Goal: Information Seeking & Learning: Learn about a topic

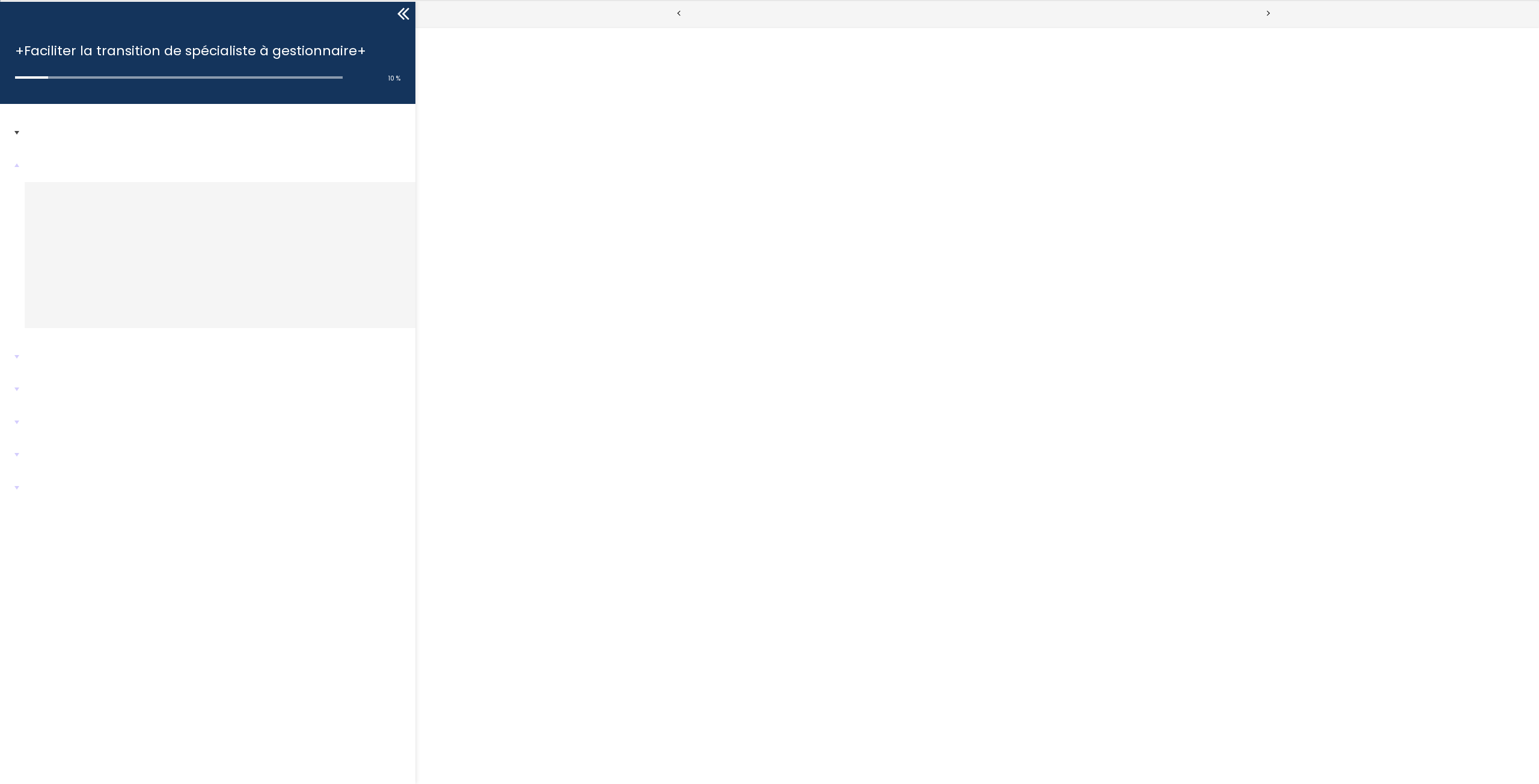
click at [25, 77] on div at bounding box center [31, 77] width 33 height 3
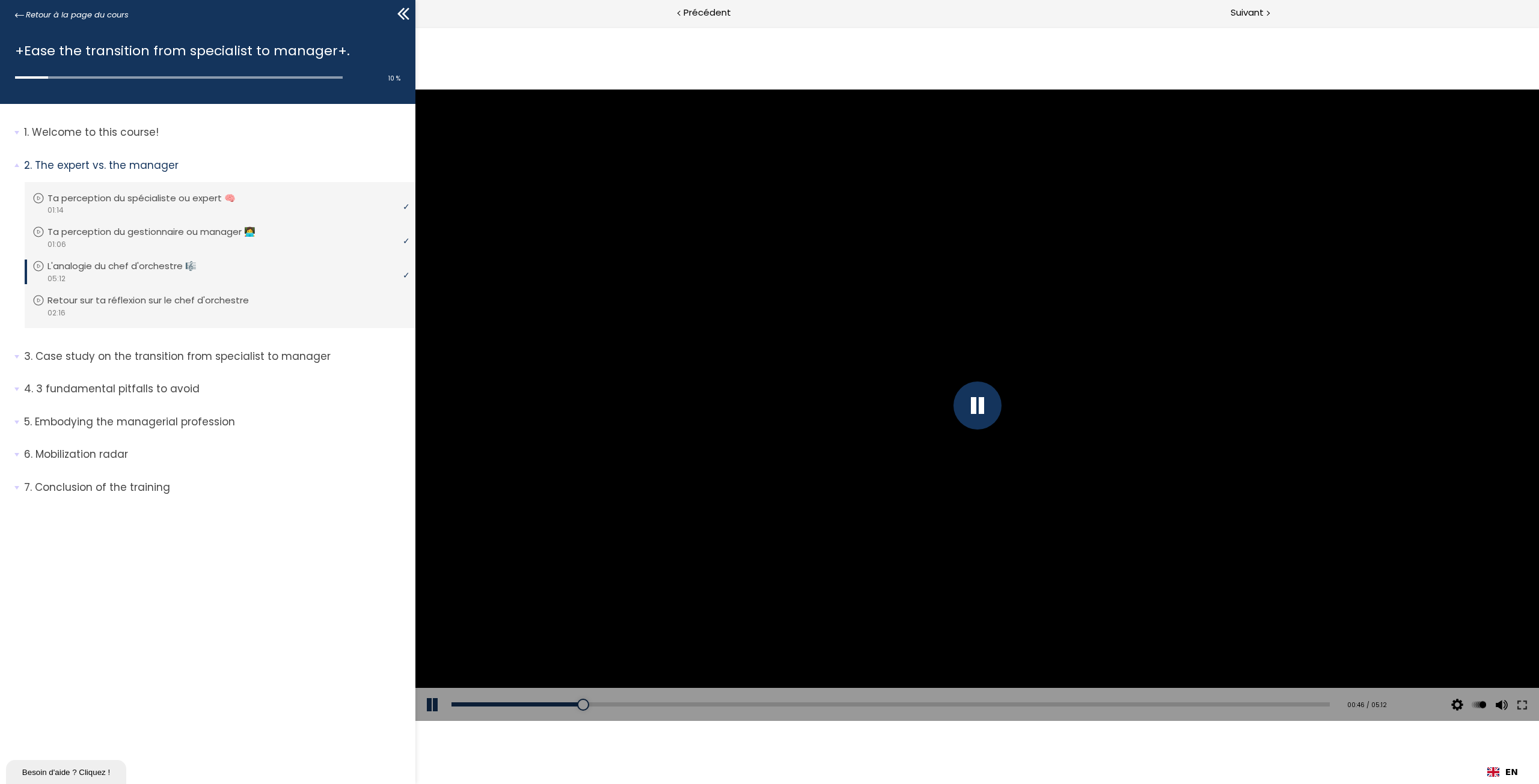
click at [977, 406] on div at bounding box center [978, 405] width 48 height 48
click at [976, 415] on div at bounding box center [978, 405] width 48 height 48
click at [944, 380] on div at bounding box center [977, 405] width 1124 height 632
click at [942, 426] on div at bounding box center [977, 405] width 1124 height 632
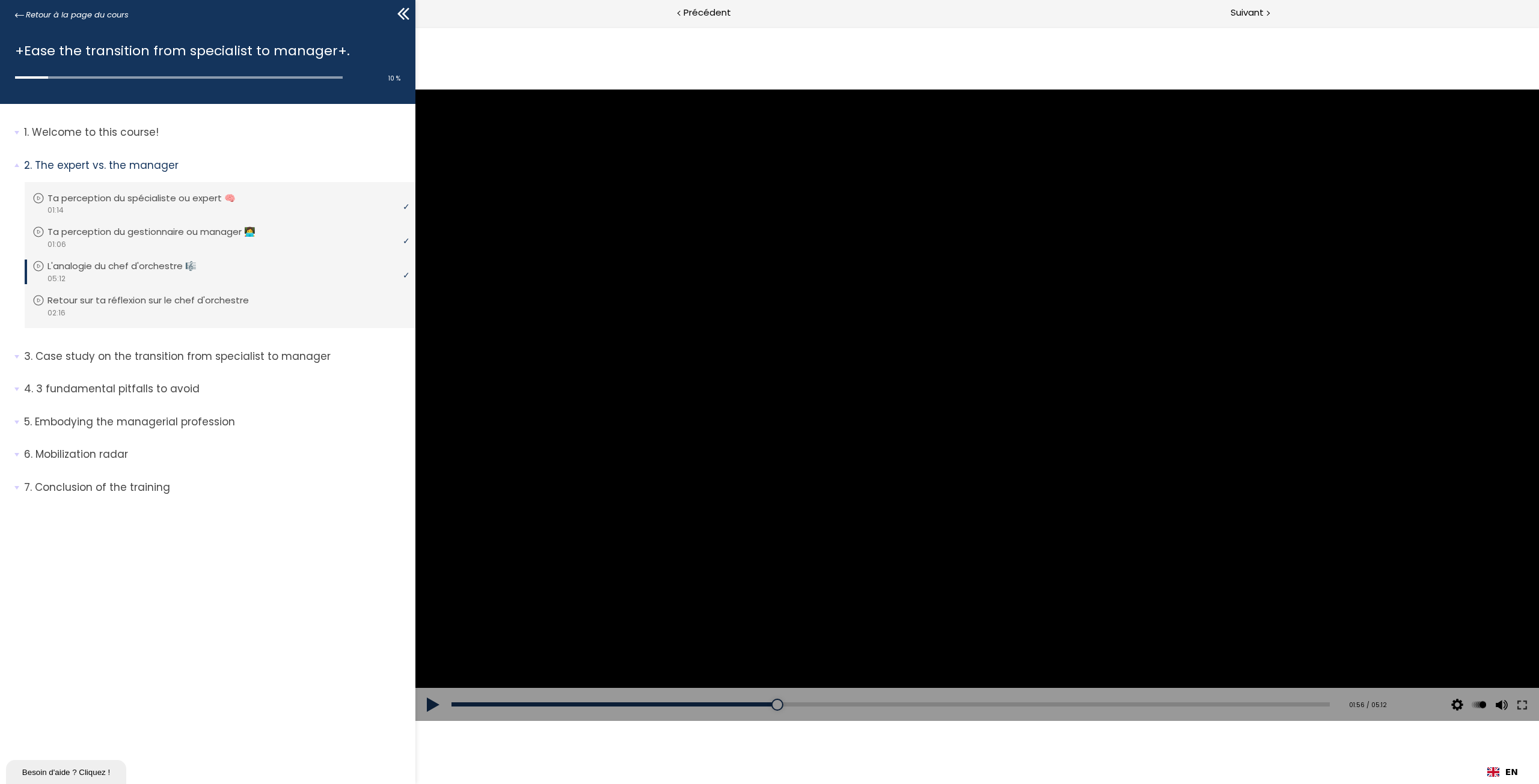
click at [431, 706] on button at bounding box center [433, 704] width 36 height 33
click at [1485, 595] on label "x 1.5" at bounding box center [1479, 596] width 25 height 18
click at [415, 26] on input "x 1.5" at bounding box center [415, 26] width 0 height 0
click at [1471, 595] on span "x 1.5" at bounding box center [1475, 596] width 18 height 11
click at [415, 26] on input "x 1.5" at bounding box center [415, 26] width 0 height 0
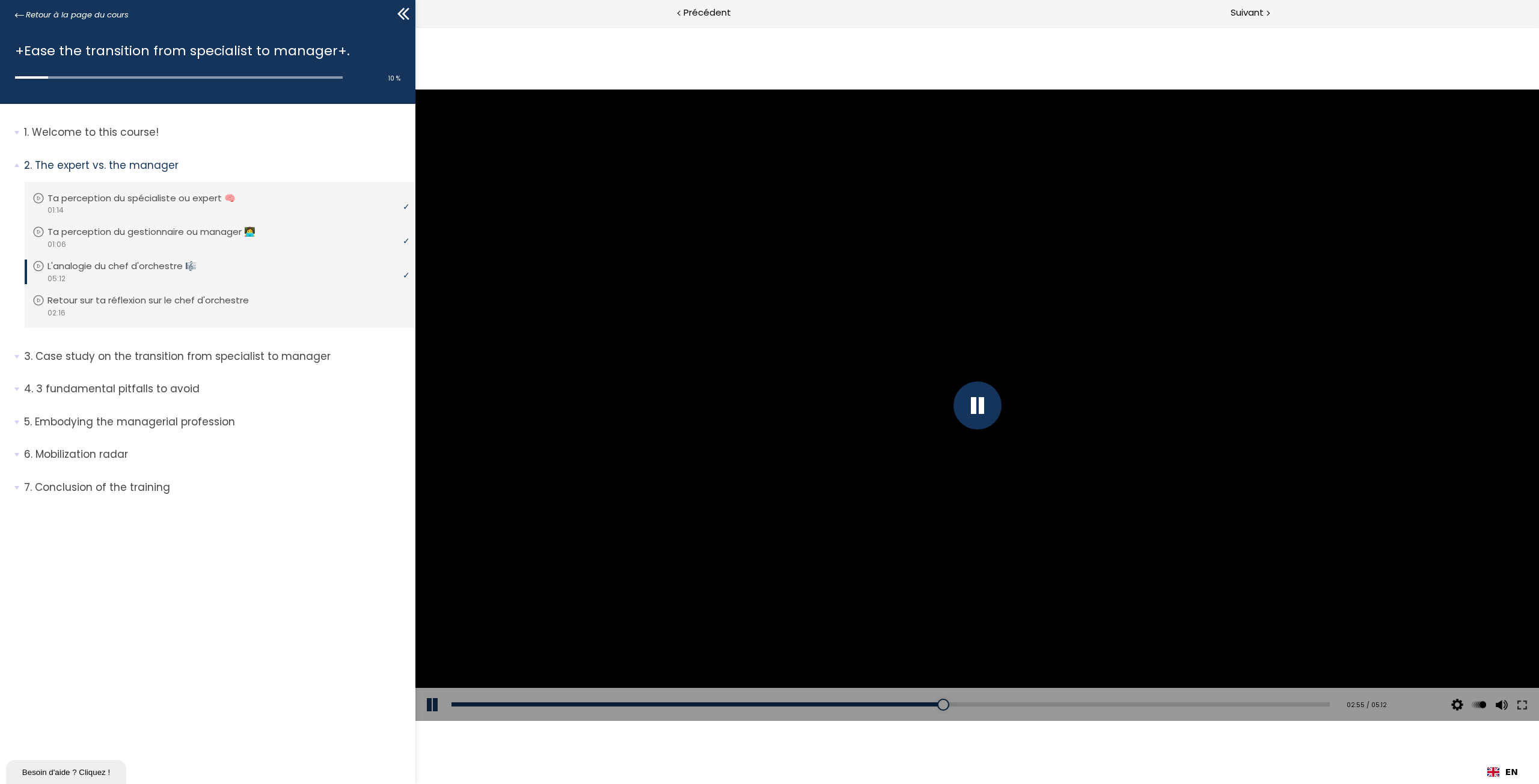
click at [995, 529] on div at bounding box center [977, 405] width 1124 height 632
click at [432, 702] on button at bounding box center [433, 704] width 36 height 33
click at [1501, 707] on button at bounding box center [1500, 704] width 18 height 33
drag, startPoint x: 1501, startPoint y: 629, endPoint x: 1501, endPoint y: 642, distance: 13.0
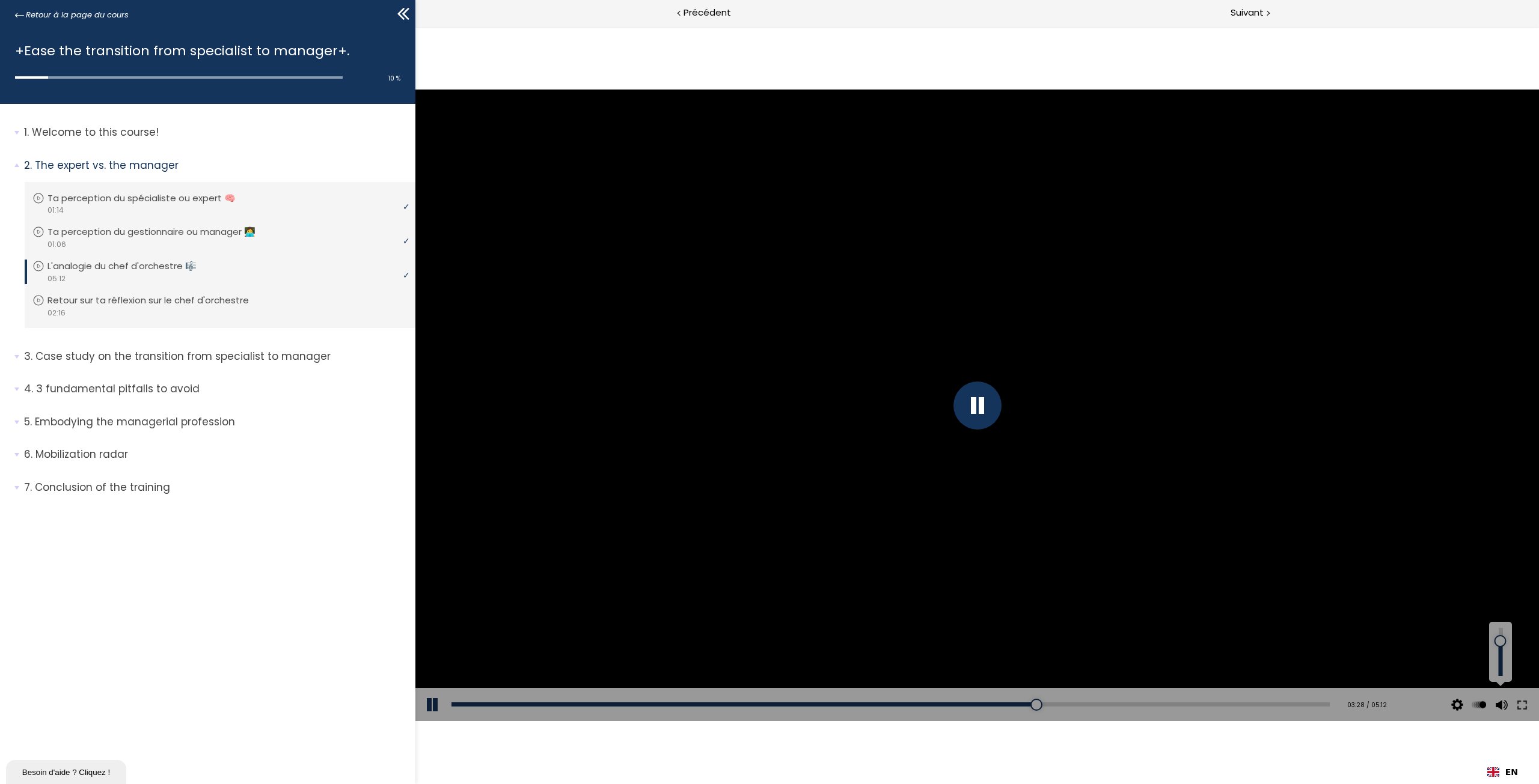
click at [1500, 641] on div at bounding box center [1500, 641] width 0 height 0
click at [1474, 578] on span "2" at bounding box center [1476, 578] width 5 height 11
click at [415, 26] on input "x 2" at bounding box center [415, 26] width 0 height 0
click at [1481, 595] on span "1.5" at bounding box center [1479, 596] width 11 height 11
click at [415, 26] on input "x 1.5" at bounding box center [415, 26] width 0 height 0
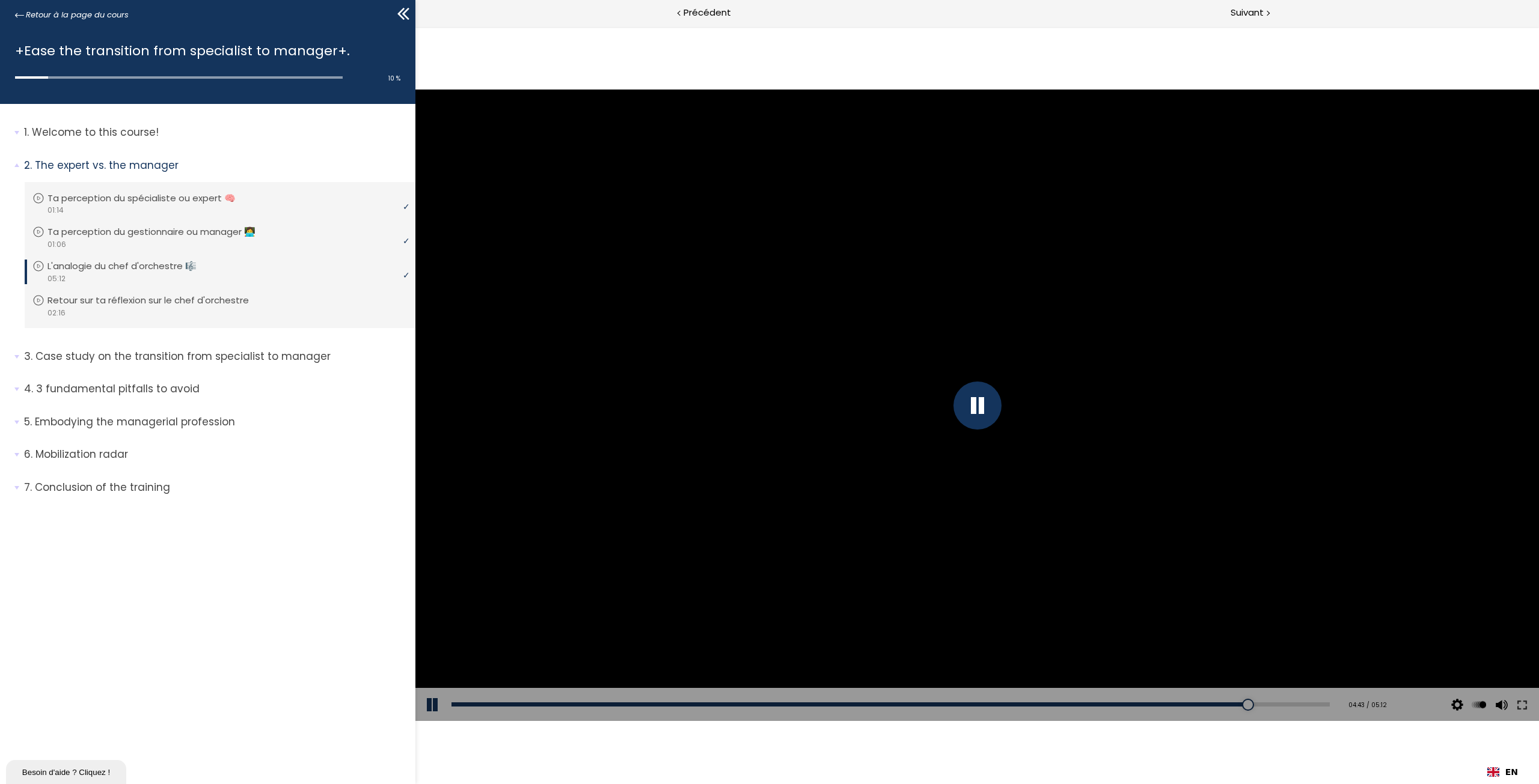
click at [1310, 740] on div "Click for sound @keyframes VOLUME_SMALL_WAVE_FLASH { 0% { opacity: 0; } 33% { o…" at bounding box center [977, 405] width 1124 height 758
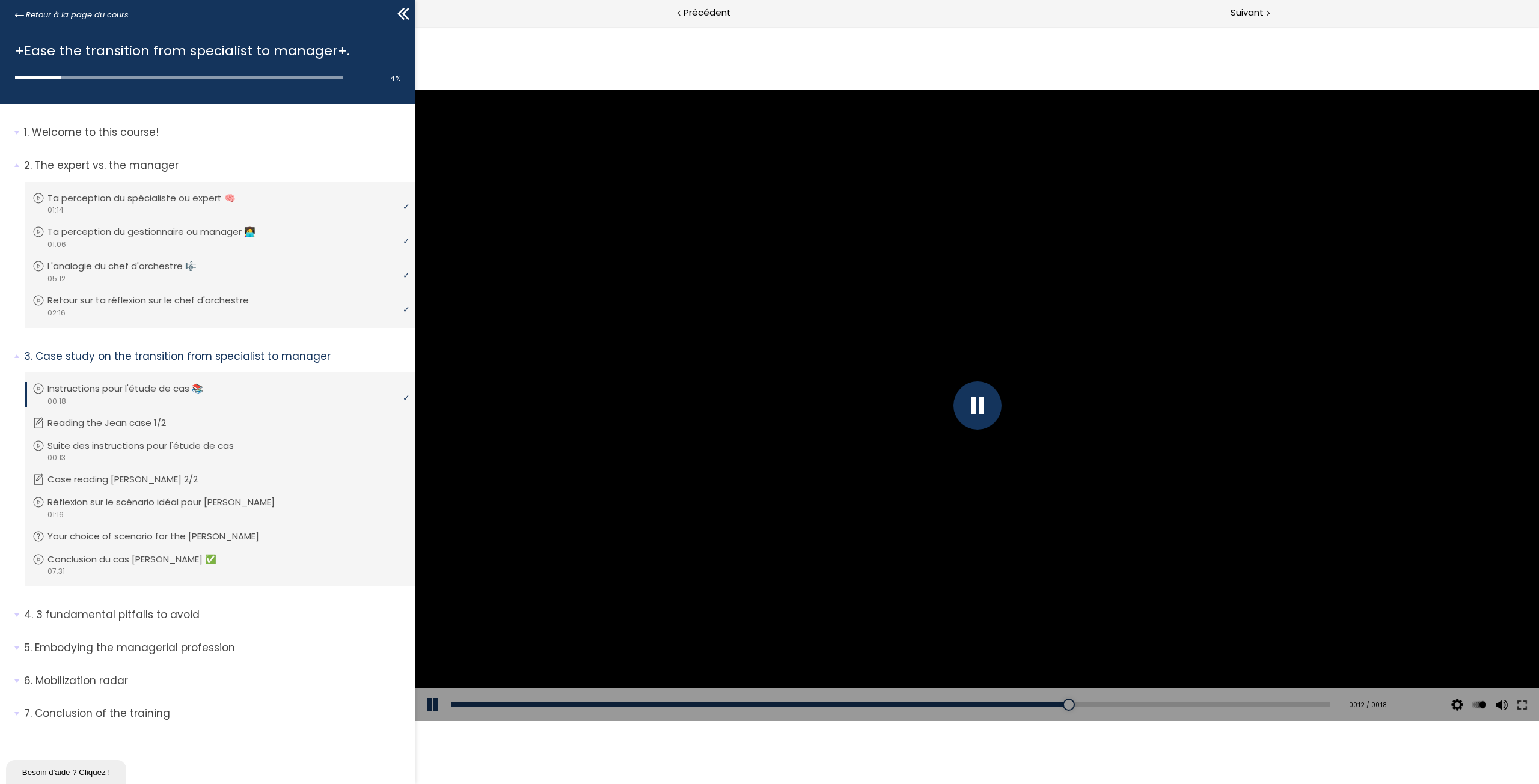
click at [996, 411] on div at bounding box center [978, 405] width 48 height 48
click at [433, 703] on button at bounding box center [433, 704] width 36 height 33
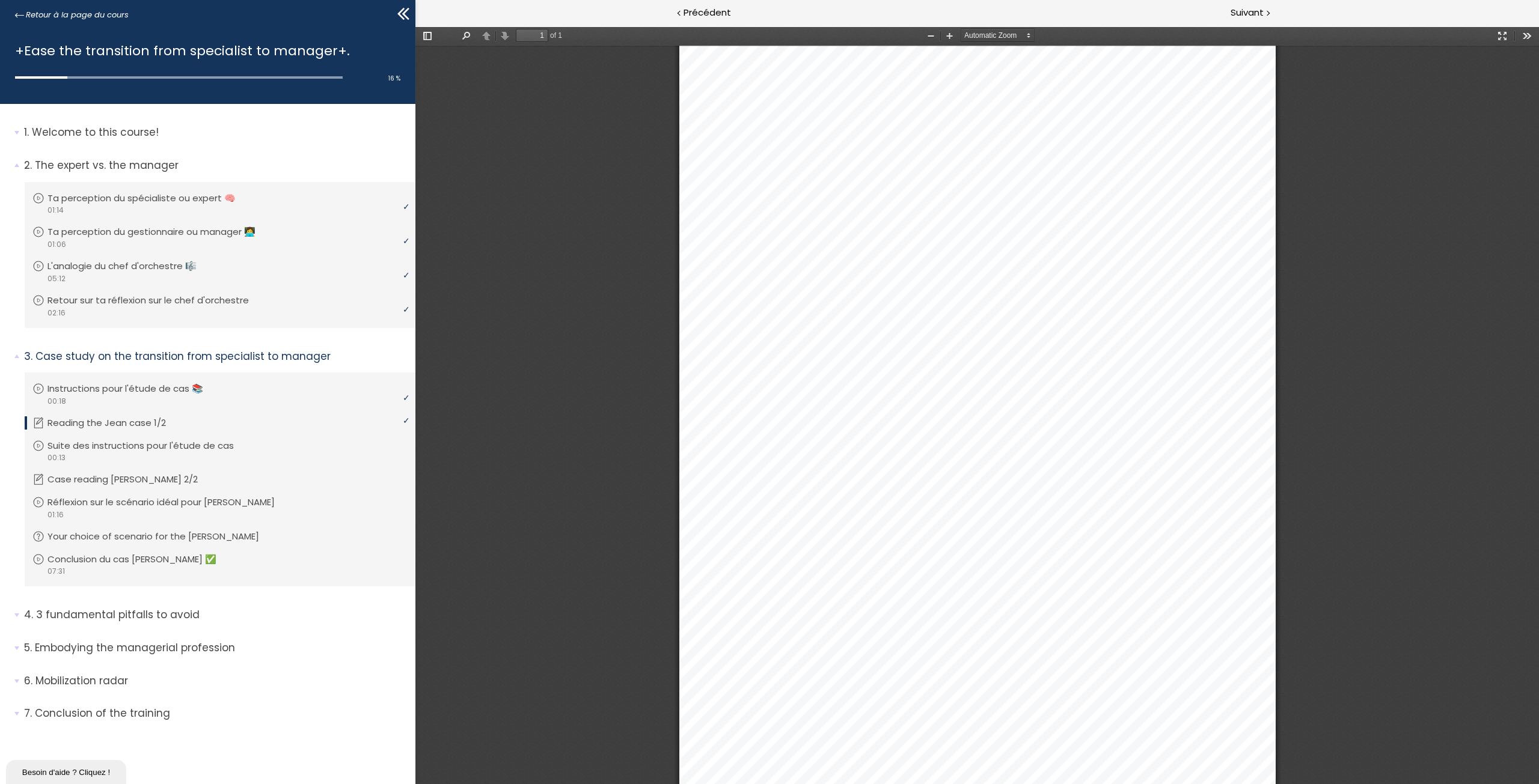
scroll to position [115, 0]
click at [232, 426] on link "Reading the Jean case 1/2" at bounding box center [218, 423] width 372 height 13
click at [117, 437] on li "Vous devez avoir terminé l'unité (Suite des instructions pour l'étude de cas) p…" at bounding box center [220, 452] width 391 height 44
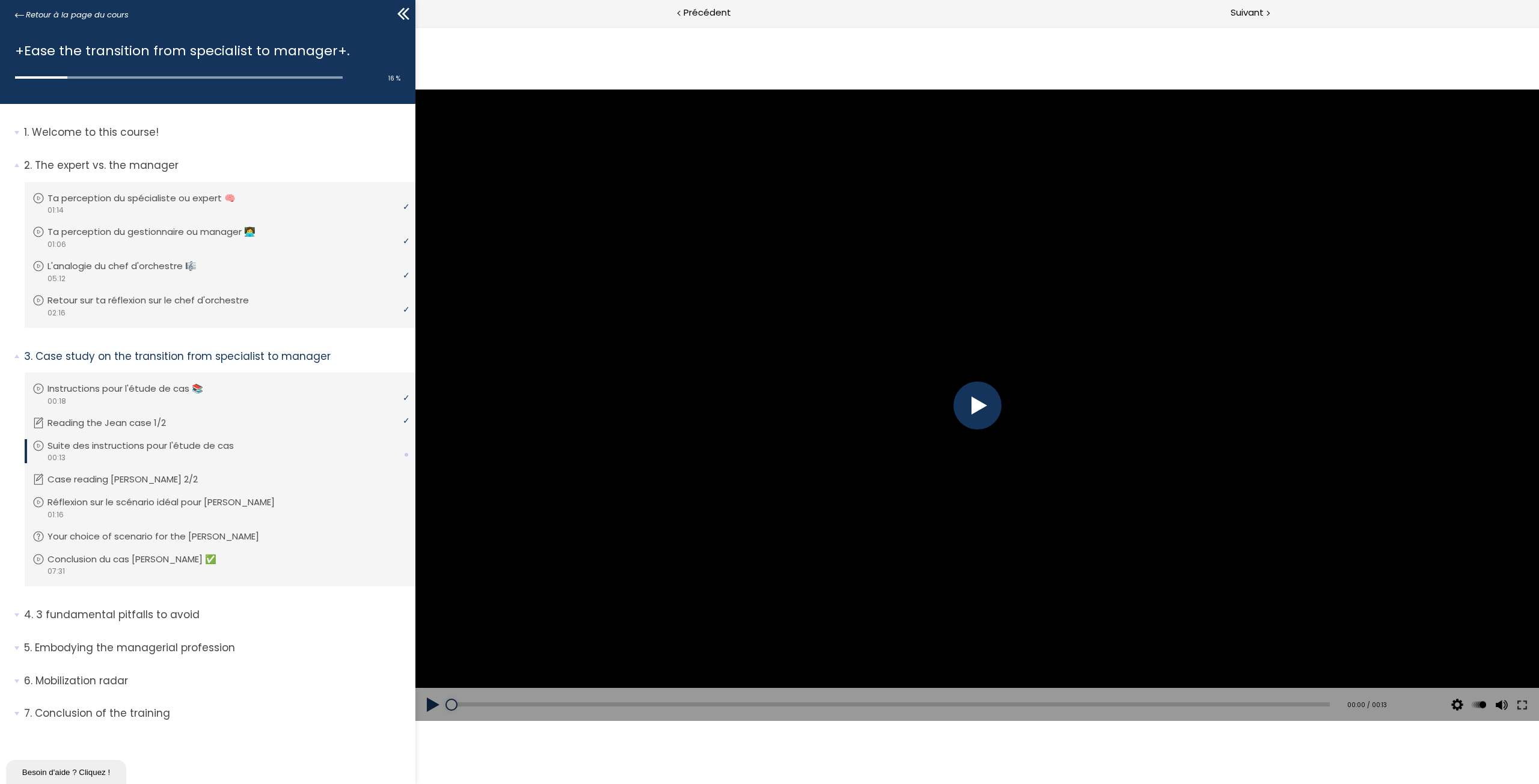
click at [974, 413] on div at bounding box center [978, 405] width 48 height 48
click at [990, 406] on div at bounding box center [978, 405] width 48 height 48
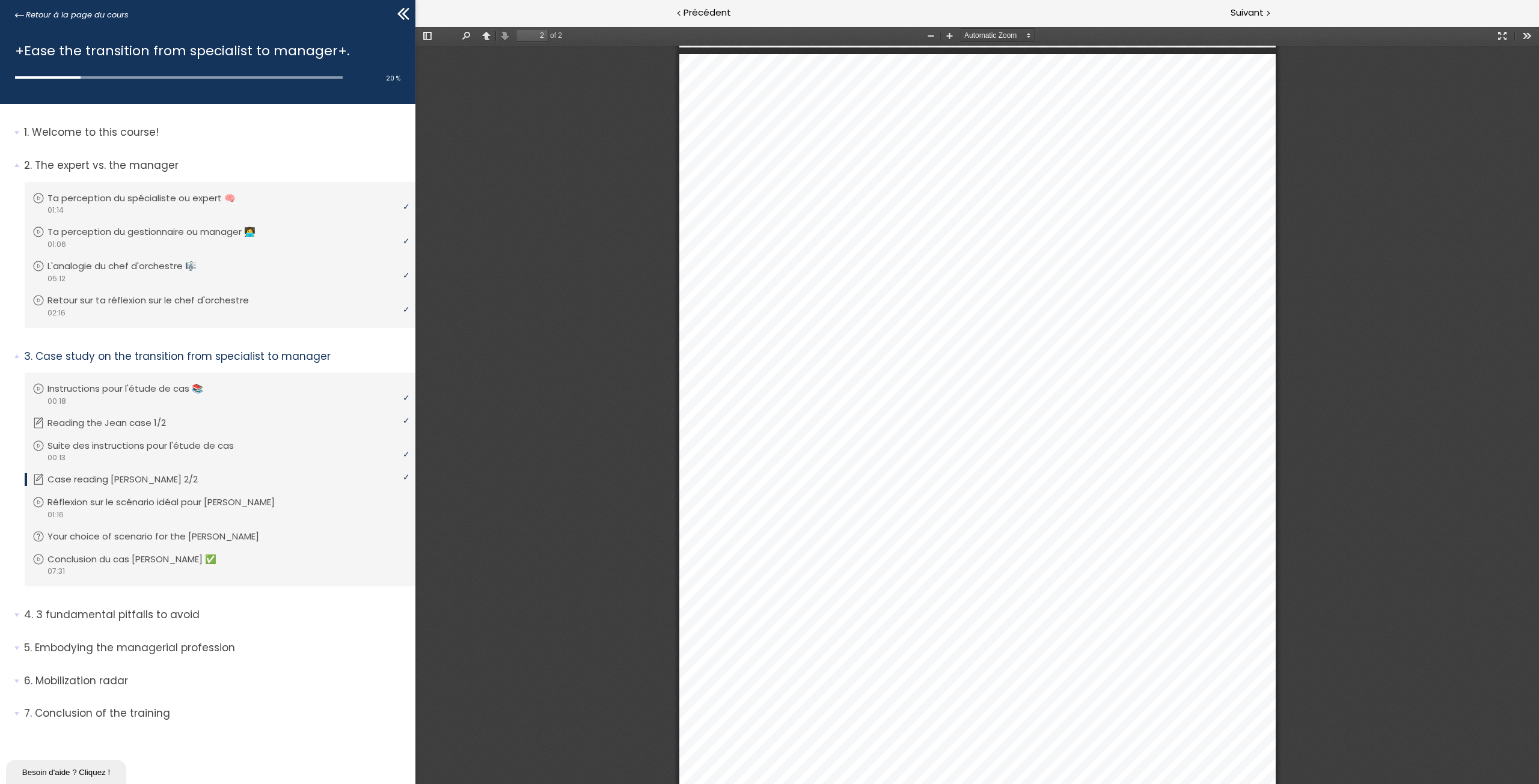
scroll to position [965, 0]
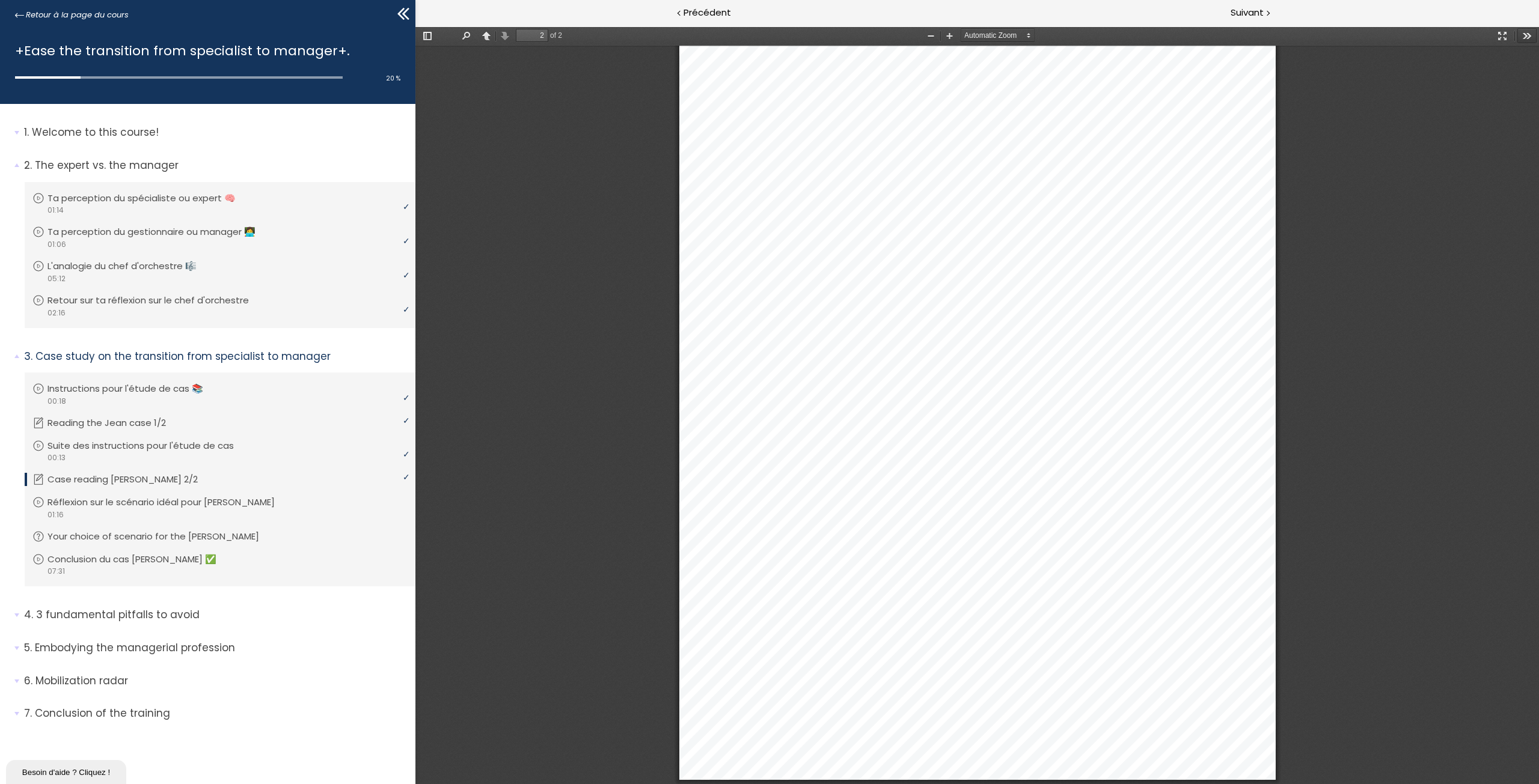
click at [1519, 32] on button "Tools" at bounding box center [1526, 36] width 20 height 15
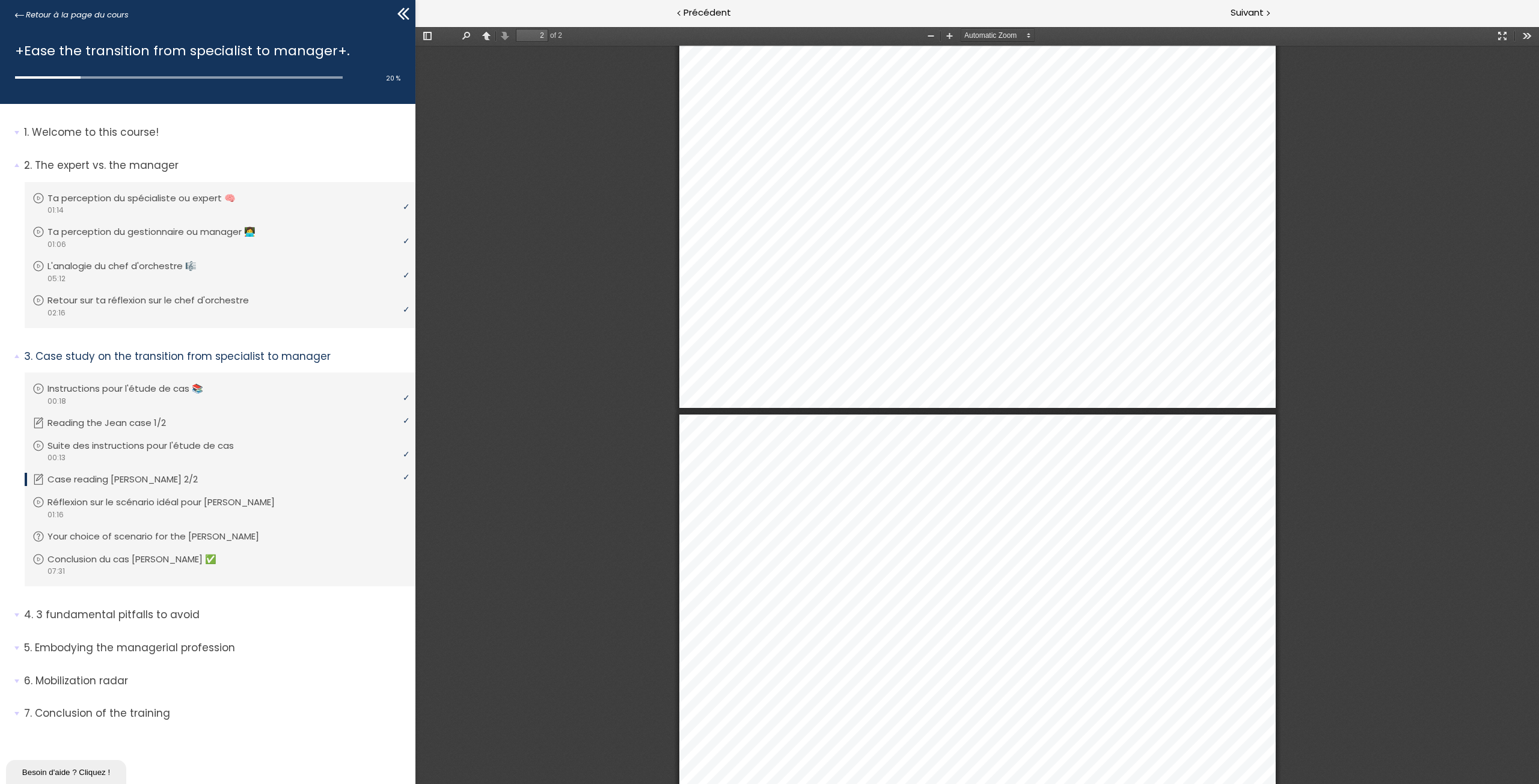
type input "1"
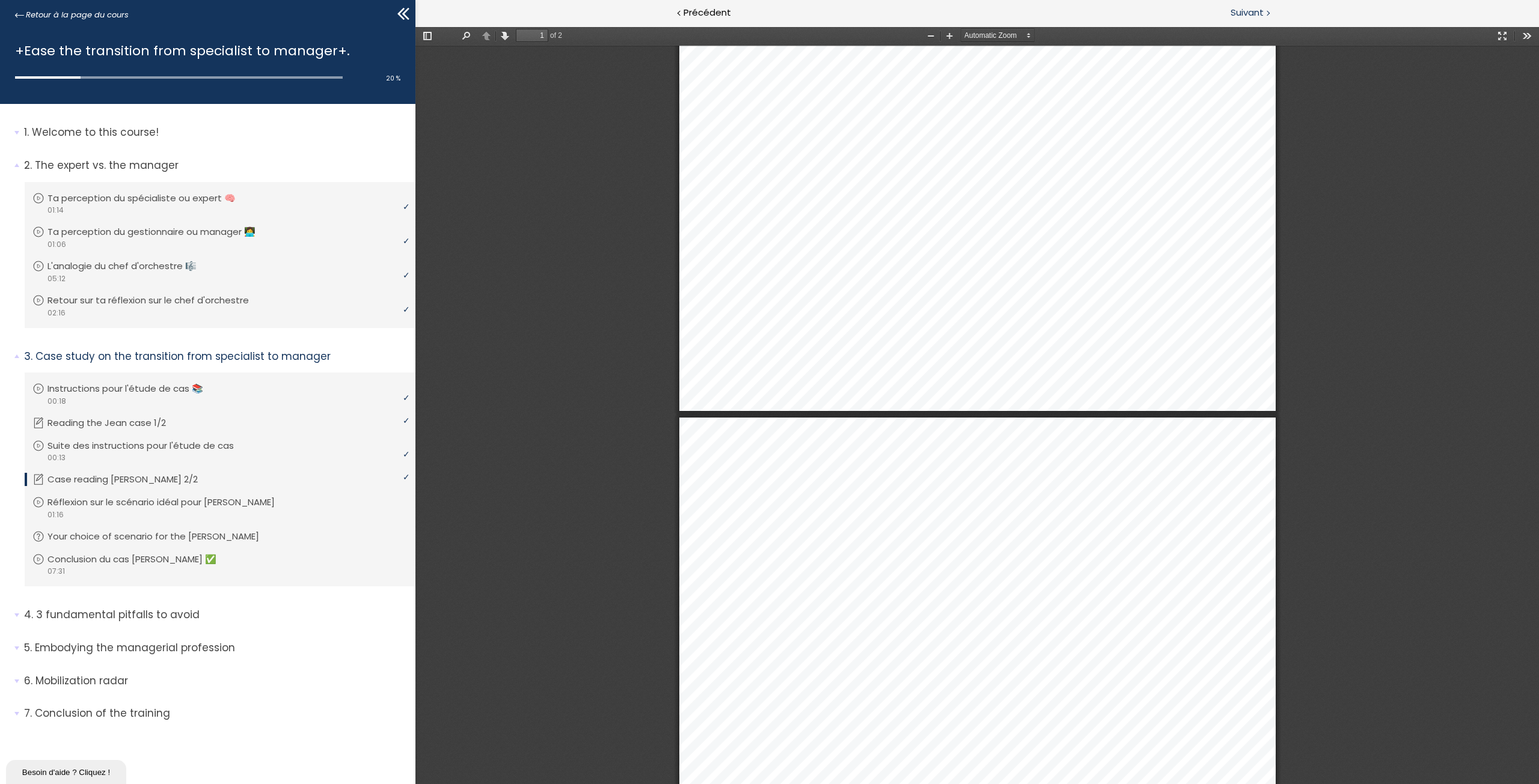
click at [1254, 25] on div "Suivant" at bounding box center [1258, 13] width 561 height 27
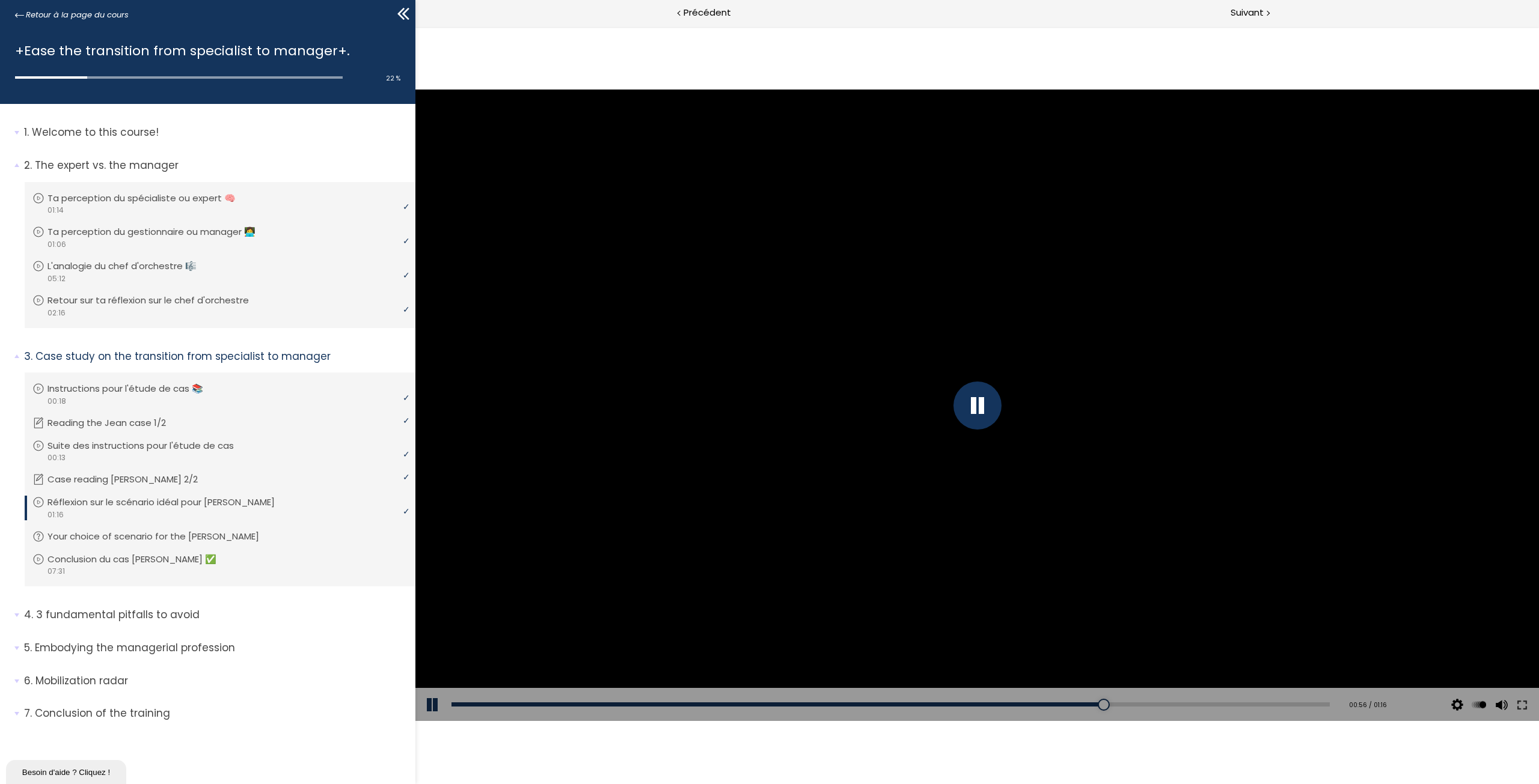
click at [979, 403] on div at bounding box center [978, 405] width 48 height 48
click at [429, 705] on button at bounding box center [433, 704] width 36 height 33
click at [1249, 700] on div "Add chapter 01:08" at bounding box center [890, 704] width 878 height 33
click at [1260, 705] on div "01:09" at bounding box center [890, 704] width 878 height 4
click at [1307, 704] on div "01:13" at bounding box center [890, 704] width 878 height 4
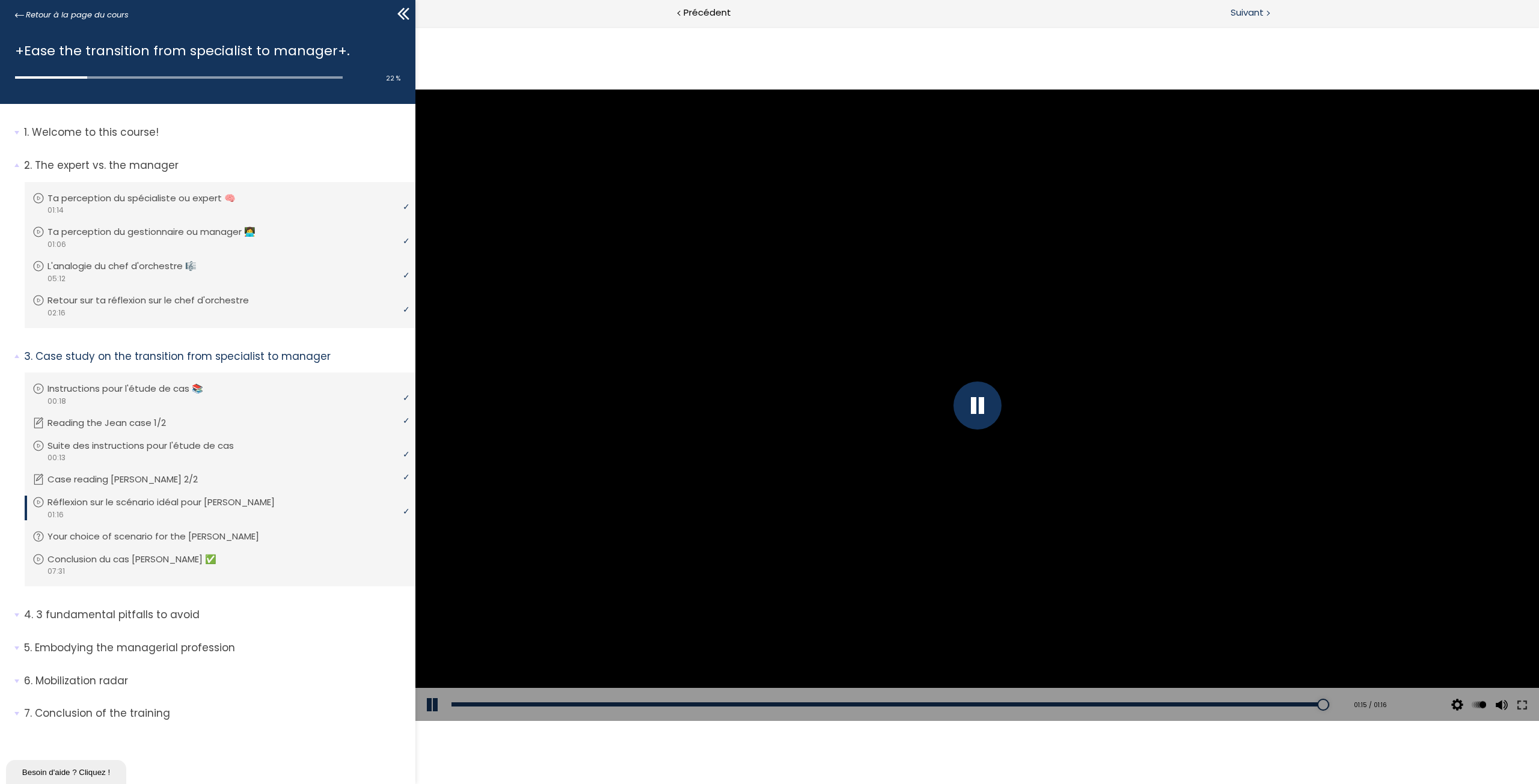
click at [1261, 16] on span "Suivant" at bounding box center [1247, 13] width 33 height 15
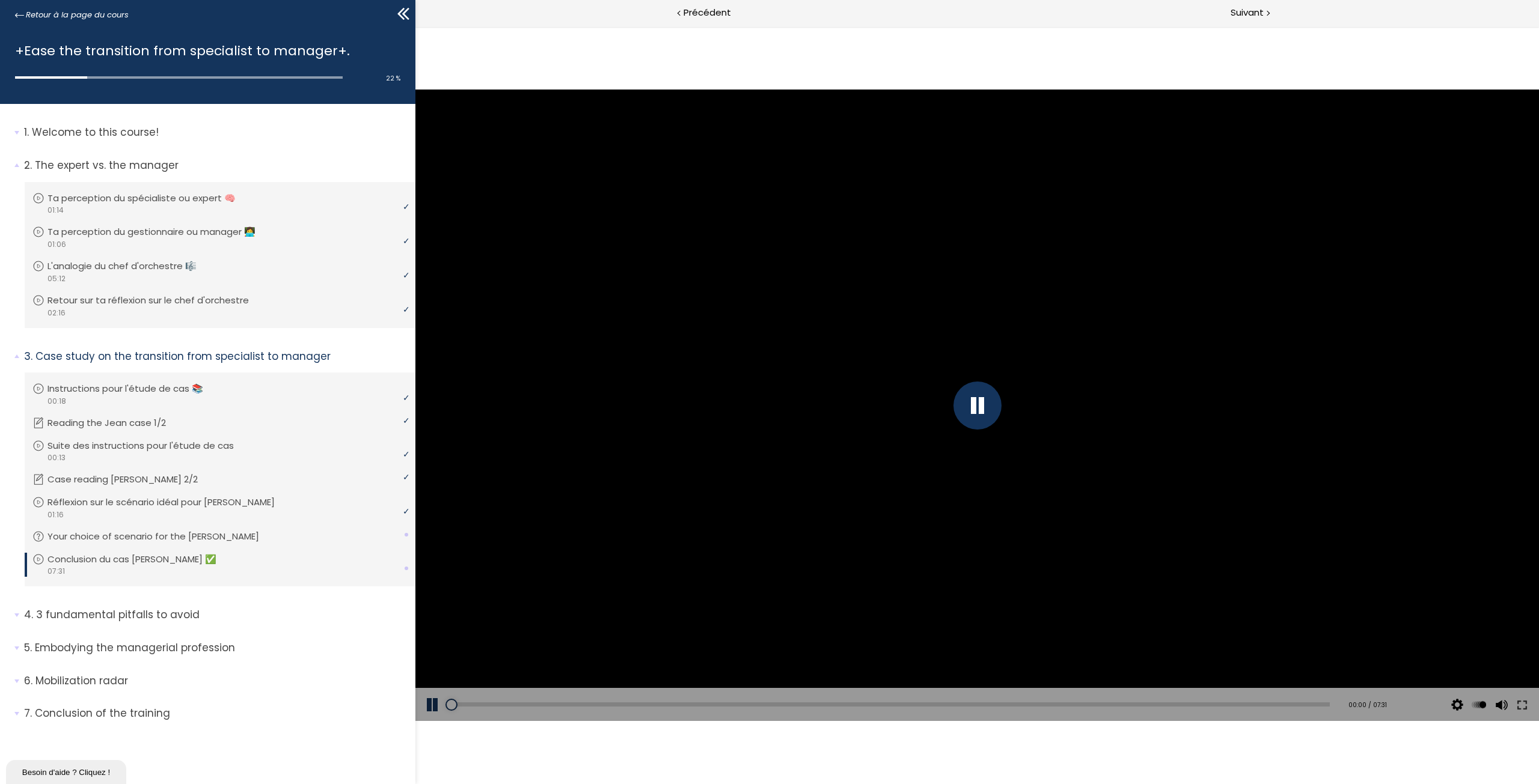
drag, startPoint x: 1677, startPoint y: 43, endPoint x: 1154, endPoint y: 398, distance: 632.1
click at [980, 410] on div at bounding box center [978, 405] width 48 height 48
click at [859, 437] on div at bounding box center [977, 405] width 1124 height 632
click at [975, 408] on div at bounding box center [978, 405] width 48 height 48
click at [436, 702] on button at bounding box center [433, 704] width 36 height 33
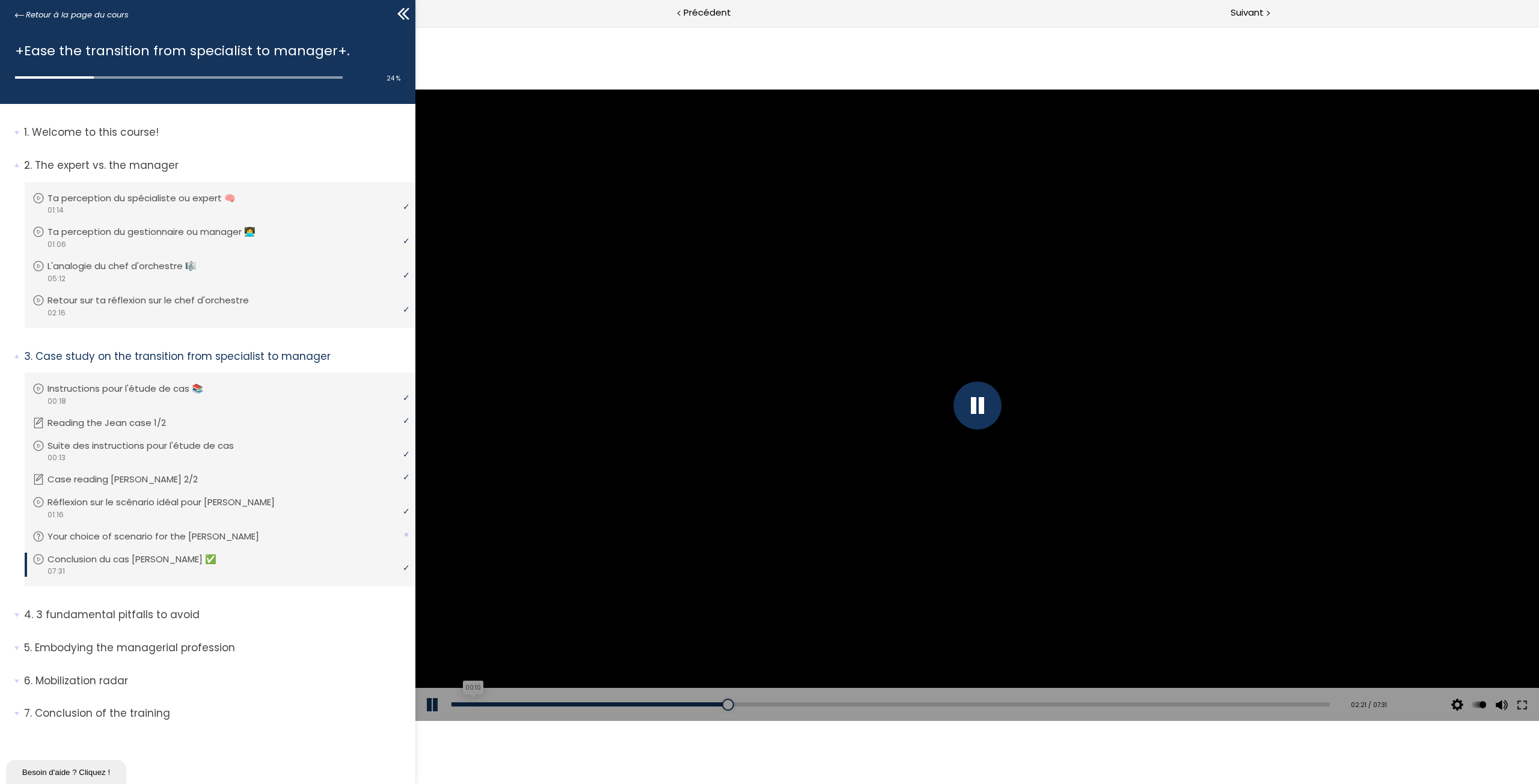
click at [473, 706] on div "00:10" at bounding box center [890, 704] width 878 height 4
click at [543, 706] on div "00:47" at bounding box center [890, 704] width 878 height 4
click at [586, 706] on div "01:08" at bounding box center [890, 704] width 878 height 4
click at [609, 703] on div "01:20" at bounding box center [890, 704] width 878 height 4
click at [646, 702] on div "01:39" at bounding box center [890, 704] width 878 height 4
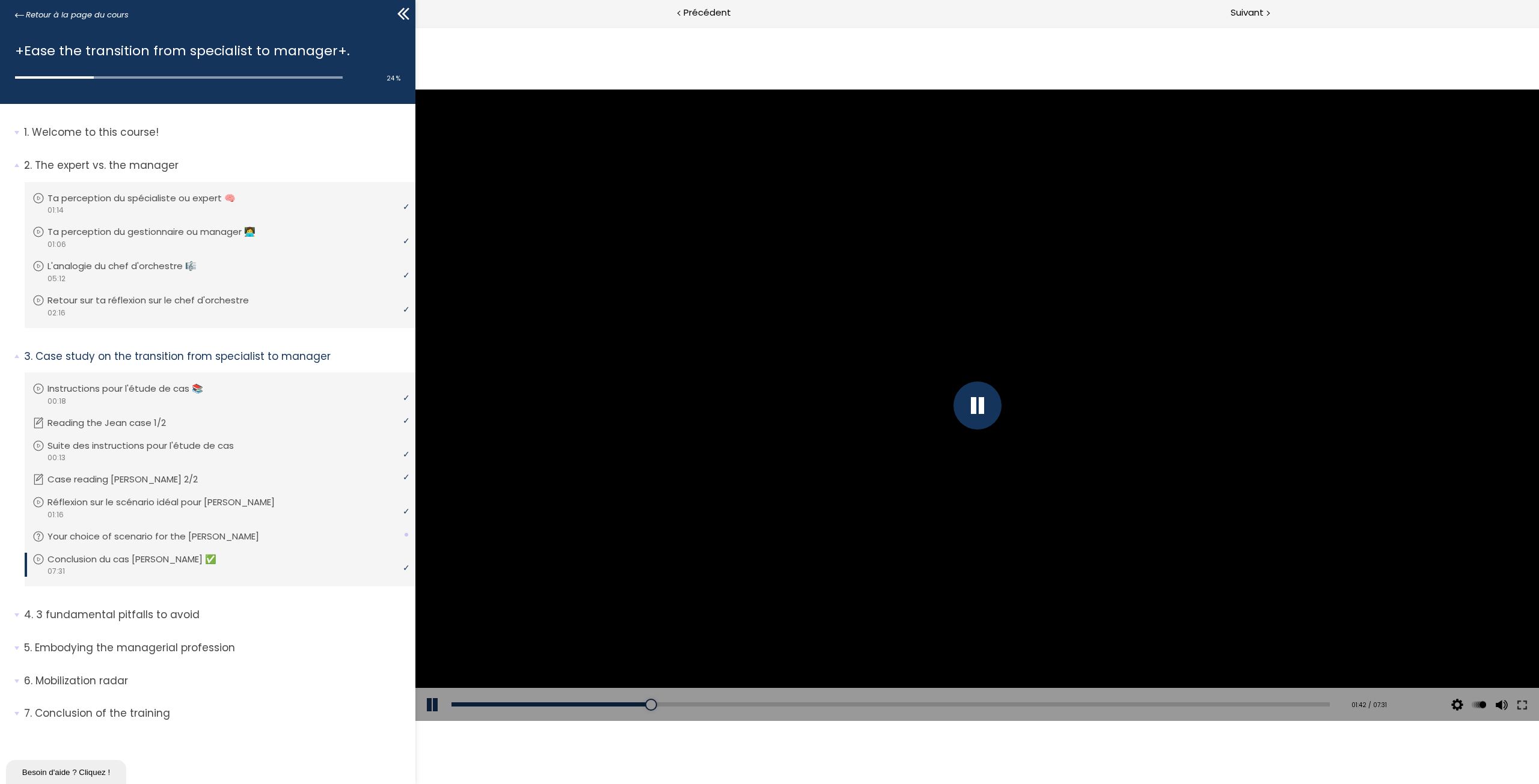
click at [643, 701] on div "Add chapter 01:33" at bounding box center [890, 704] width 878 height 33
click at [980, 406] on div at bounding box center [978, 405] width 48 height 48
click at [429, 708] on button at bounding box center [433, 704] width 36 height 33
click at [726, 708] on div "Add chapter 01:44" at bounding box center [890, 704] width 878 height 33
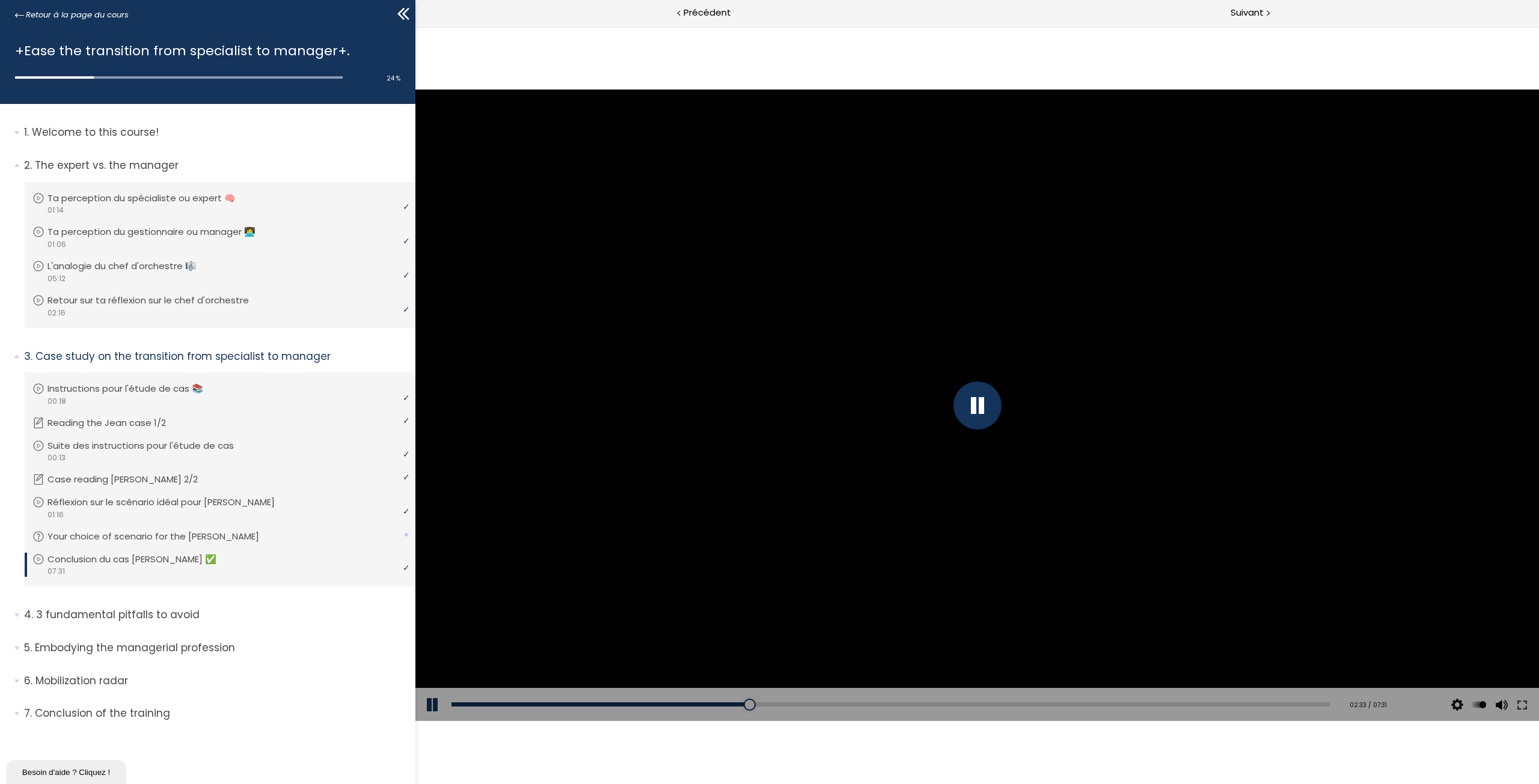
click at [728, 707] on div "Add chapter 01:44" at bounding box center [890, 704] width 878 height 33
click at [729, 702] on div "Add chapter 02:22" at bounding box center [890, 704] width 878 height 33
click at [725, 706] on div "02:19" at bounding box center [890, 704] width 878 height 4
click at [716, 703] on div "02:16" at bounding box center [890, 704] width 878 height 4
click at [960, 426] on div at bounding box center [977, 405] width 1124 height 632
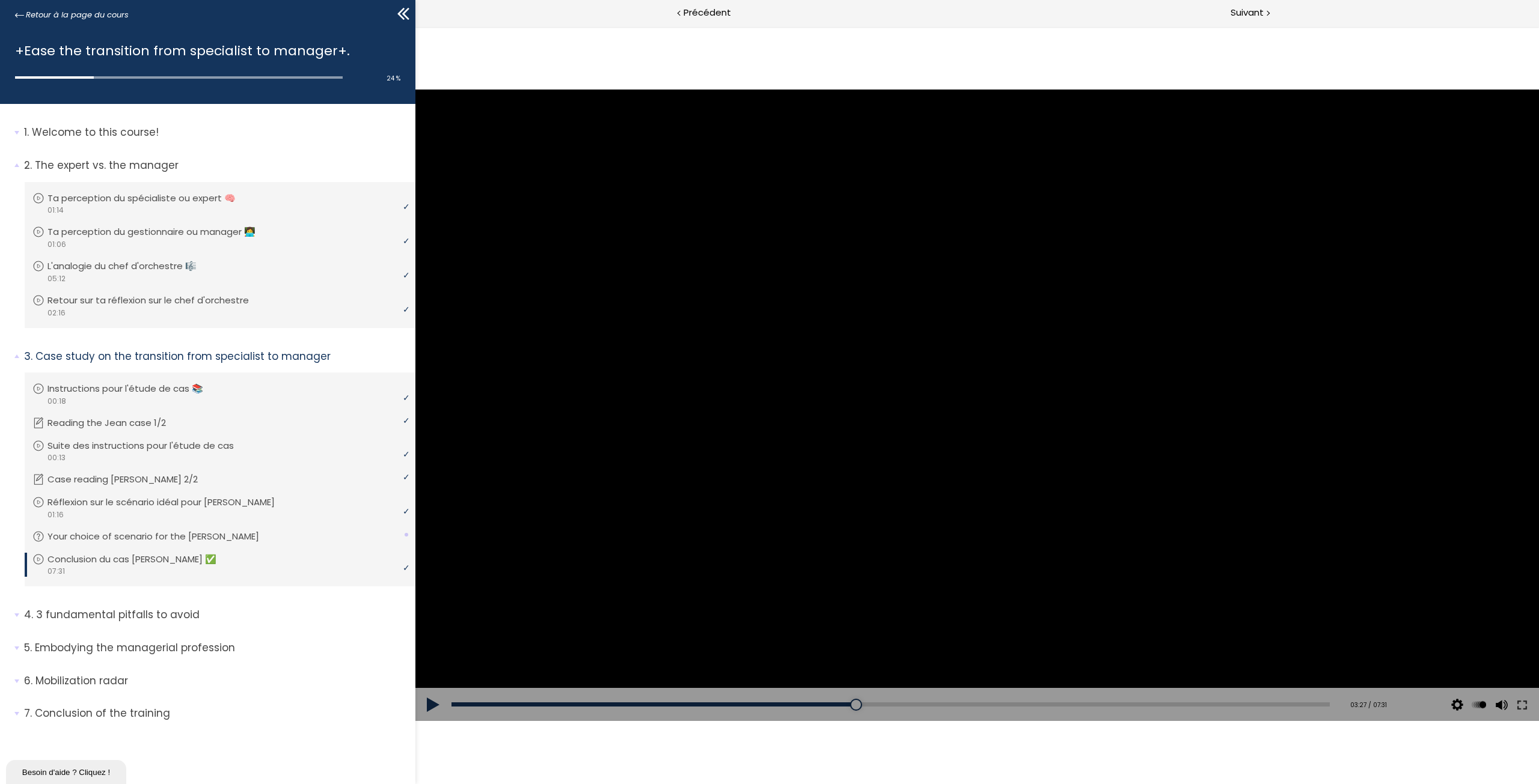
click at [429, 711] on button at bounding box center [433, 704] width 36 height 33
click at [984, 415] on div at bounding box center [978, 405] width 48 height 48
click at [426, 703] on button at bounding box center [433, 704] width 36 height 33
click at [821, 702] on div "03:09" at bounding box center [890, 704] width 878 height 4
click at [974, 403] on div at bounding box center [978, 405] width 48 height 48
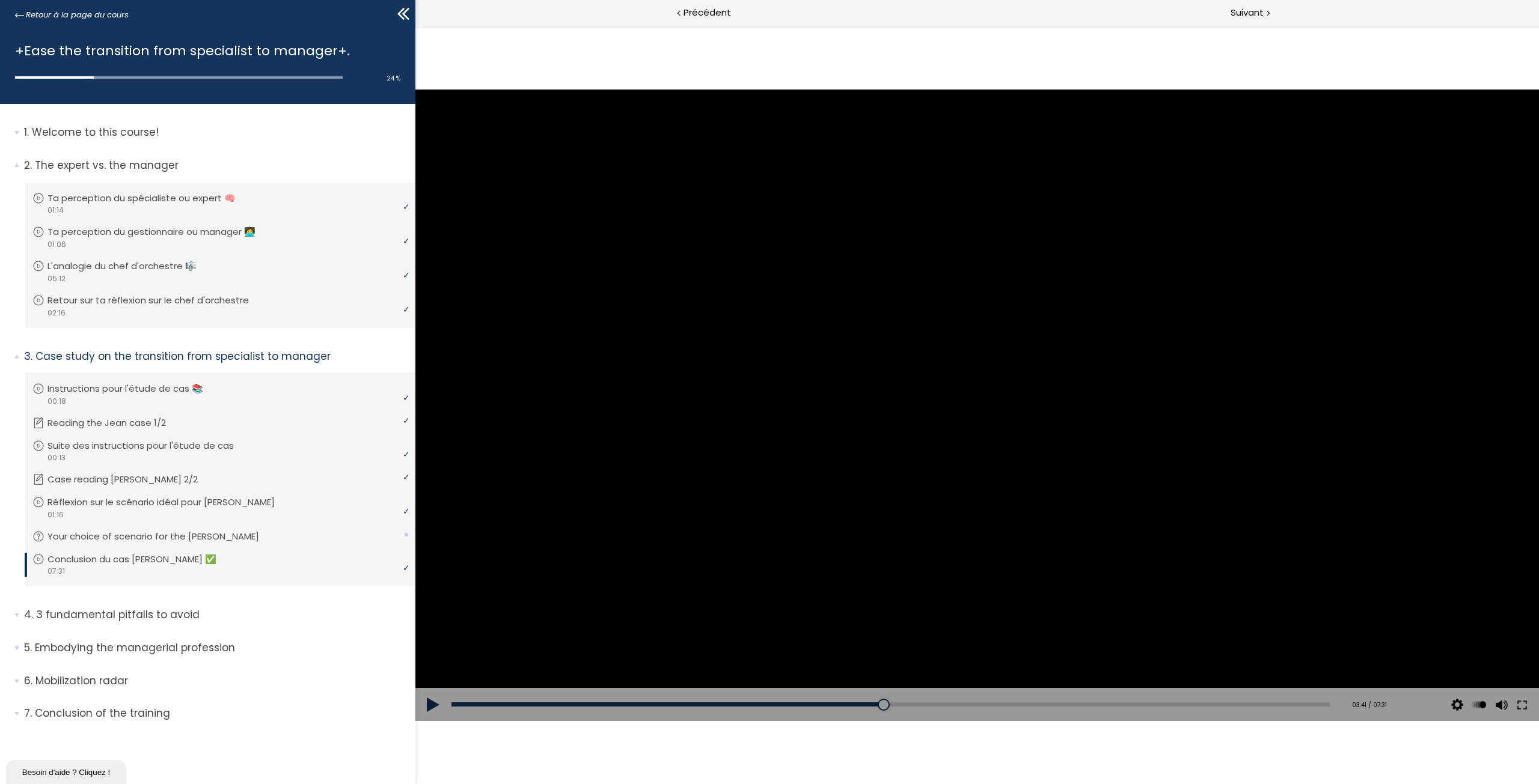
click at [894, 574] on div at bounding box center [977, 405] width 1124 height 632
click at [911, 709] on div "Add chapter 03:09" at bounding box center [890, 704] width 878 height 33
click at [906, 706] on div "03:52" at bounding box center [890, 704] width 878 height 4
click at [979, 406] on div at bounding box center [978, 405] width 48 height 48
click at [947, 395] on div at bounding box center [977, 405] width 1124 height 632
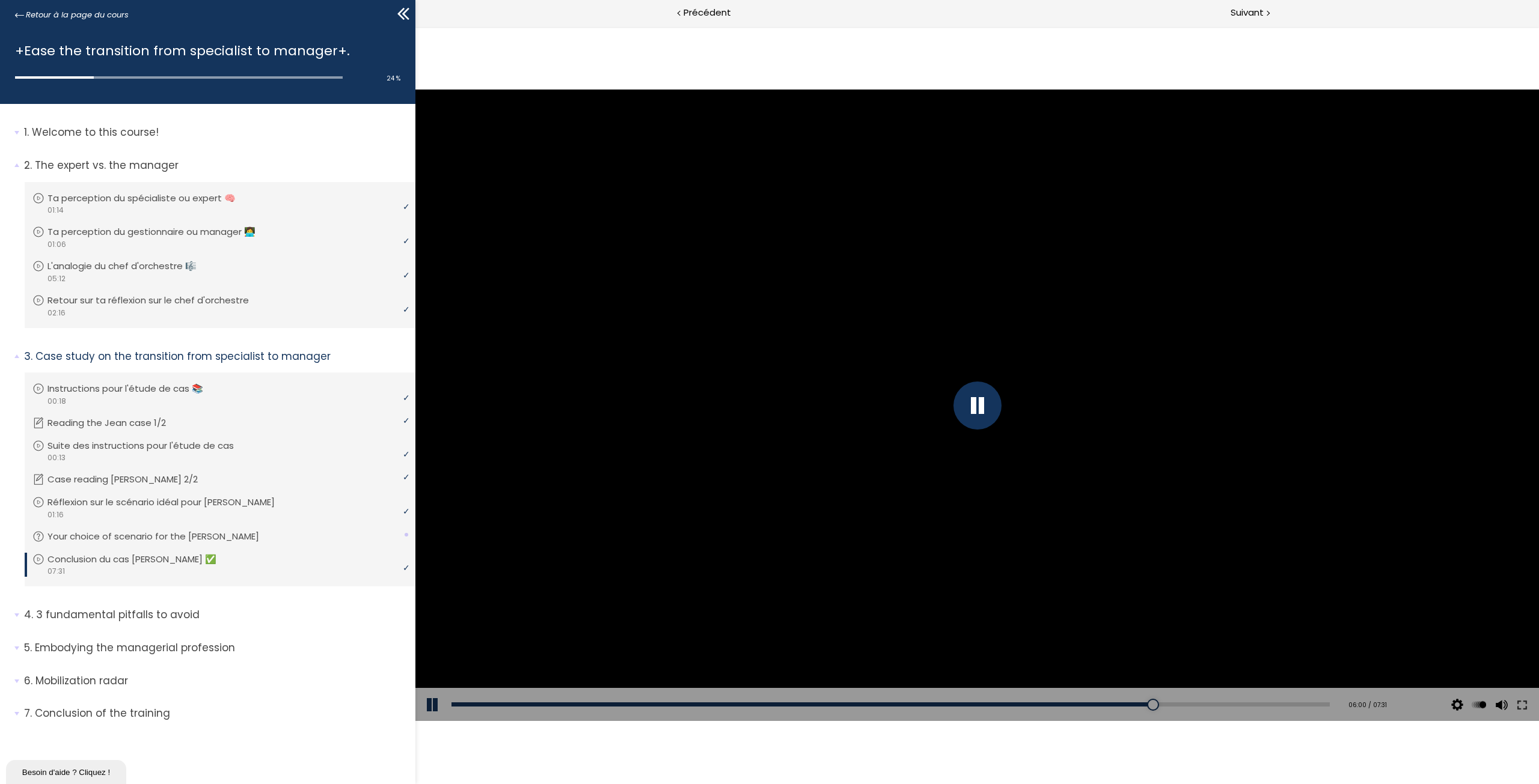
click at [1131, 707] on div "Add chapter 03:43" at bounding box center [890, 704] width 878 height 33
click at [1127, 707] on div "Add chapter 03:43" at bounding box center [890, 704] width 878 height 33
click at [1122, 705] on div "05:43" at bounding box center [890, 704] width 878 height 4
click at [973, 418] on div at bounding box center [978, 405] width 48 height 48
click at [840, 433] on div at bounding box center [977, 405] width 1124 height 632
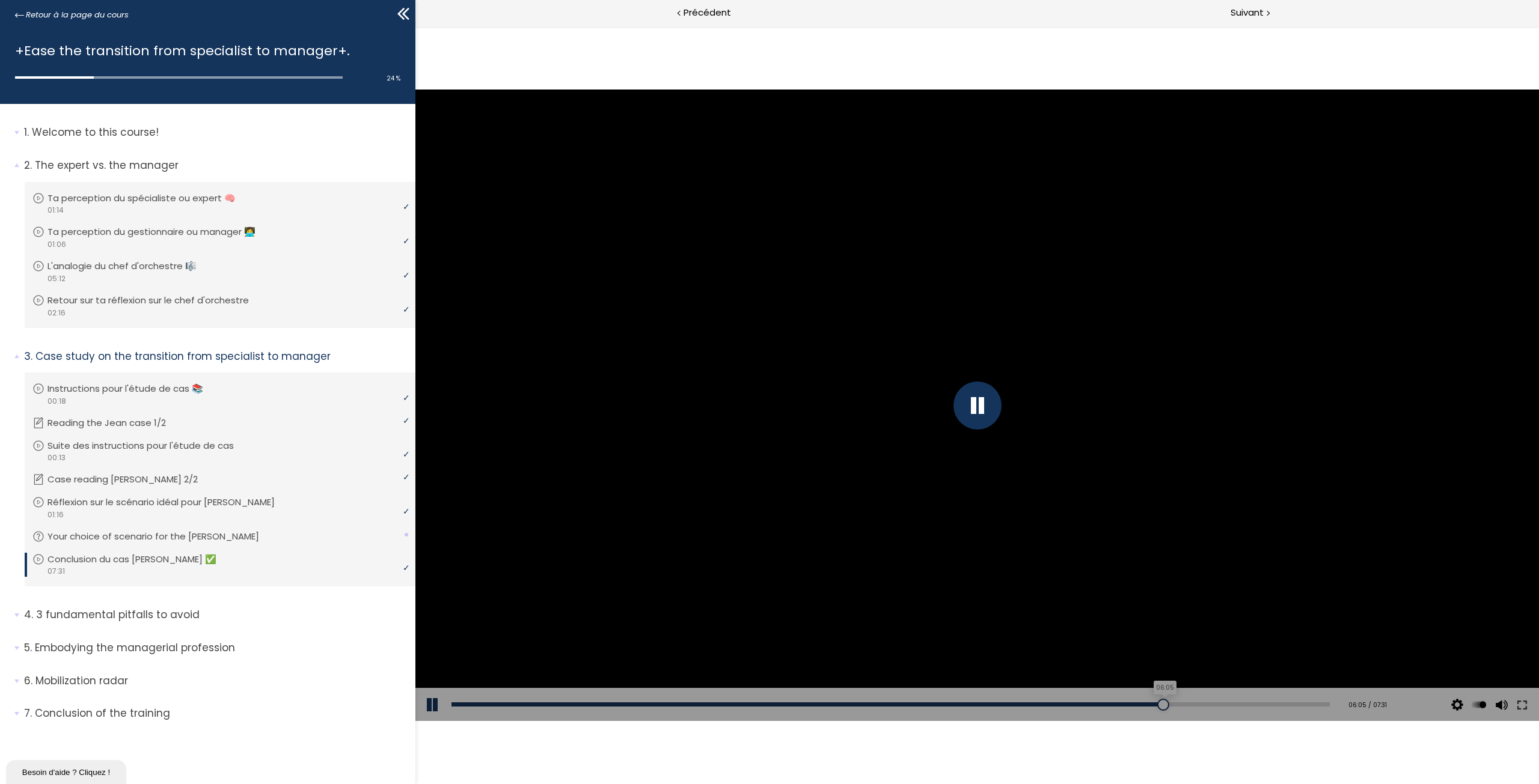
click at [1167, 704] on div "06:05" at bounding box center [890, 704] width 878 height 4
click at [1113, 706] on div "05:37" at bounding box center [890, 704] width 878 height 4
click at [1247, 704] on div "06:46" at bounding box center [890, 704] width 878 height 4
click at [1270, 703] on div "06:58" at bounding box center [890, 704] width 878 height 4
click at [1256, 706] on div "06:51" at bounding box center [890, 704] width 878 height 4
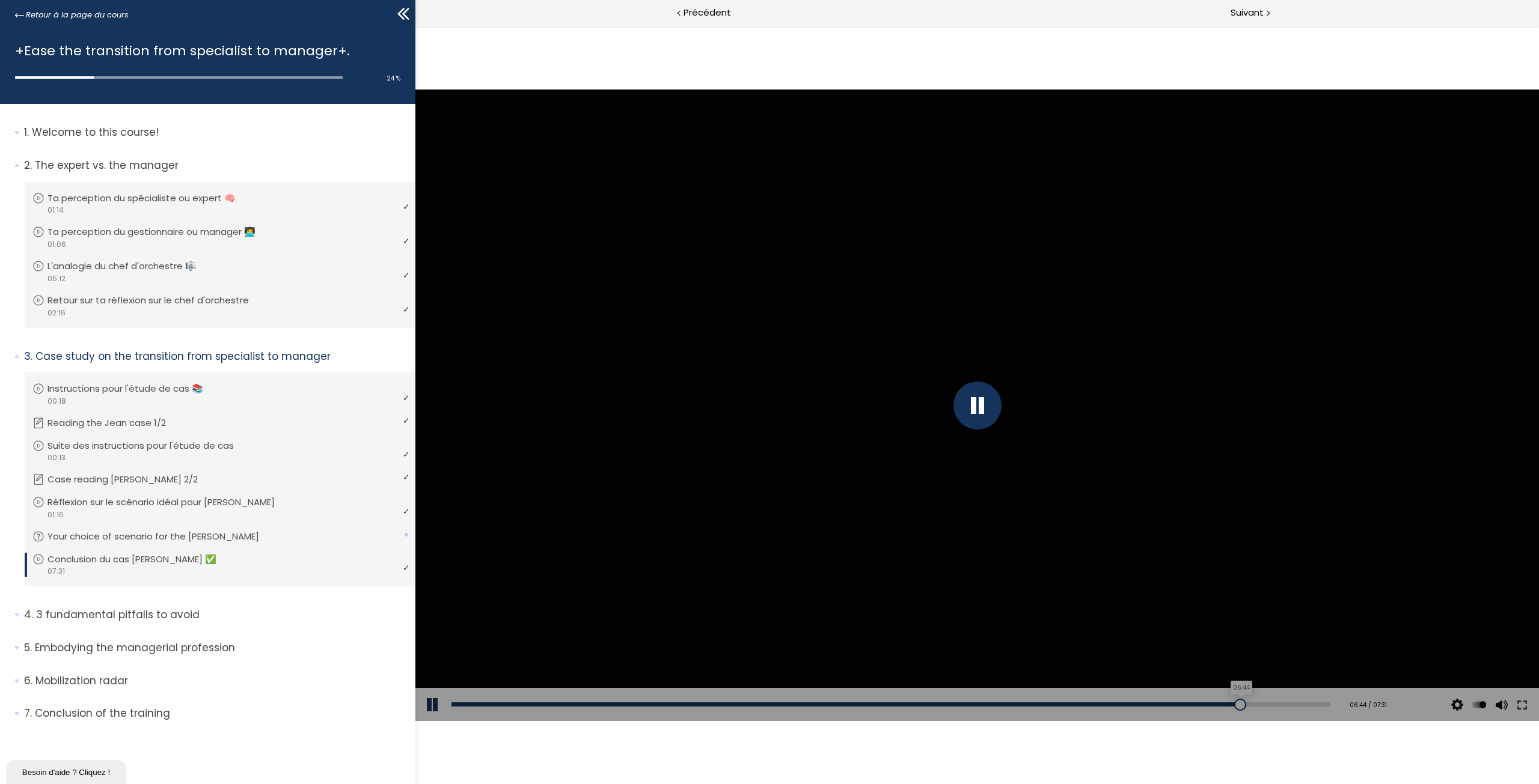
click at [1244, 703] on div "06:44" at bounding box center [890, 704] width 878 height 4
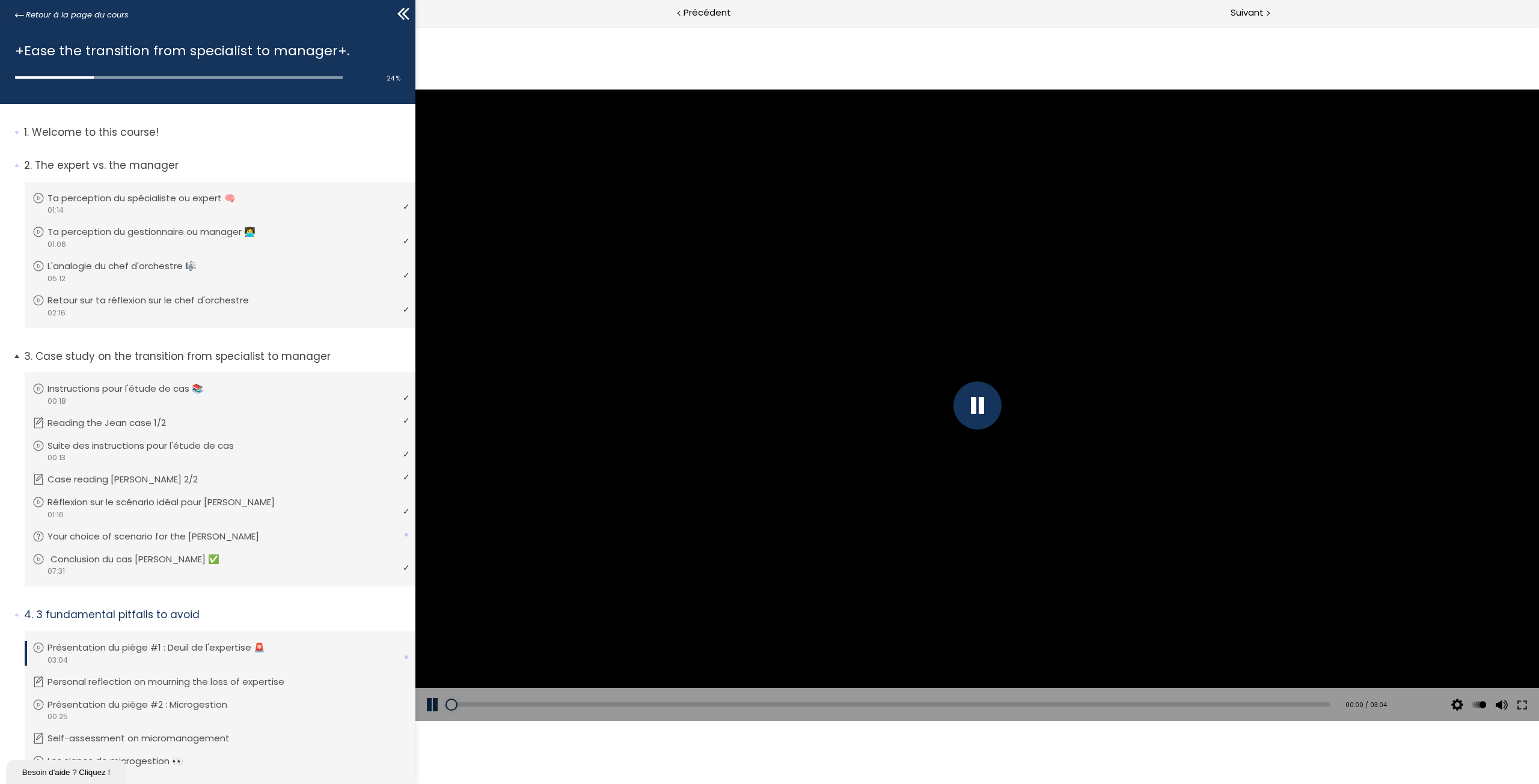
click at [186, 553] on p "Conclusion du cas [PERSON_NAME] ✅" at bounding box center [144, 559] width 187 height 13
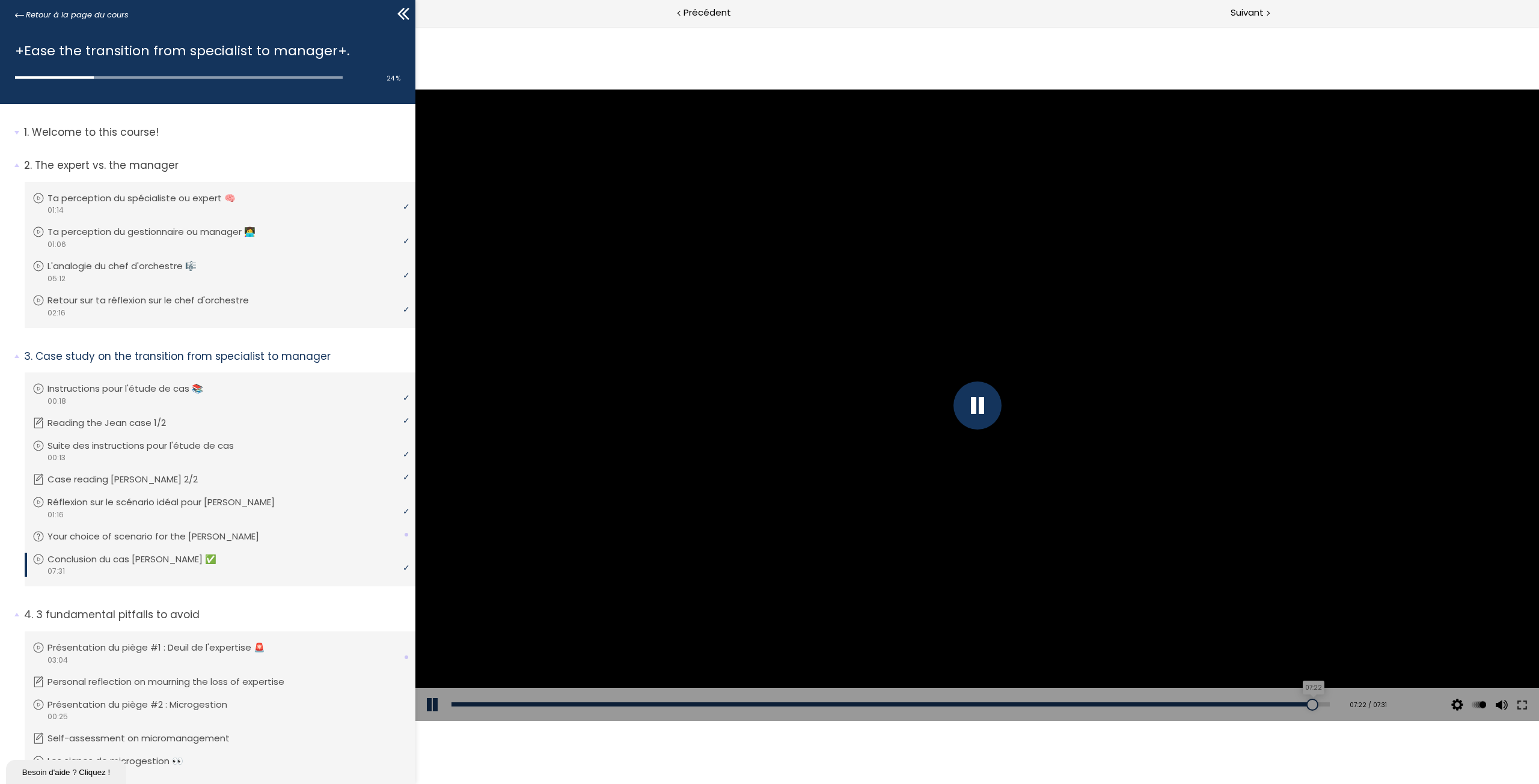
click at [1316, 705] on div "07:22" at bounding box center [890, 704] width 878 height 4
click at [1015, 368] on div at bounding box center [977, 405] width 1124 height 632
click at [1057, 333] on div at bounding box center [977, 405] width 1124 height 632
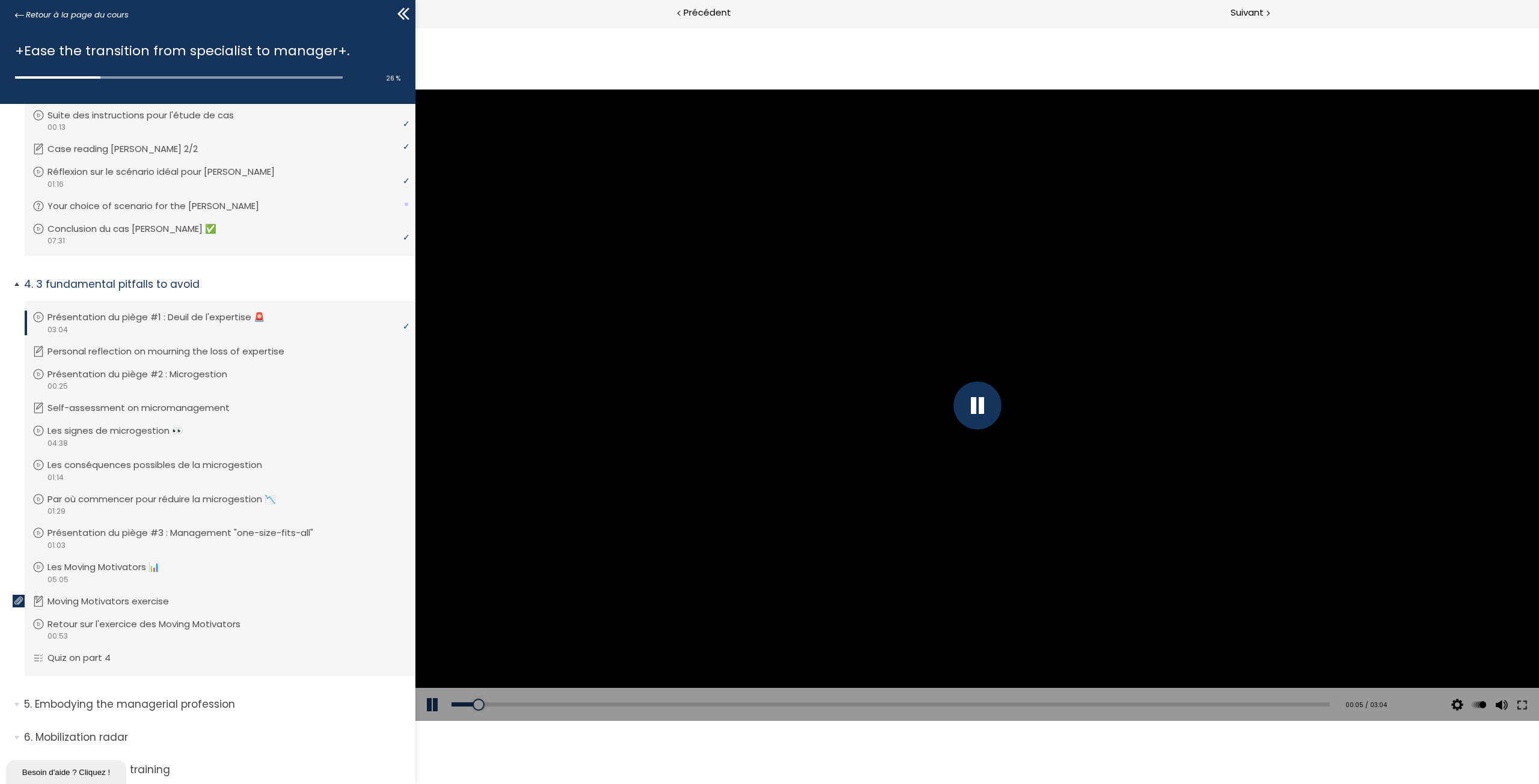
scroll to position [369, 0]
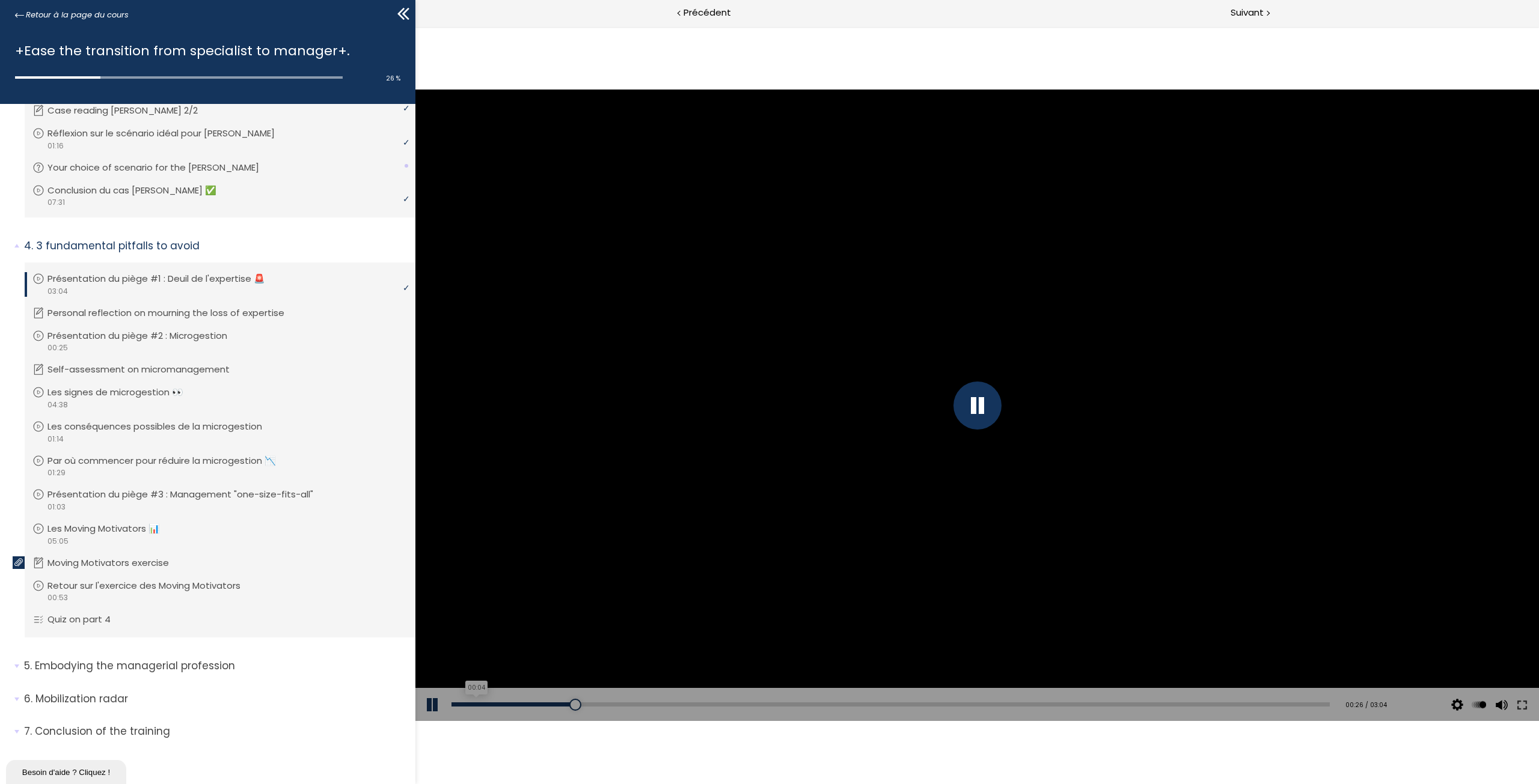
click at [475, 705] on div "00:04" at bounding box center [890, 704] width 878 height 4
click at [475, 705] on div at bounding box center [477, 704] width 52 height 4
click at [475, 705] on div at bounding box center [479, 704] width 56 height 4
click at [474, 706] on div "00:04" at bounding box center [890, 704] width 878 height 4
click at [1010, 406] on div at bounding box center [977, 405] width 1124 height 632
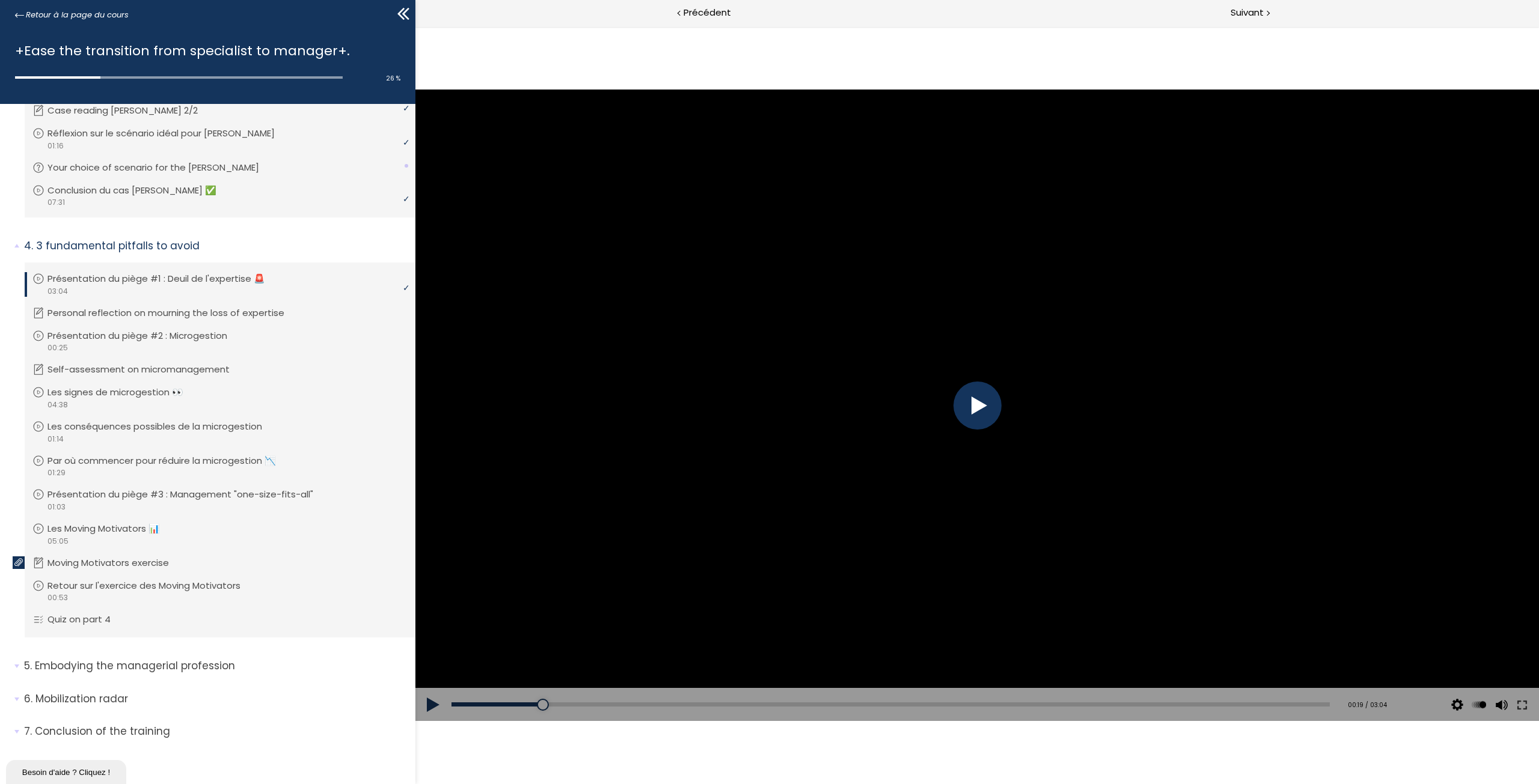
click at [969, 421] on div at bounding box center [978, 405] width 48 height 48
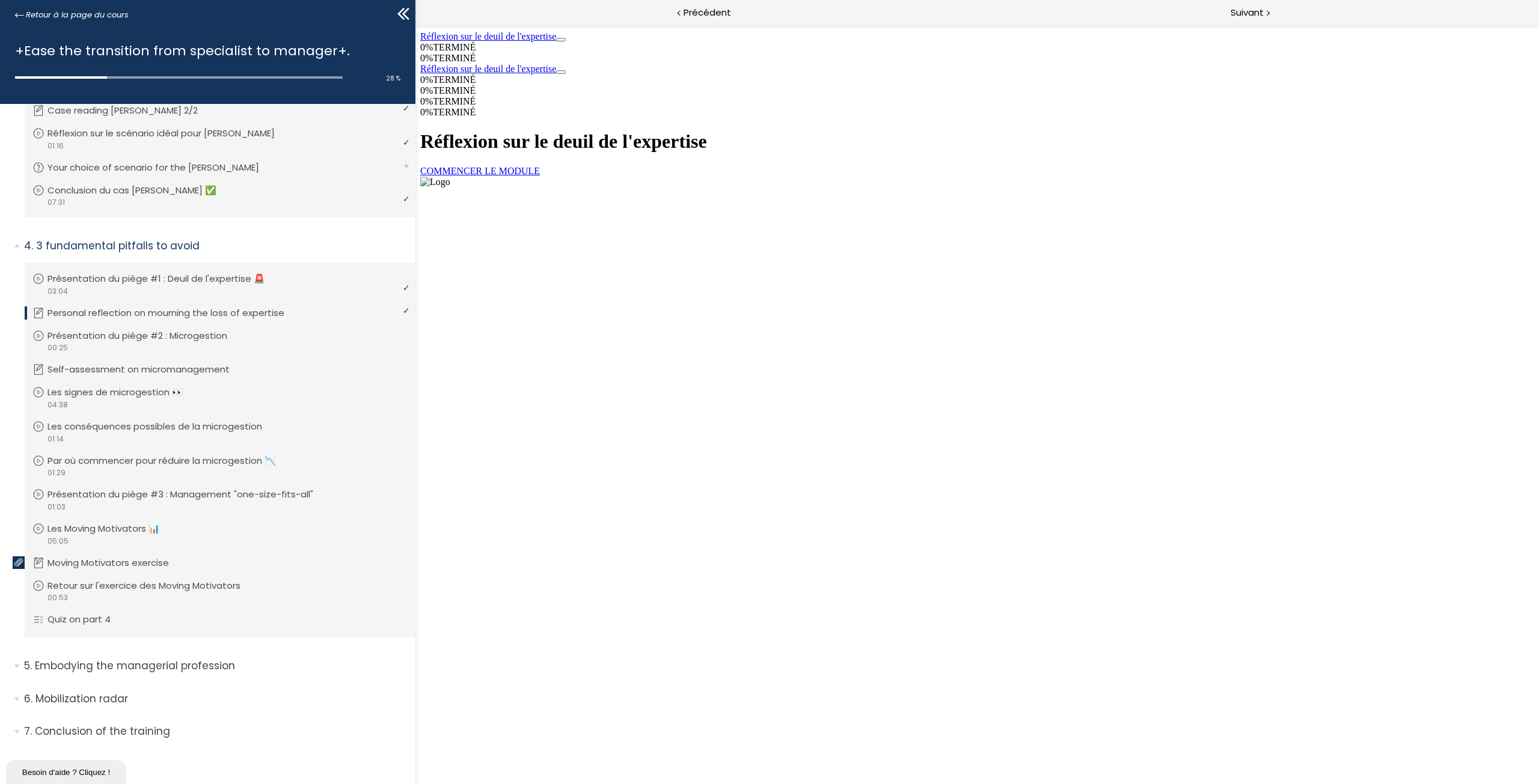
click at [540, 176] on link "COMMENCER LE MODULE" at bounding box center [480, 171] width 120 height 10
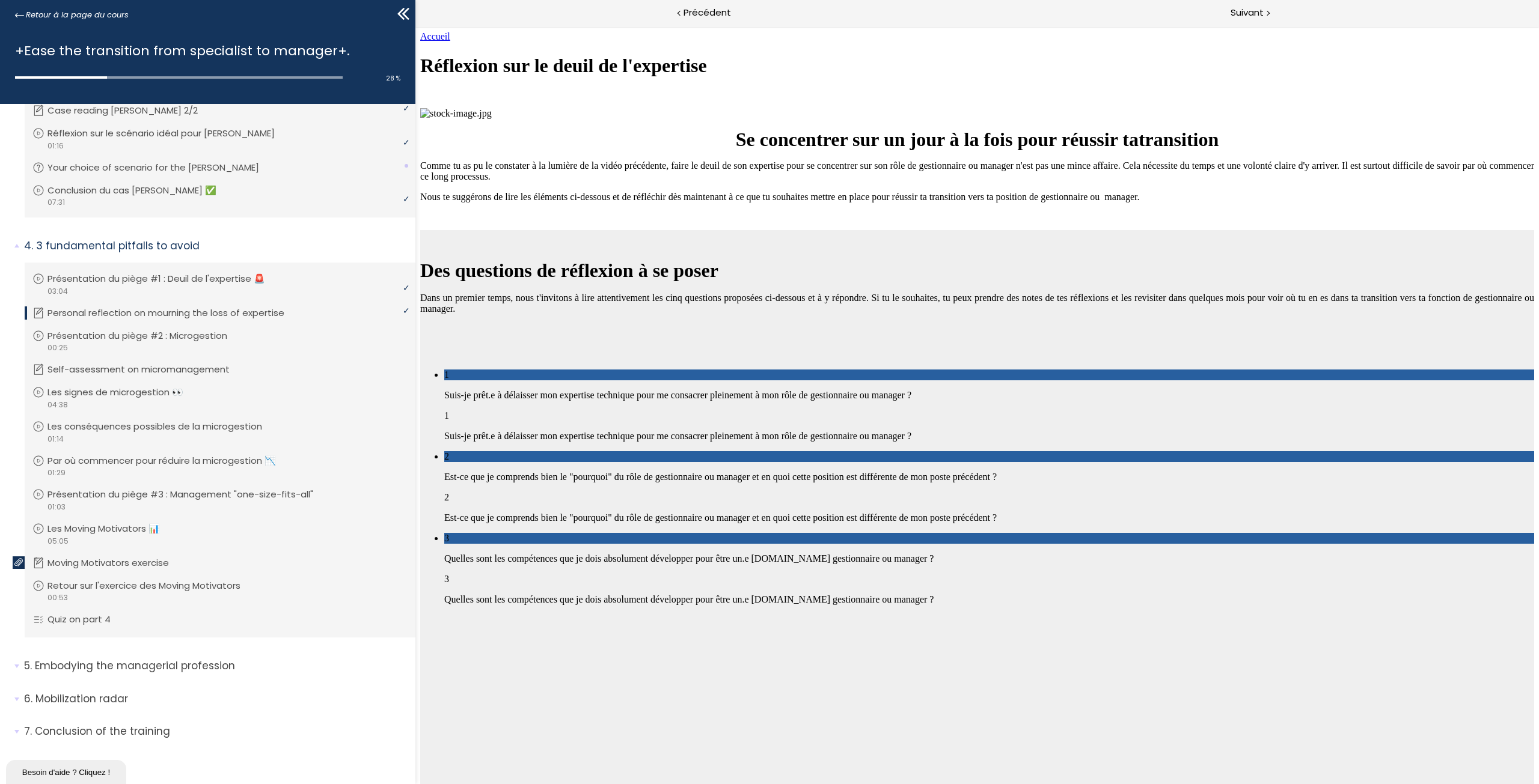
scroll to position [342, 0]
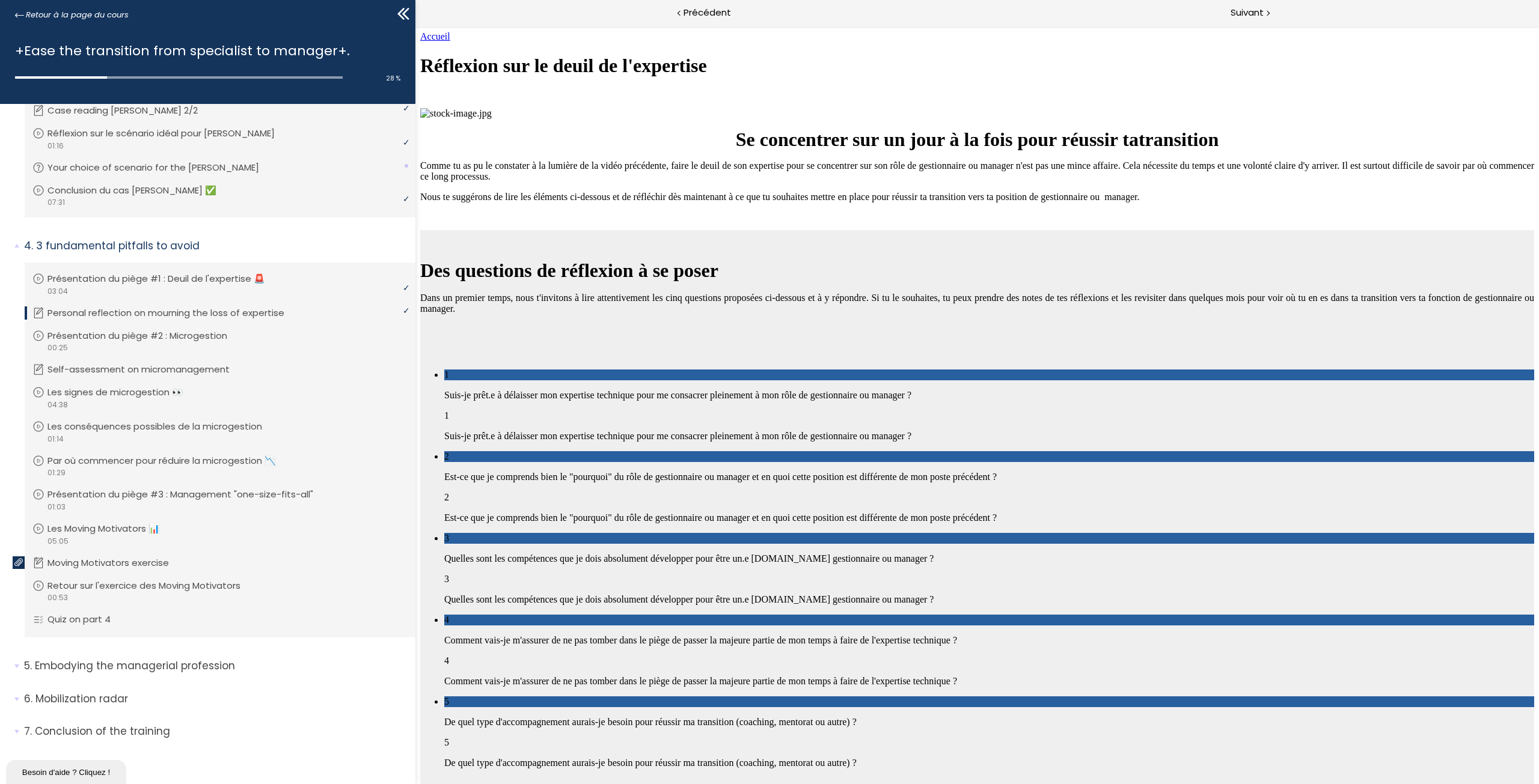
click at [1085, 594] on p "Quelles sont les compétences que je dois absolument développer pour être un.e […" at bounding box center [989, 599] width 1090 height 11
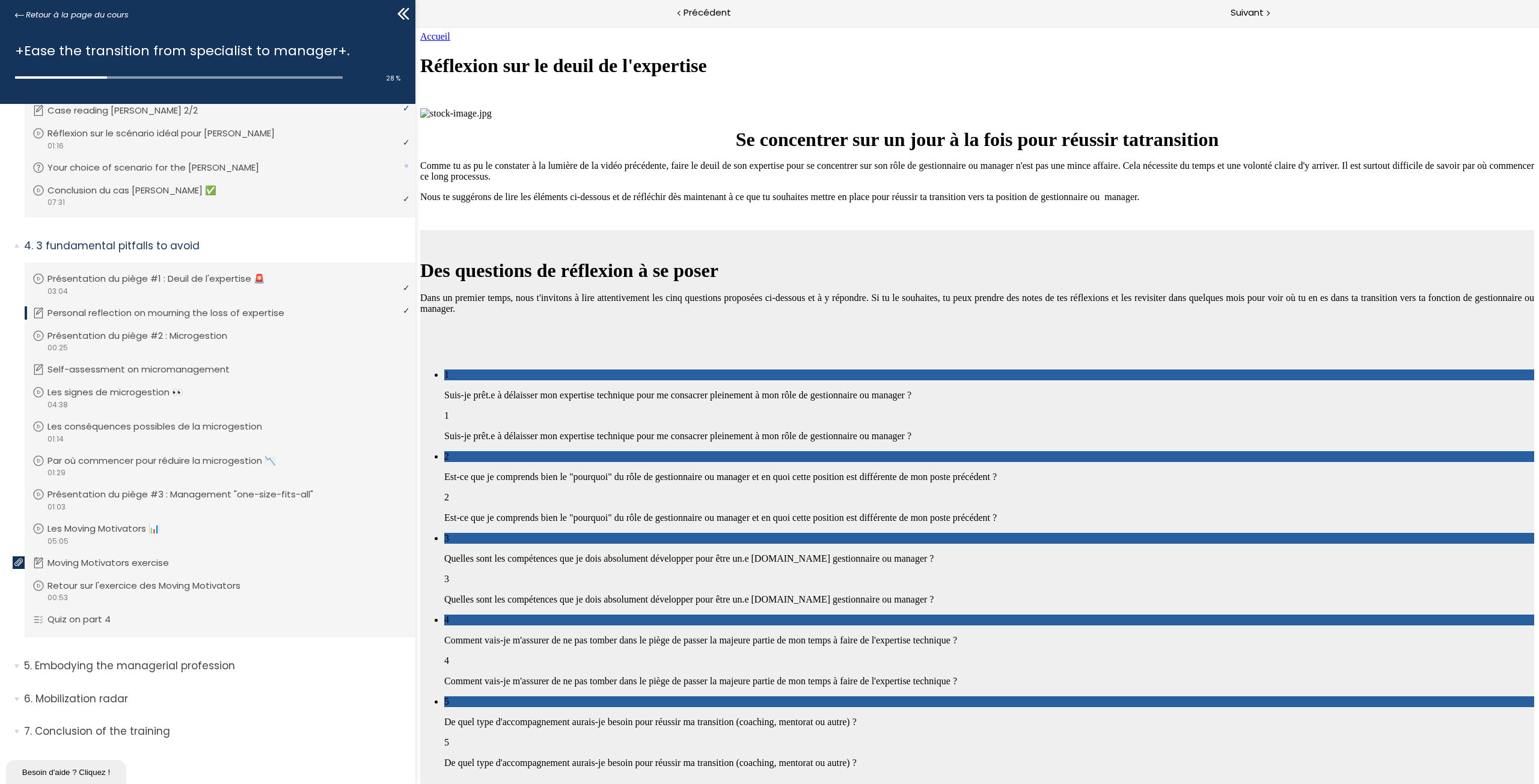
drag, startPoint x: 1119, startPoint y: 451, endPoint x: 1115, endPoint y: 444, distance: 8.1
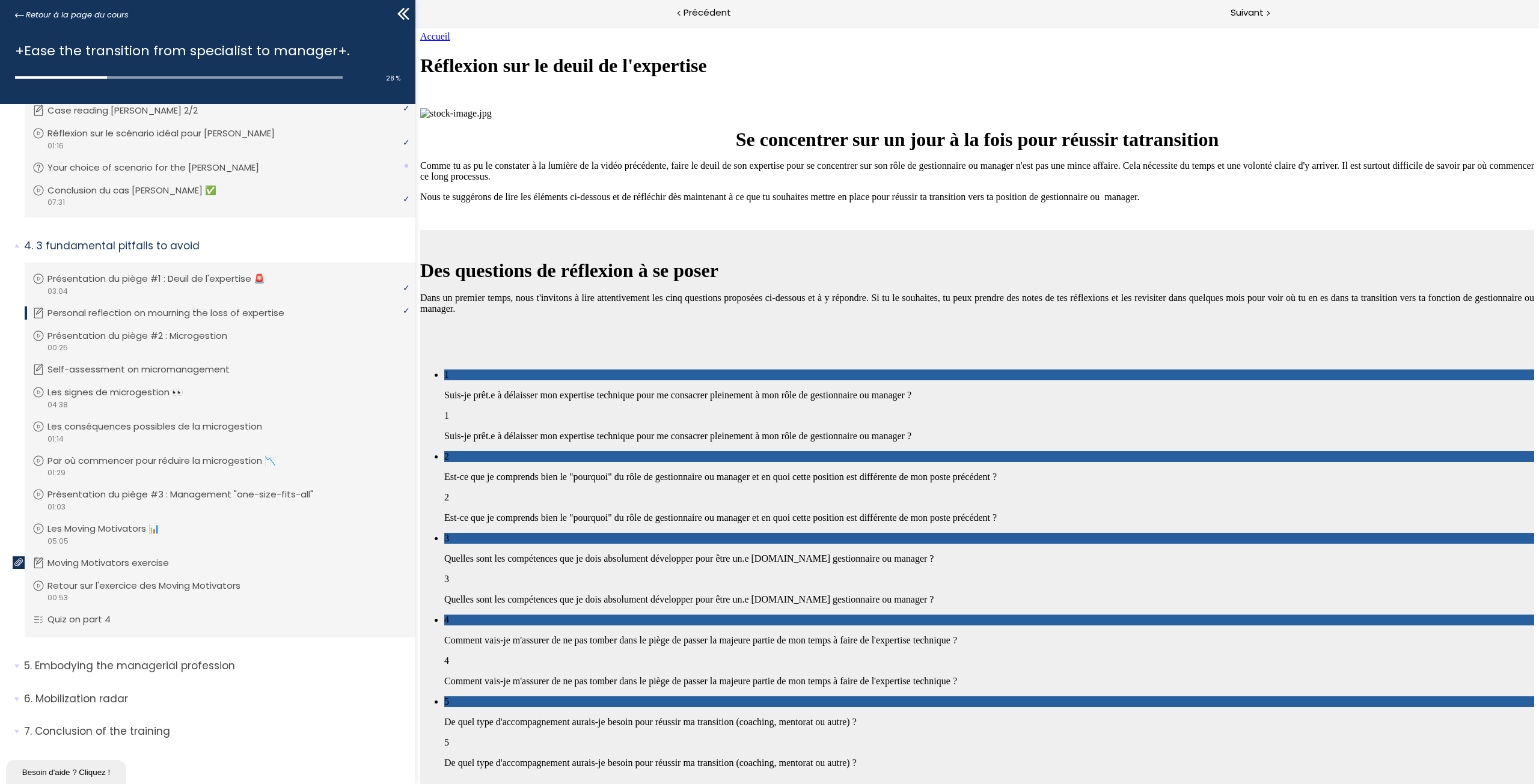
scroll to position [1226, 0]
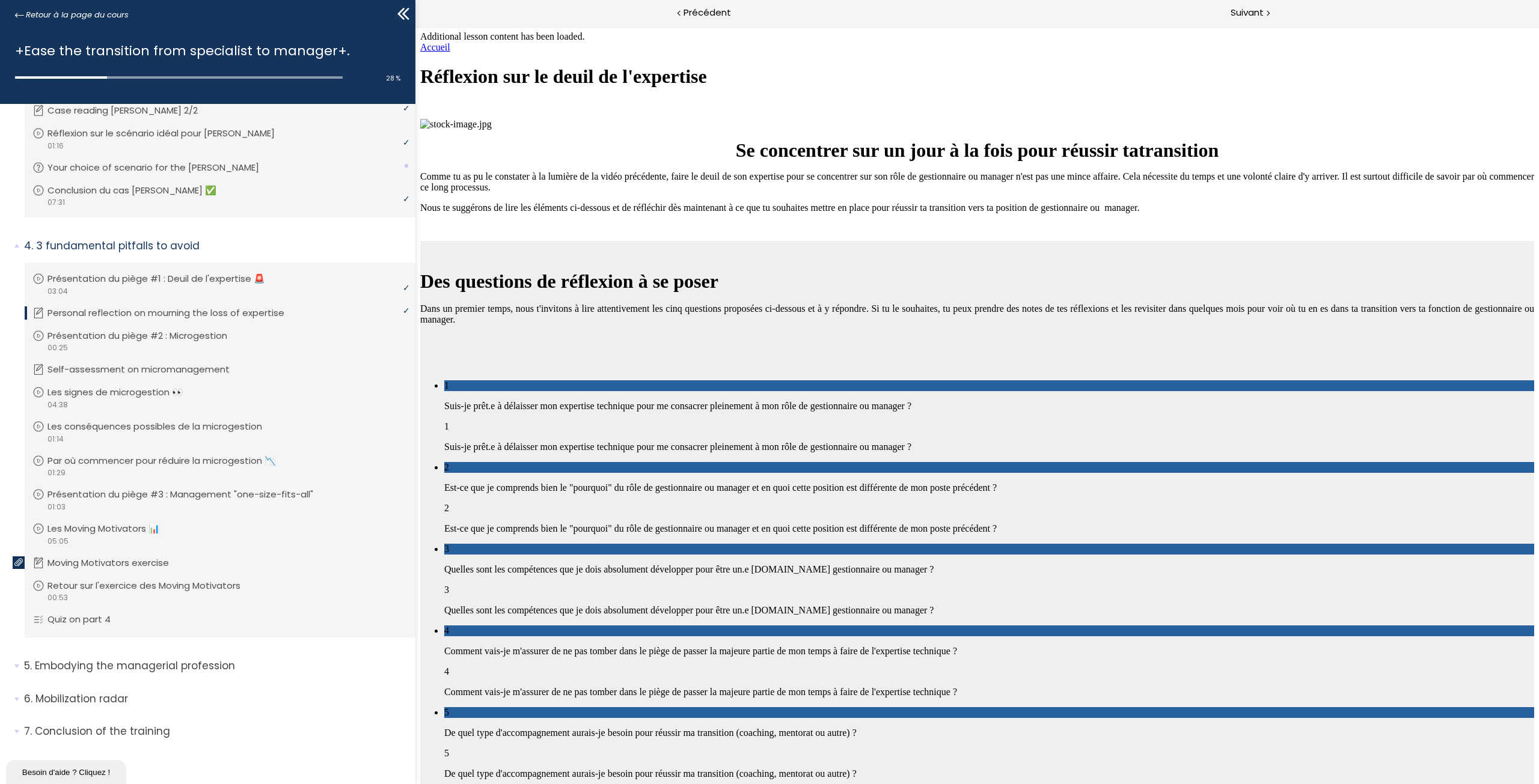
scroll to position [3051, 0]
click at [1241, 9] on span "Suivant" at bounding box center [1247, 13] width 33 height 15
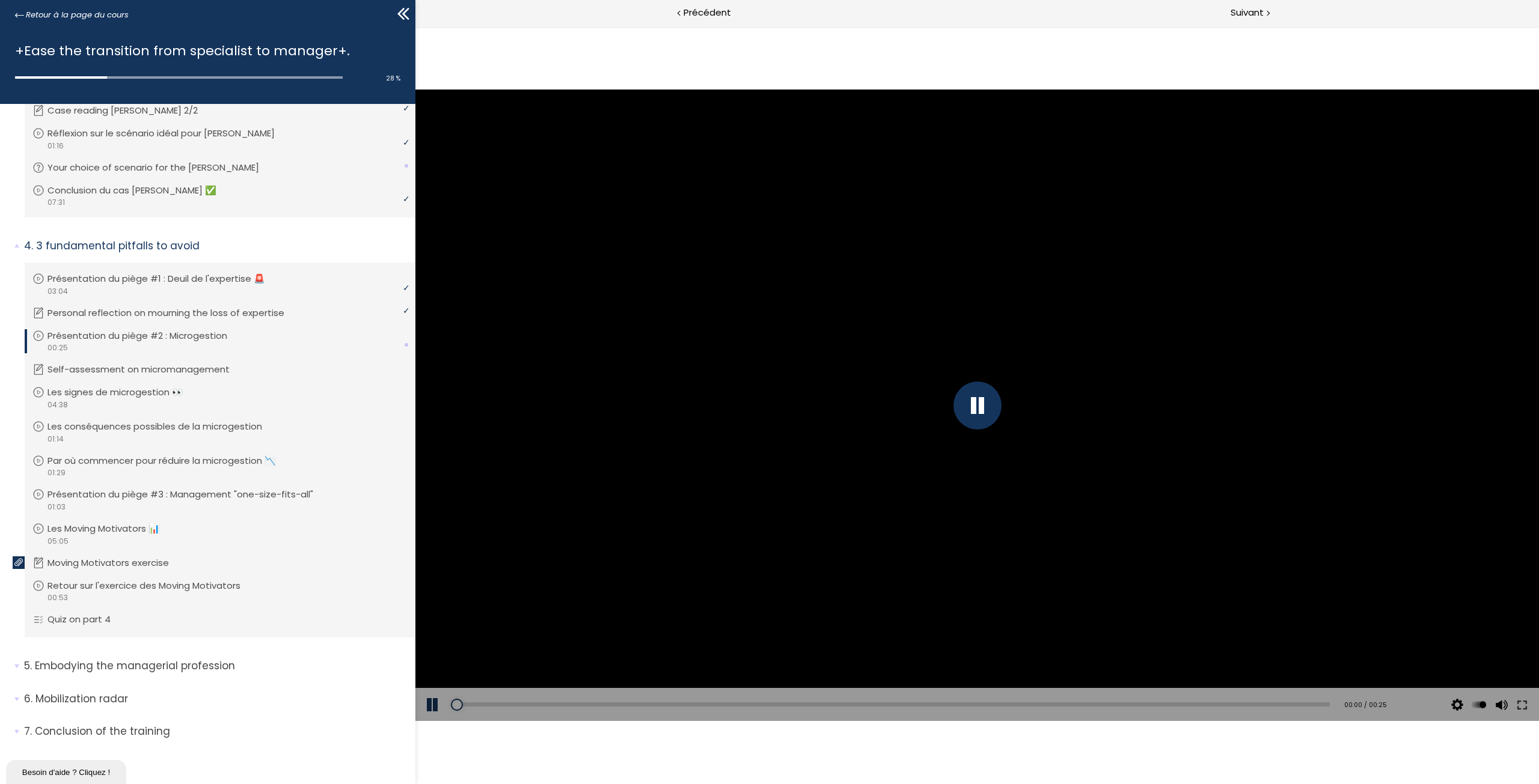
click at [991, 405] on div at bounding box center [978, 405] width 48 height 48
click at [979, 410] on div at bounding box center [978, 405] width 48 height 48
click at [772, 421] on div at bounding box center [977, 405] width 1124 height 632
click at [966, 409] on div at bounding box center [978, 405] width 48 height 48
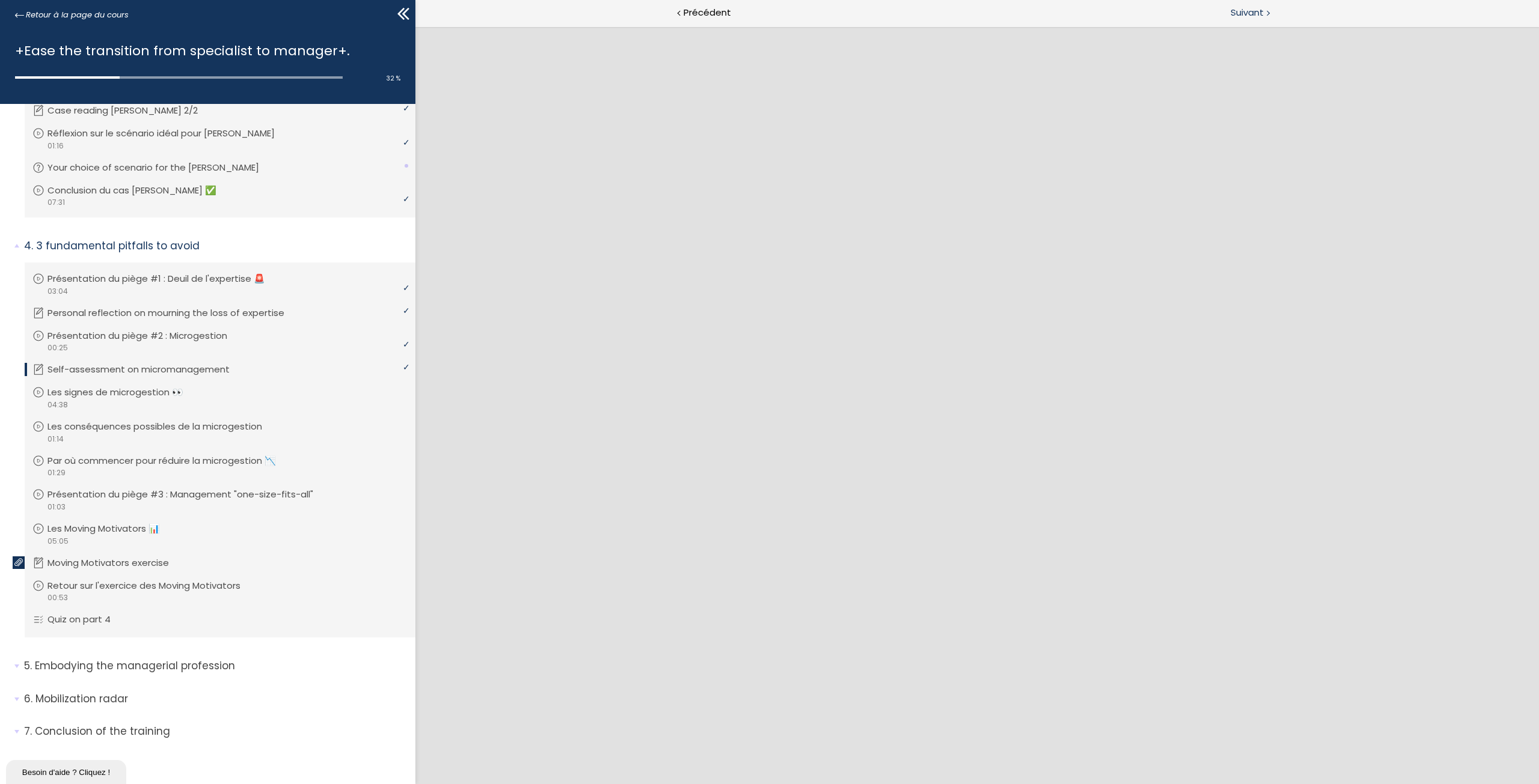
click at [1260, 8] on span "Suivant" at bounding box center [1247, 13] width 33 height 15
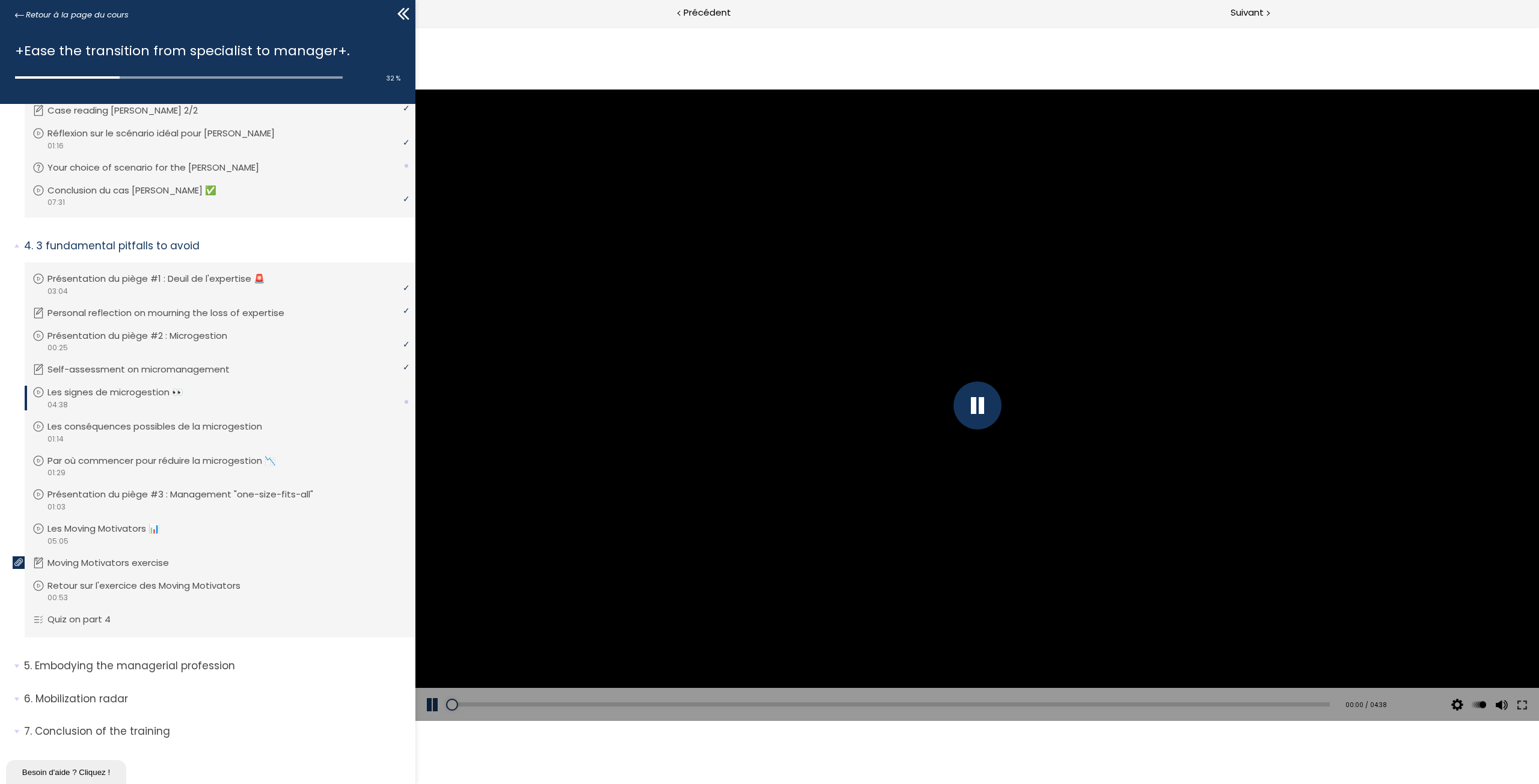
click at [967, 433] on div at bounding box center [977, 405] width 1124 height 632
click at [977, 413] on div at bounding box center [978, 405] width 48 height 48
click at [977, 406] on div at bounding box center [978, 405] width 48 height 48
click at [988, 402] on div at bounding box center [977, 405] width 1124 height 632
click at [734, 698] on div "Add chapter 00:02" at bounding box center [890, 704] width 878 height 33
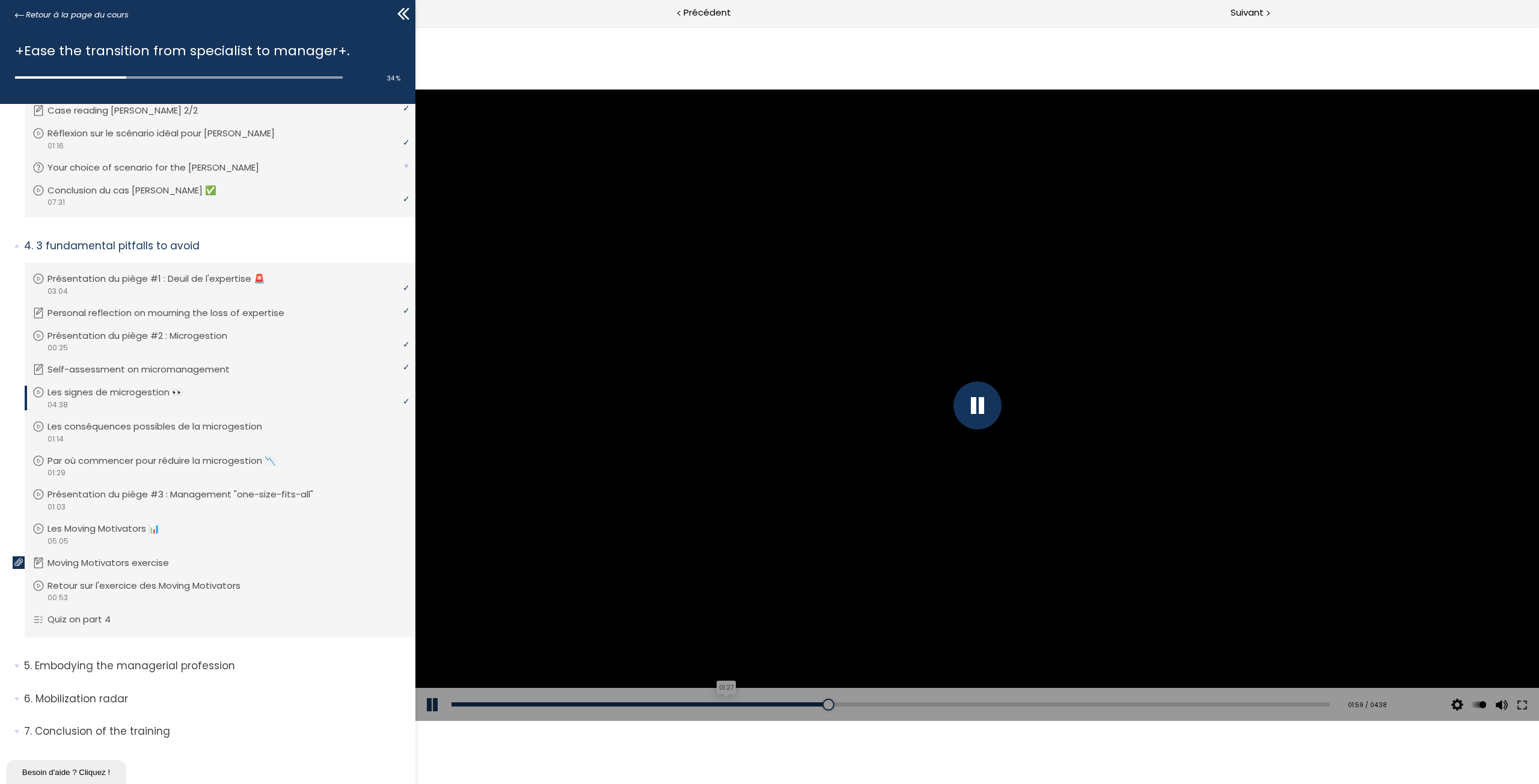
click at [727, 705] on div "01:27" at bounding box center [890, 704] width 878 height 4
click at [589, 701] on div "Add chapter 00:59" at bounding box center [890, 704] width 878 height 33
click at [614, 705] on div "00:50" at bounding box center [890, 704] width 878 height 4
click at [712, 705] on div "01:22" at bounding box center [890, 704] width 878 height 4
click at [705, 704] on div "01:20" at bounding box center [890, 704] width 878 height 4
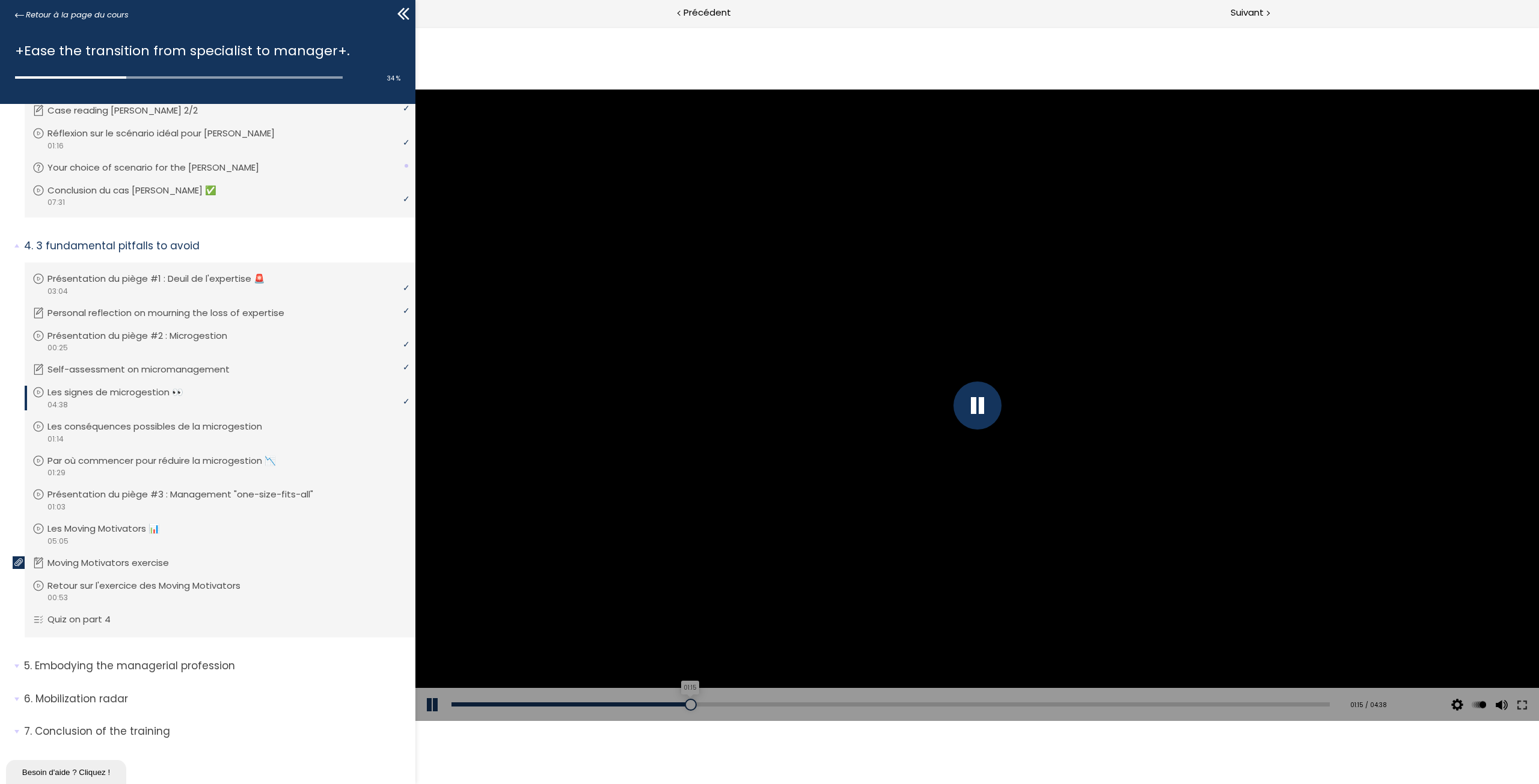
click at [692, 703] on div "01:15" at bounding box center [890, 704] width 878 height 4
click at [687, 703] on div "01:14" at bounding box center [890, 704] width 878 height 4
click at [687, 703] on div at bounding box center [577, 704] width 251 height 4
click at [685, 703] on div "01:13" at bounding box center [890, 704] width 878 height 4
click at [1185, 541] on div at bounding box center [977, 405] width 1124 height 632
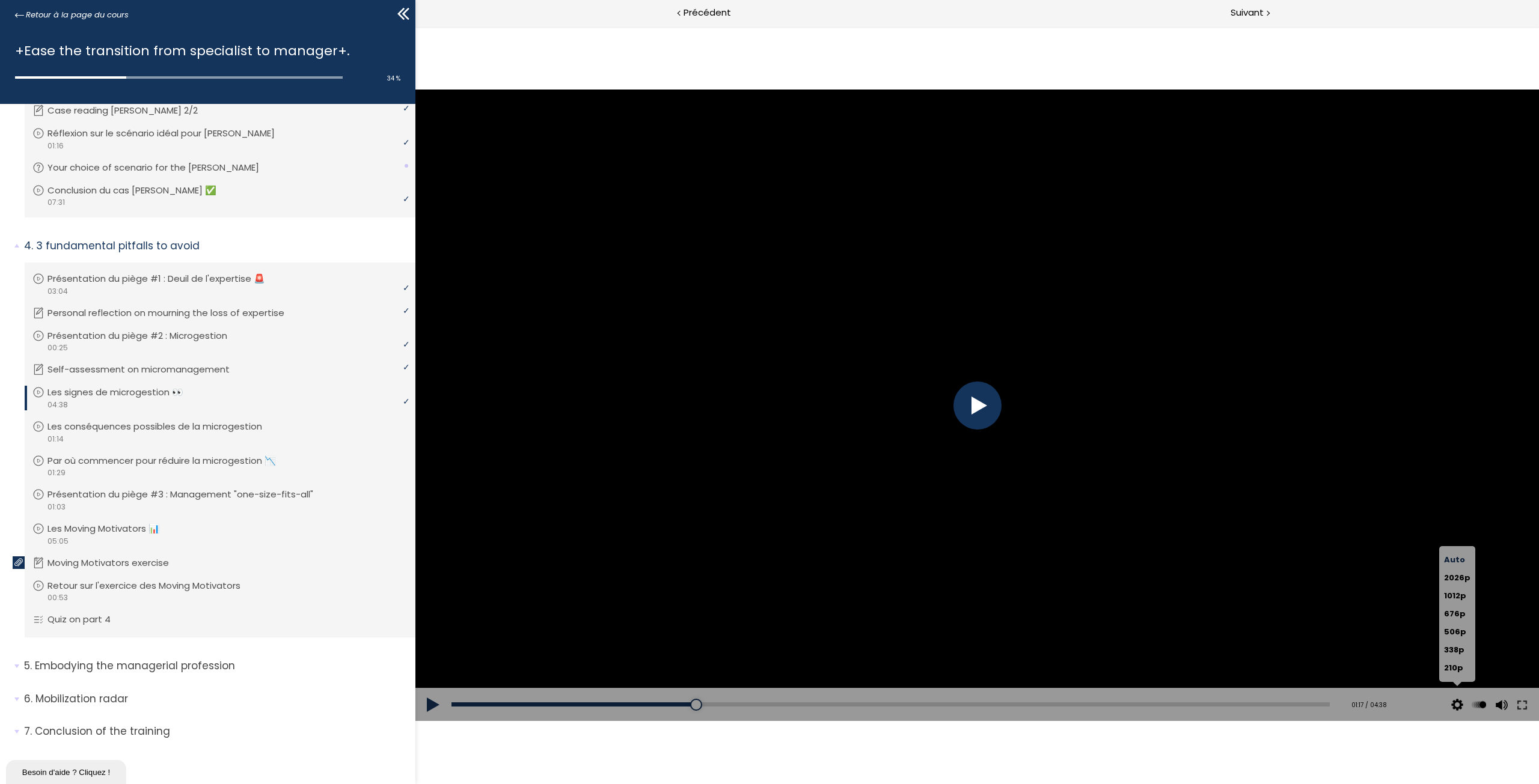
click at [1462, 707] on button at bounding box center [1457, 704] width 18 height 33
click at [974, 401] on div at bounding box center [978, 405] width 48 height 48
click at [884, 705] on div "02:16" at bounding box center [890, 704] width 878 height 4
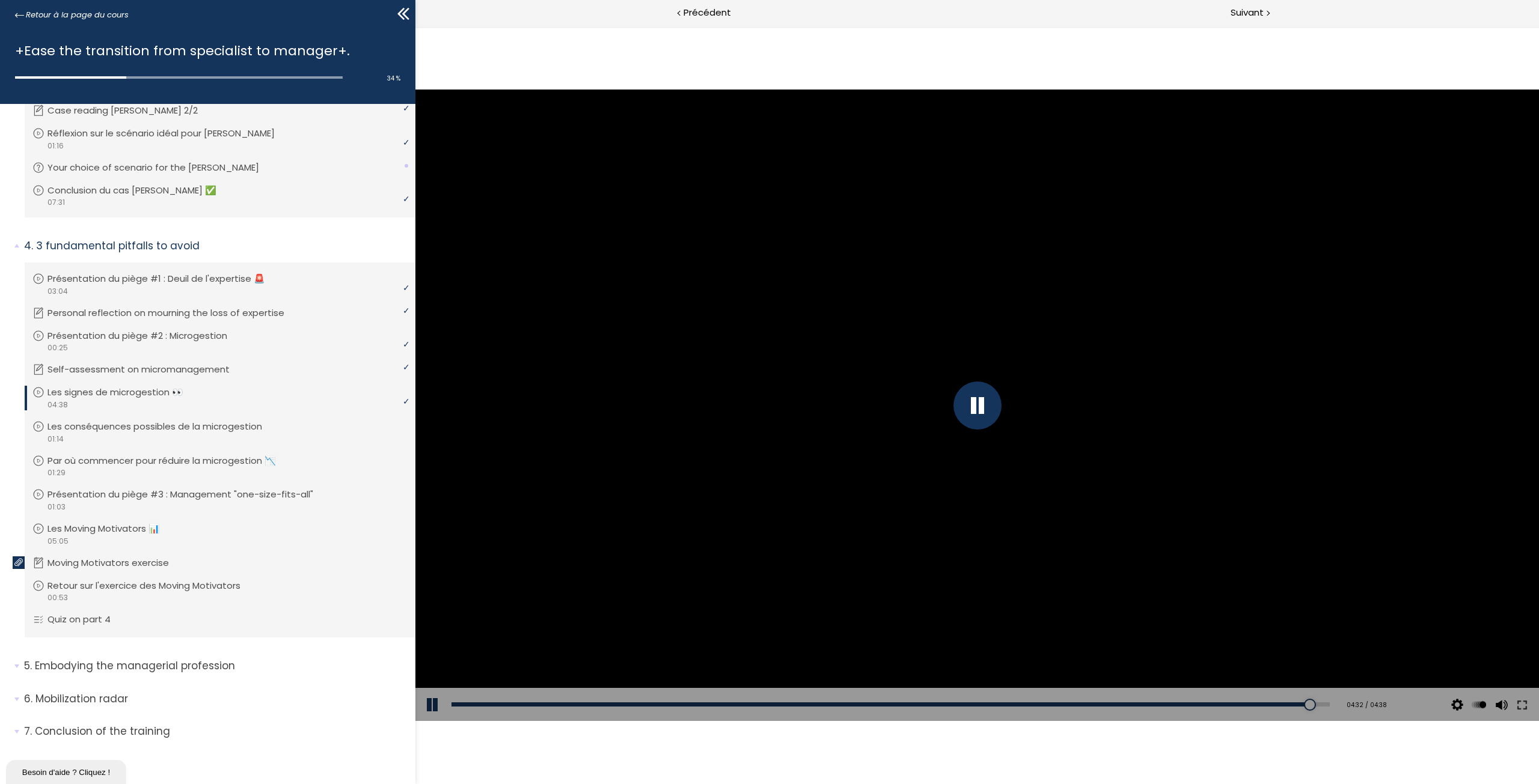
click at [983, 417] on div at bounding box center [978, 405] width 48 height 48
click at [981, 414] on div at bounding box center [977, 405] width 1124 height 632
click at [1263, 14] on span "Suivant" at bounding box center [1247, 13] width 33 height 15
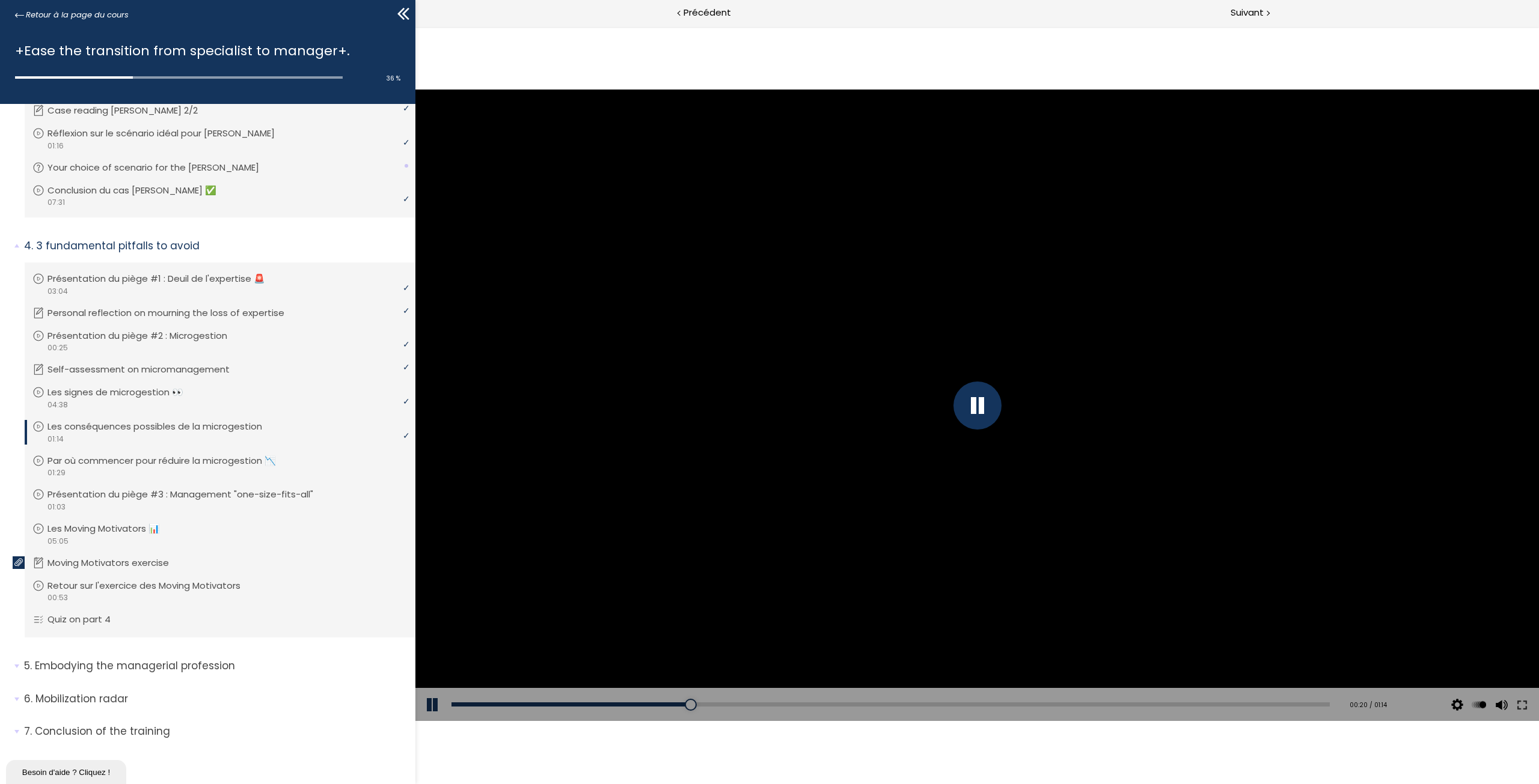
click at [976, 408] on div at bounding box center [978, 405] width 48 height 48
click at [968, 412] on div at bounding box center [978, 405] width 48 height 48
click at [893, 463] on div at bounding box center [977, 405] width 1124 height 632
click at [705, 16] on span "Précédent" at bounding box center [707, 13] width 47 height 15
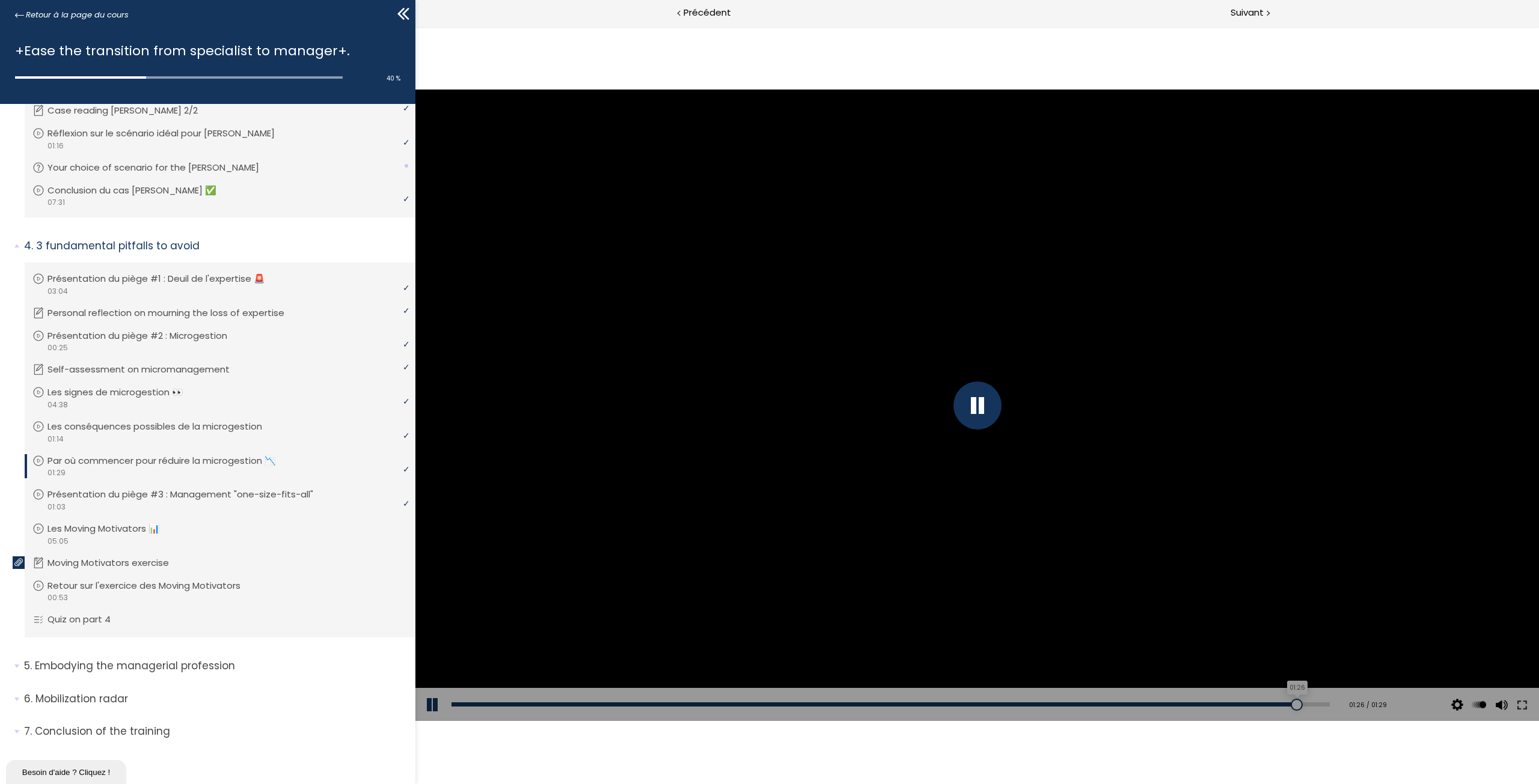
click at [1300, 703] on div "01:26" at bounding box center [890, 704] width 878 height 4
click at [985, 468] on div at bounding box center [977, 405] width 1124 height 632
click at [979, 439] on div at bounding box center [977, 405] width 1124 height 632
click at [1257, 23] on div "Suivant" at bounding box center [1258, 13] width 561 height 27
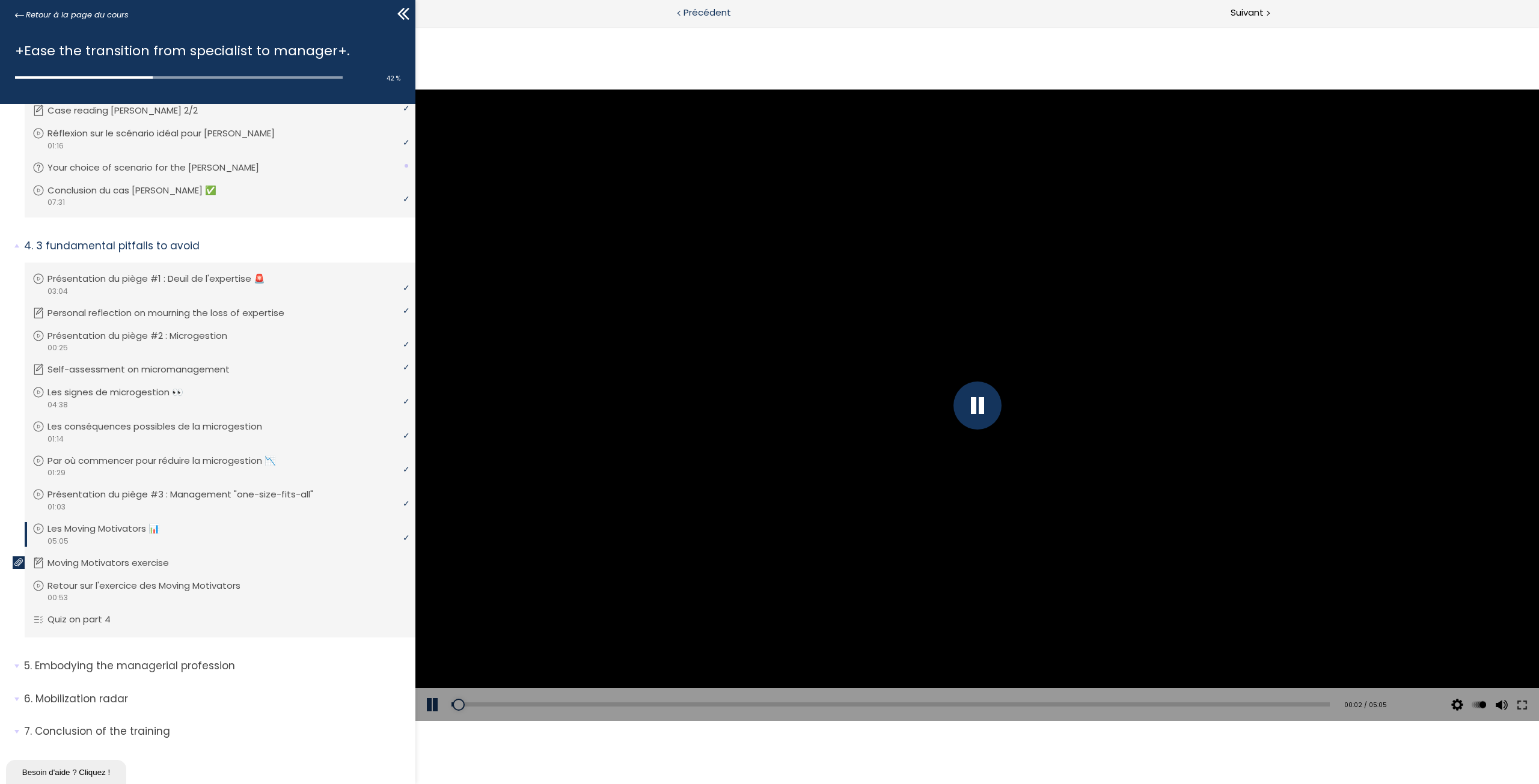
click at [697, 13] on span "Précédent" at bounding box center [707, 13] width 47 height 15
click at [453, 698] on div "Add chapter 00:00" at bounding box center [890, 704] width 878 height 33
click at [456, 702] on div "00:00" at bounding box center [890, 704] width 878 height 4
click at [553, 701] on div "Add chapter 00:08" at bounding box center [890, 704] width 878 height 33
click at [547, 703] on div "00:06" at bounding box center [890, 704] width 878 height 4
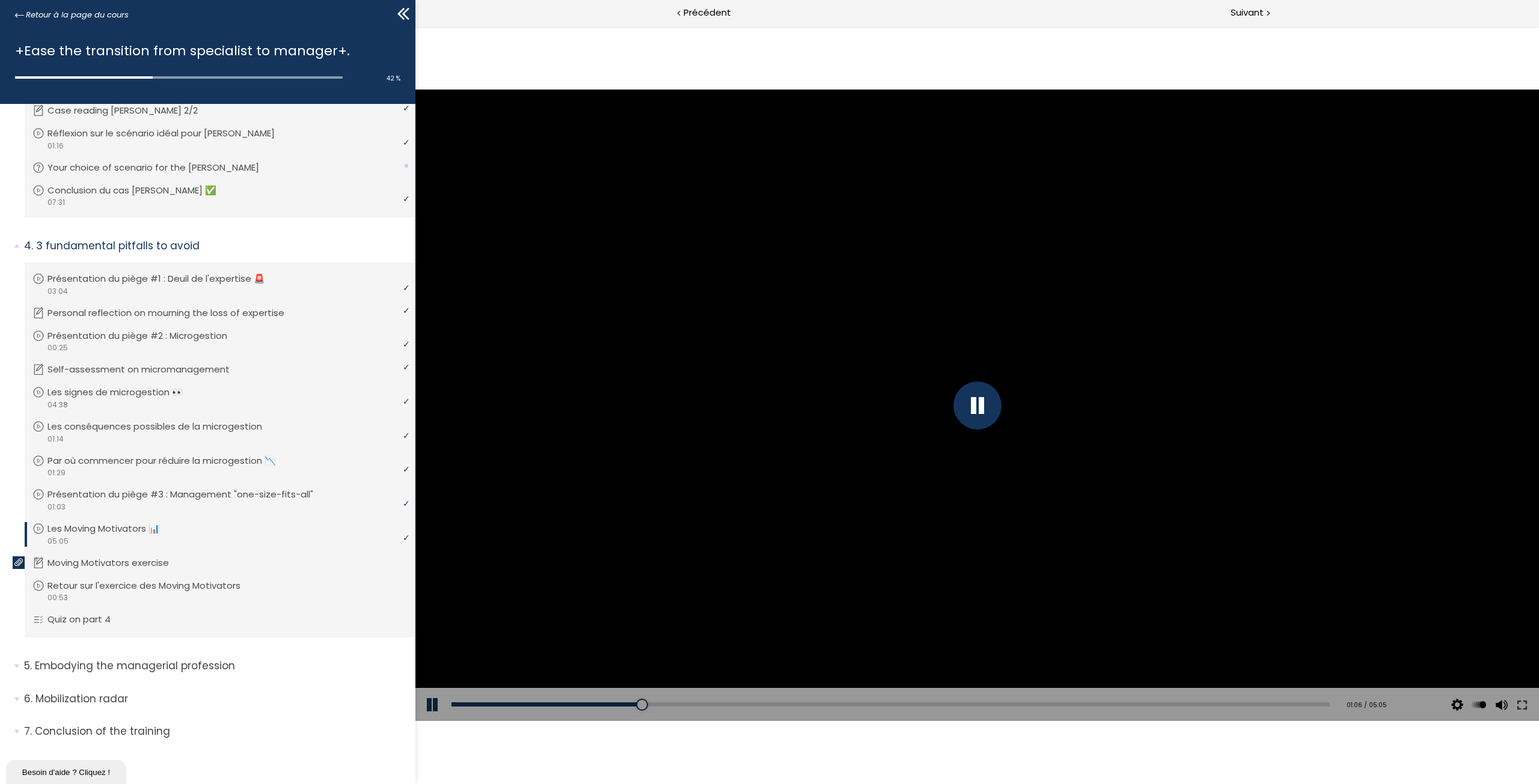
click at [975, 404] on div at bounding box center [978, 405] width 48 height 48
click at [869, 398] on div at bounding box center [977, 405] width 1124 height 632
click at [460, 702] on div "00:02" at bounding box center [890, 704] width 878 height 4
click at [463, 704] on div "00:03" at bounding box center [890, 704] width 878 height 4
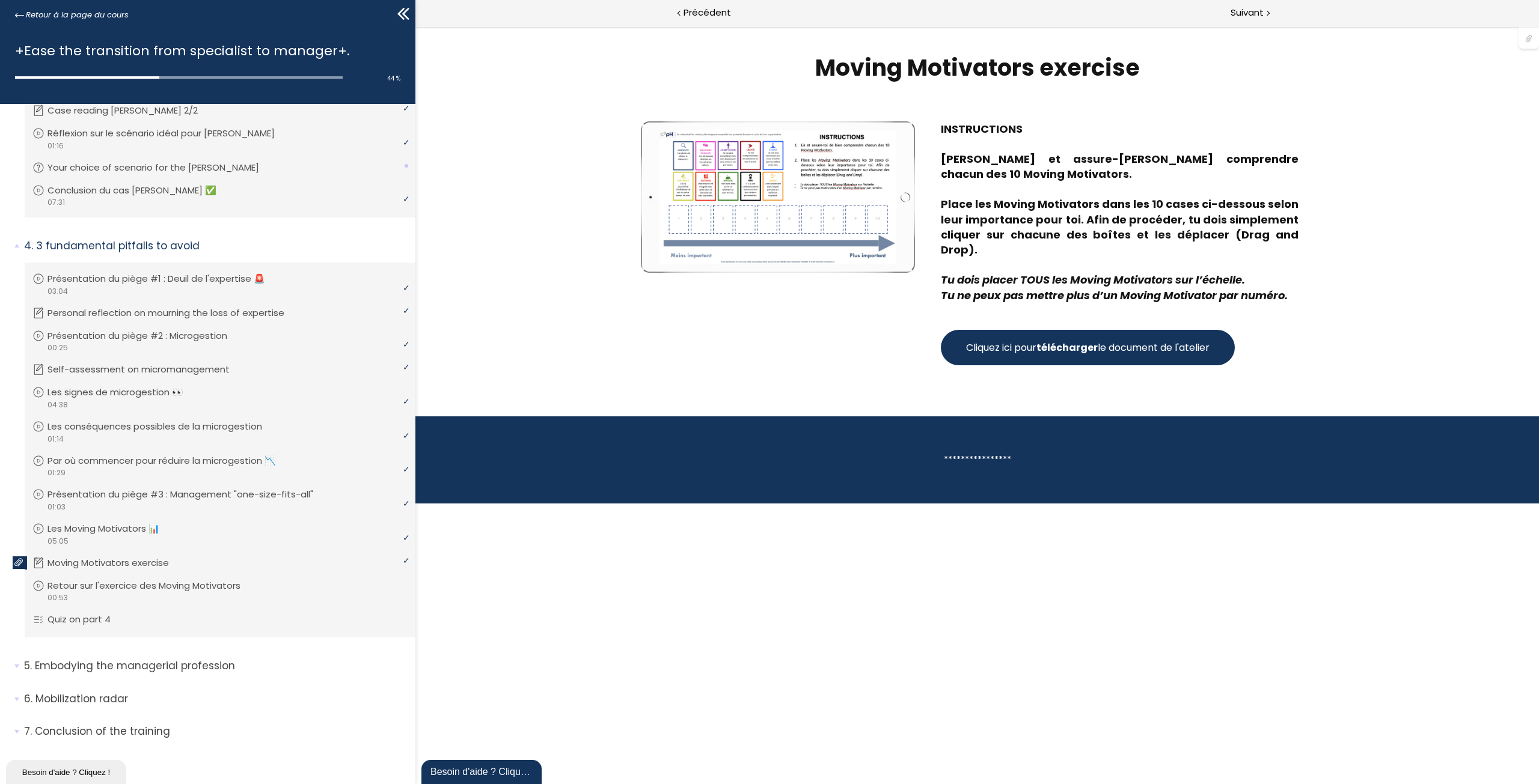
click at [1047, 340] on strong "télécharger" at bounding box center [1066, 347] width 61 height 14
click at [1246, 8] on span "Suivant" at bounding box center [1247, 13] width 33 height 15
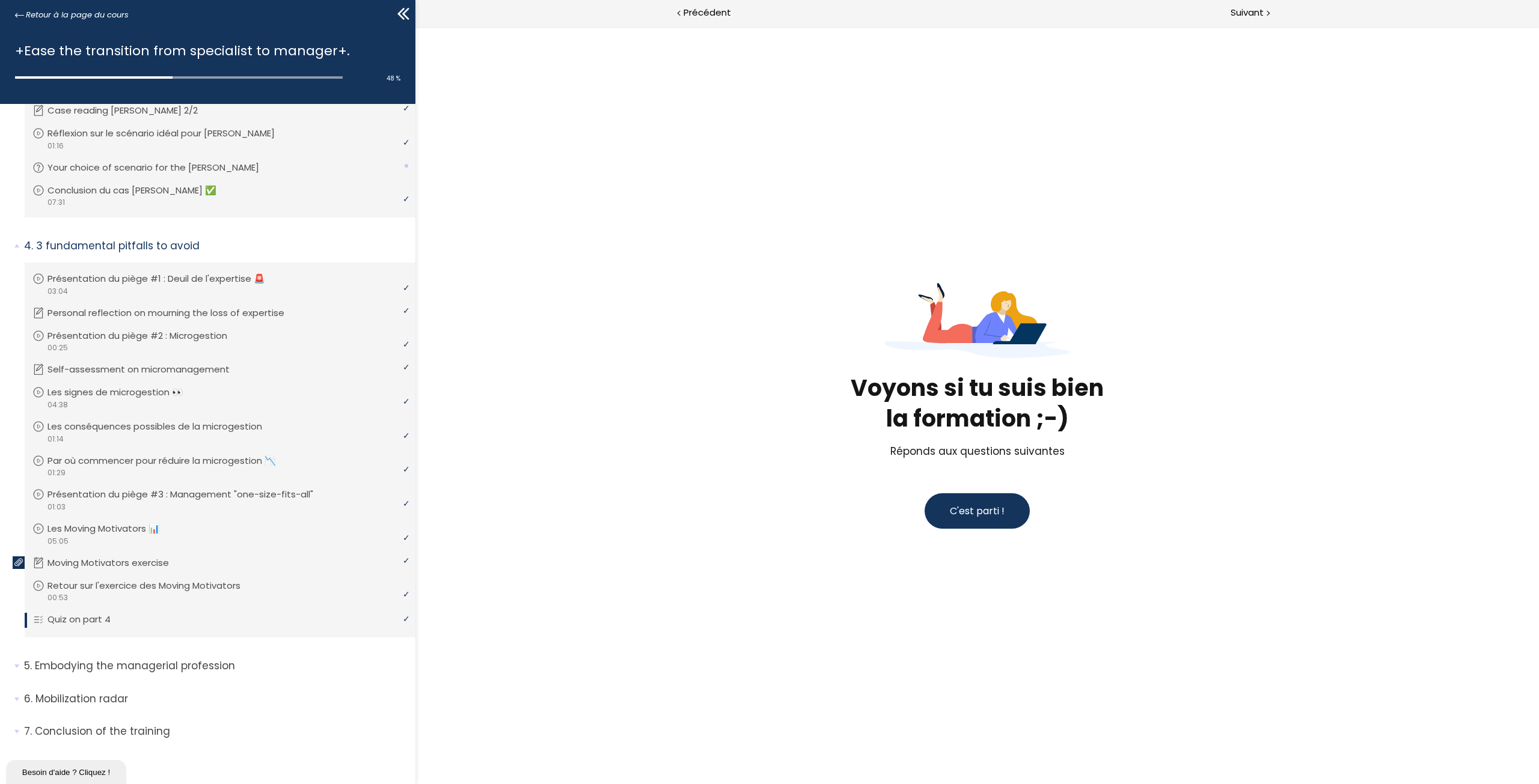
click at [1244, 486] on div "Voyons si tu suis bien la formation ;-) Réponds aux questions suivantes C'est p…" at bounding box center [978, 405] width 559 height 271
click at [997, 524] on button "C'est parti !" at bounding box center [977, 511] width 105 height 35
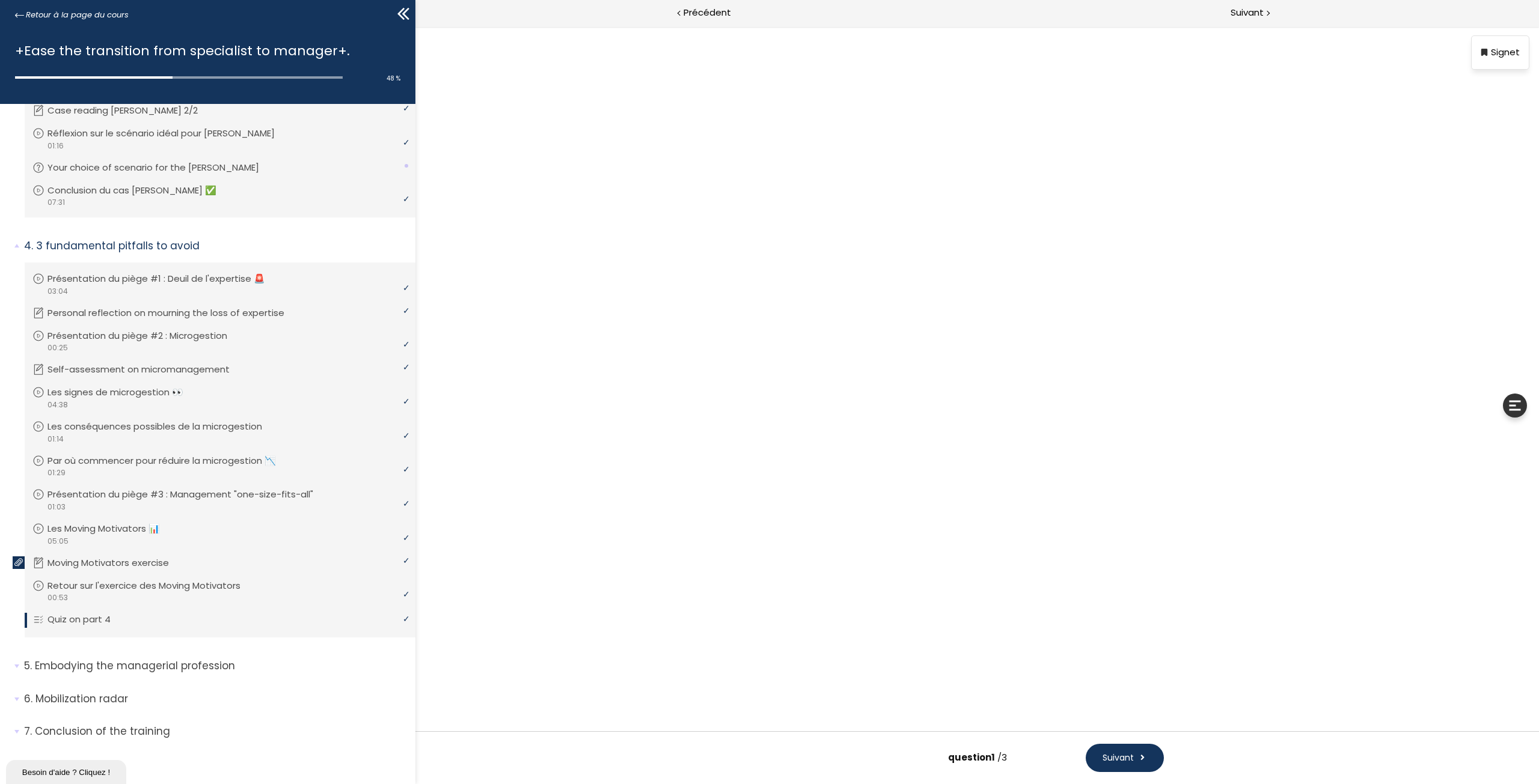
click at [993, 513] on div at bounding box center [978, 379] width 589 height 633
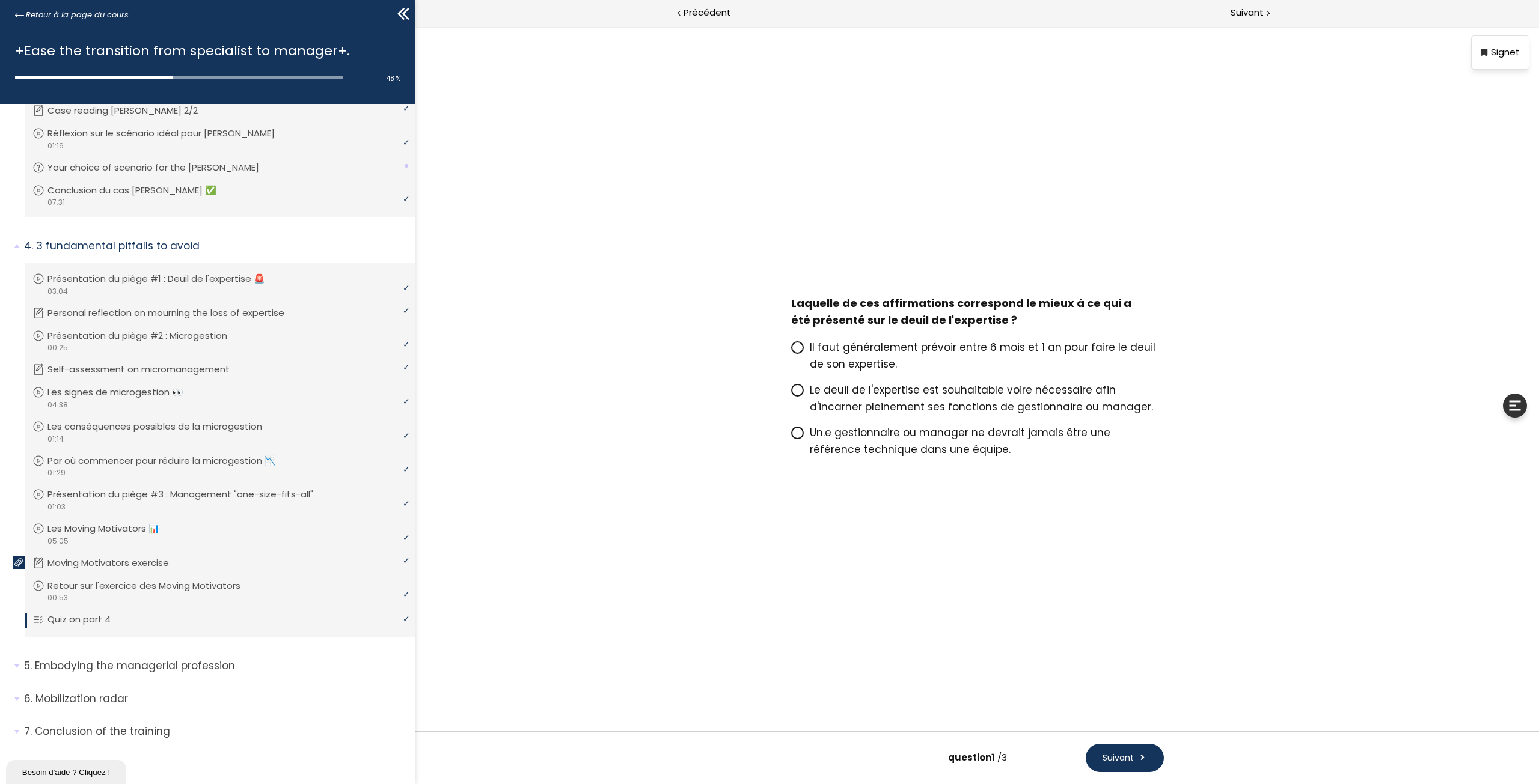
click at [803, 391] on span at bounding box center [798, 390] width 13 height 13
click at [791, 393] on input "Le deuil de l'expertise est souhaitable voire nécessaire afin d'incarner pleine…" at bounding box center [791, 393] width 0 height 0
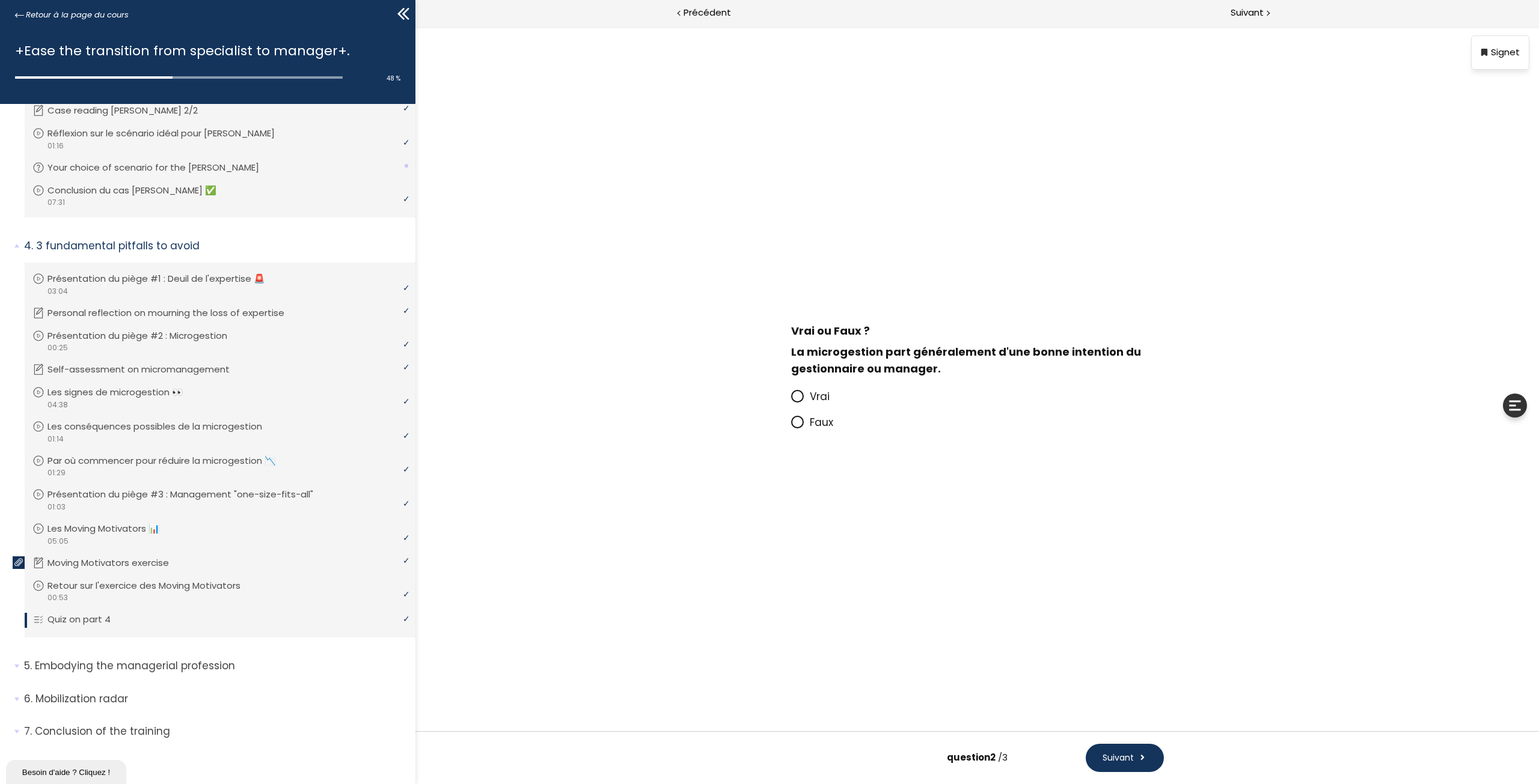
click at [804, 393] on span at bounding box center [801, 397] width 19 height 15
click at [791, 400] on input "Vrai" at bounding box center [791, 400] width 0 height 0
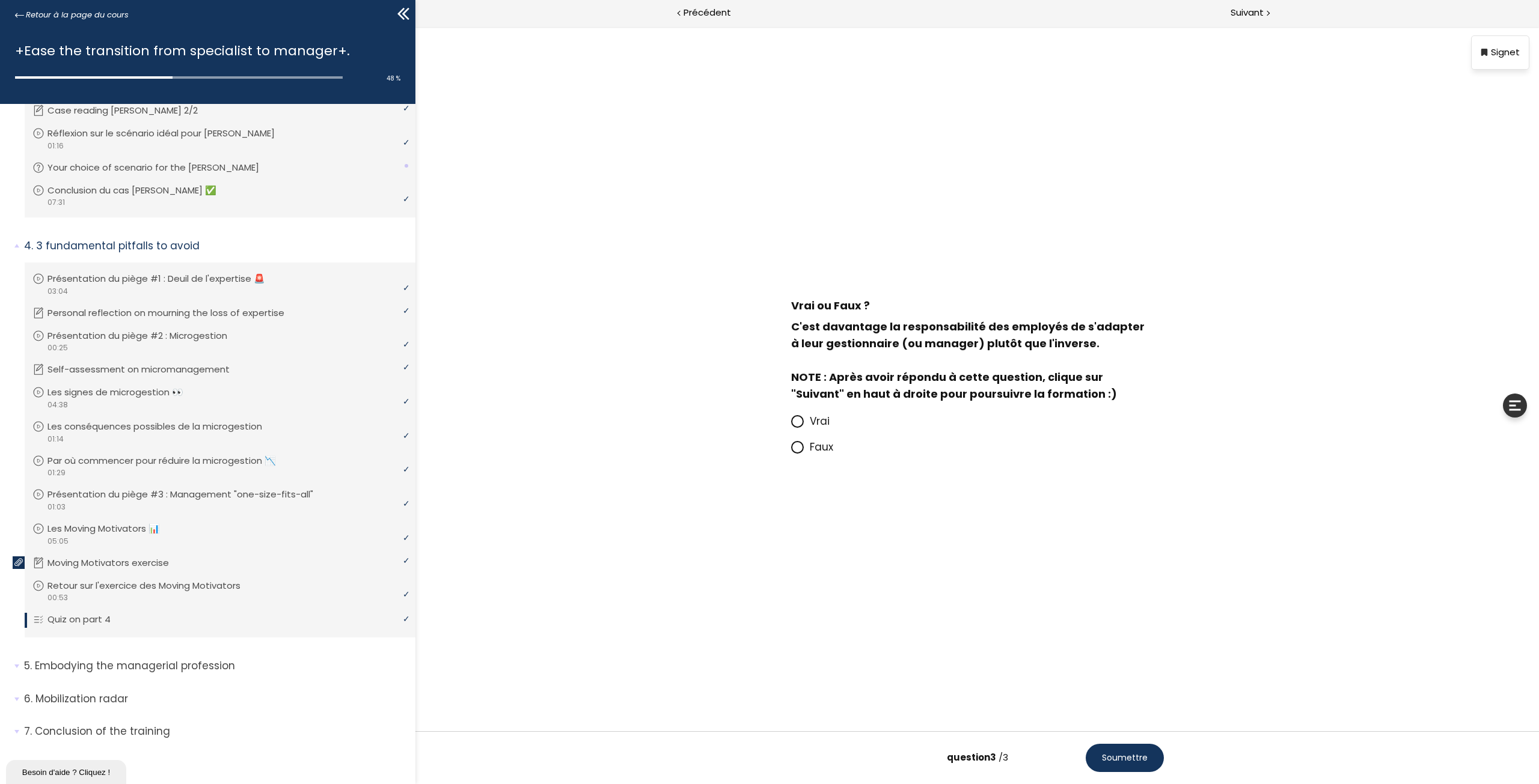
click at [806, 447] on span at bounding box center [801, 447] width 19 height 15
click at [791, 451] on input "Faux" at bounding box center [791, 451] width 0 height 0
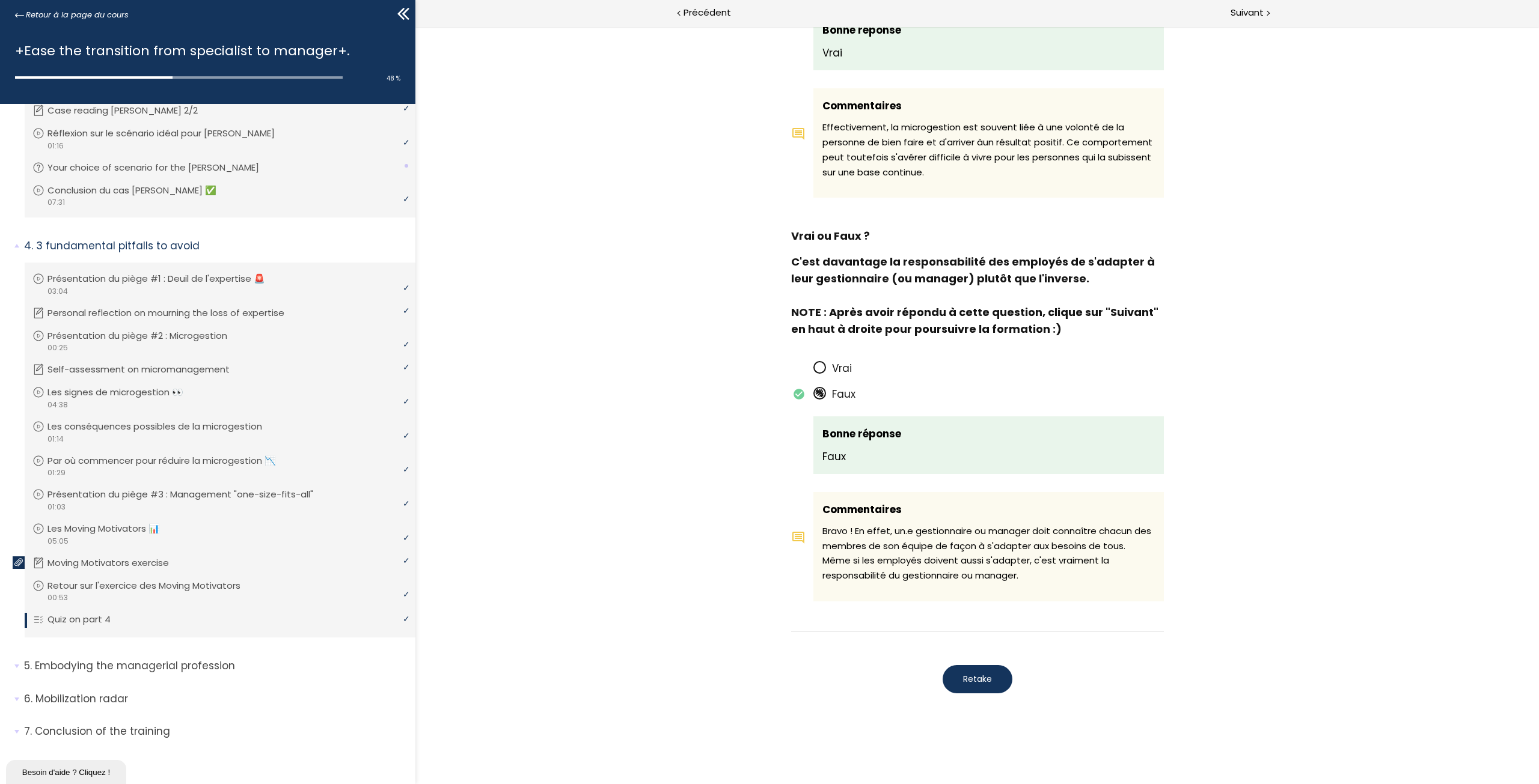
scroll to position [846, 0]
drag, startPoint x: 988, startPoint y: 686, endPoint x: 1245, endPoint y: 664, distance: 257.9
click at [1253, 14] on span "Suivant" at bounding box center [1247, 13] width 33 height 15
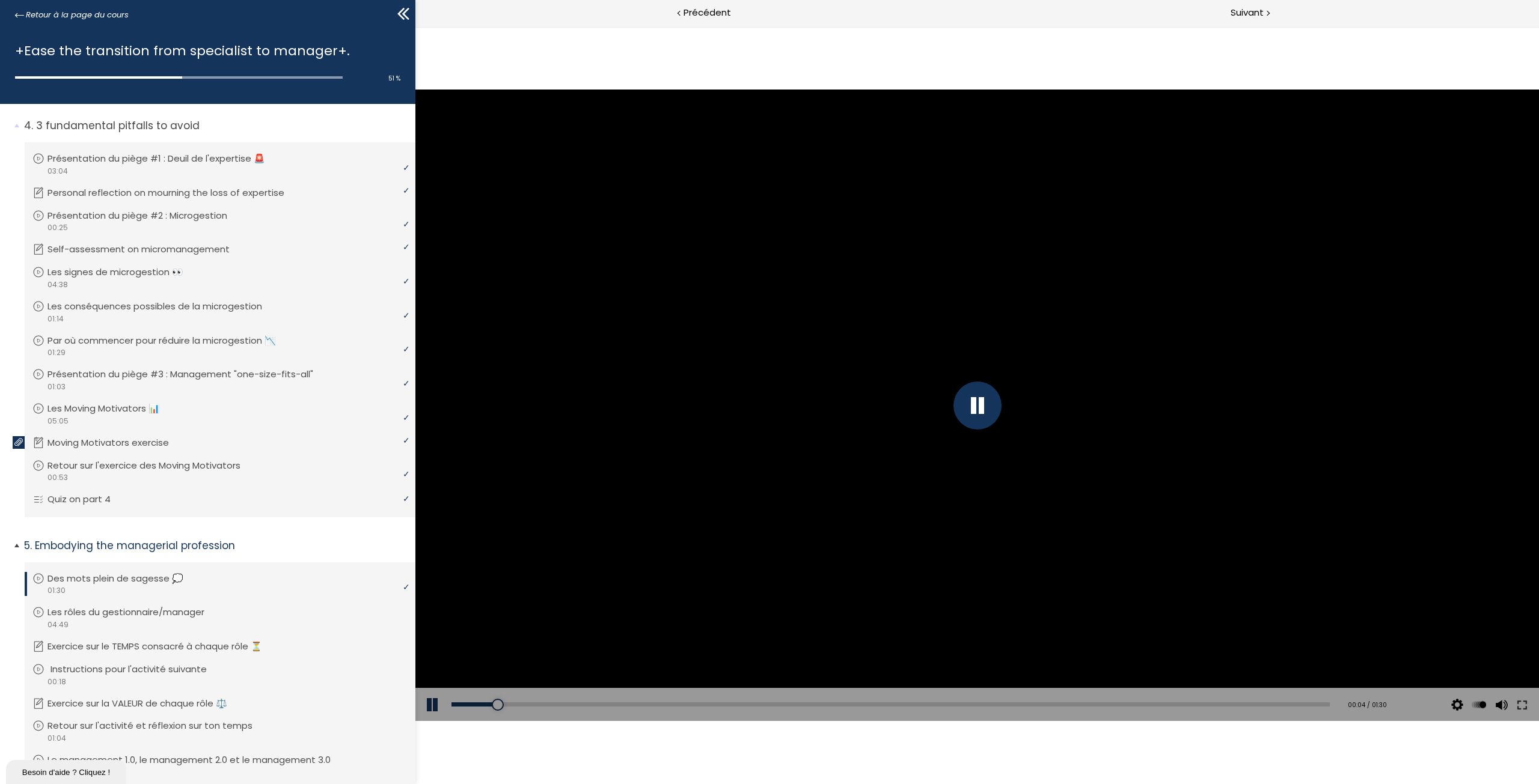
scroll to position [665, 0]
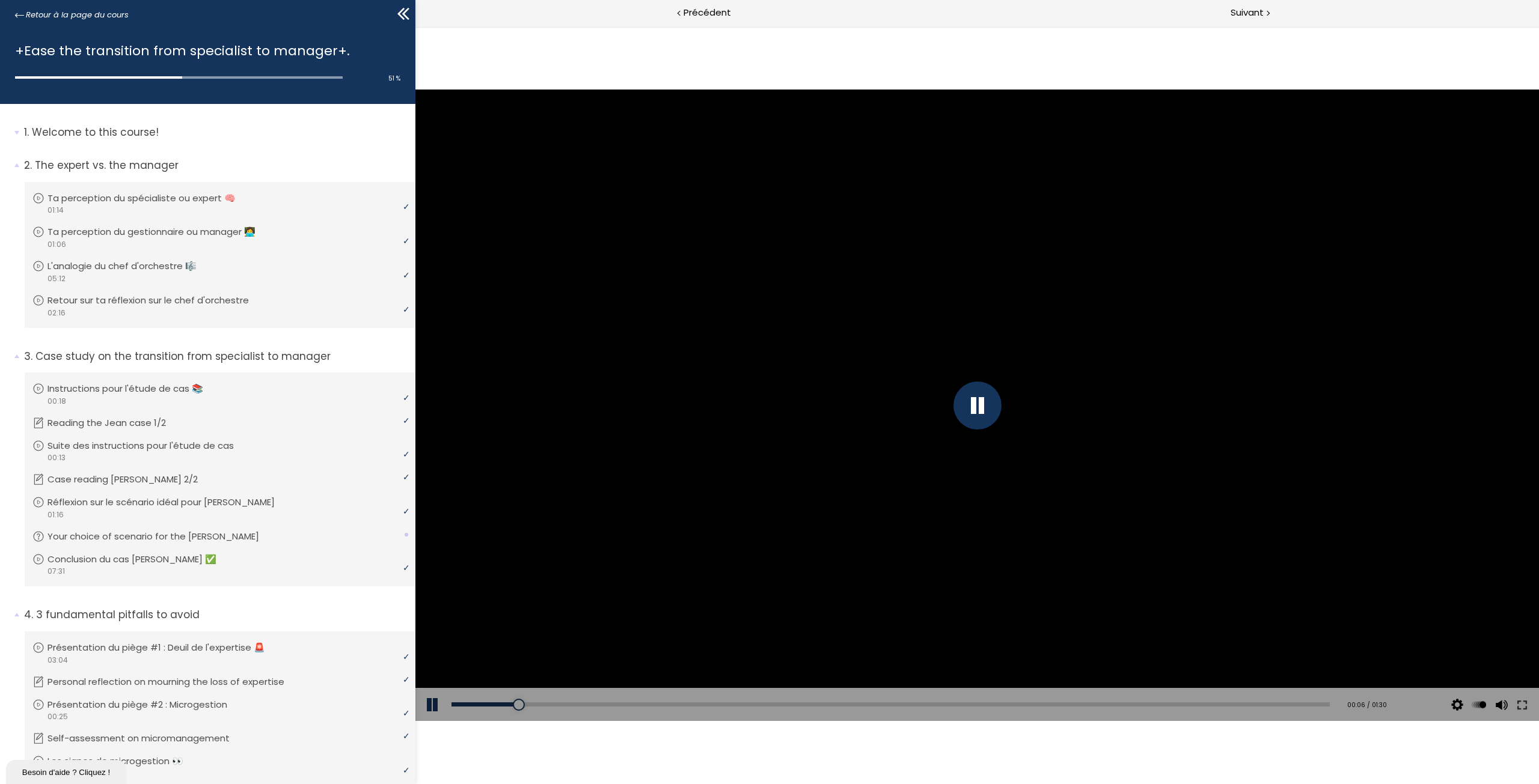
scroll to position [665, 0]
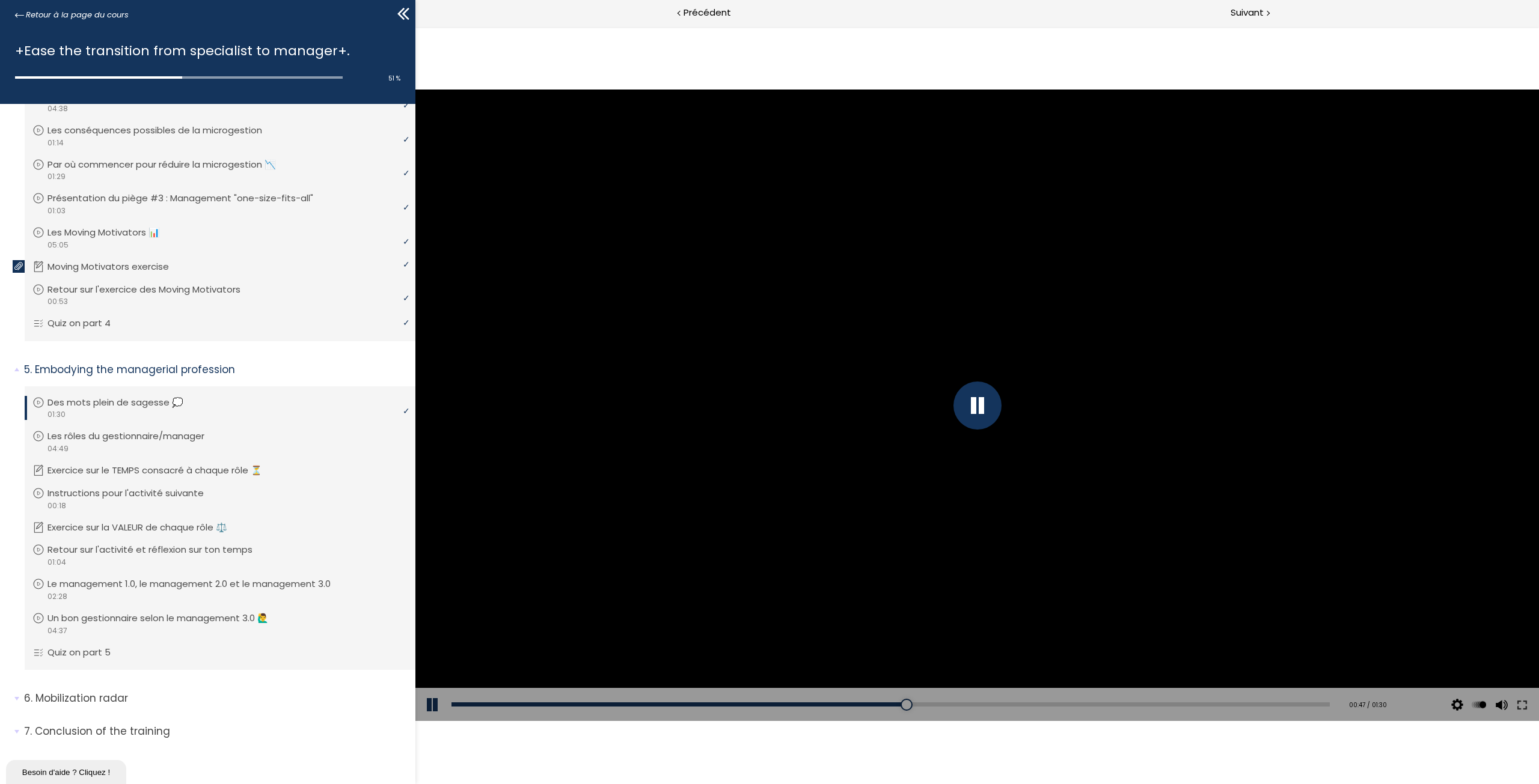
click at [976, 409] on div at bounding box center [978, 405] width 48 height 48
click at [1083, 496] on div at bounding box center [977, 405] width 1124 height 632
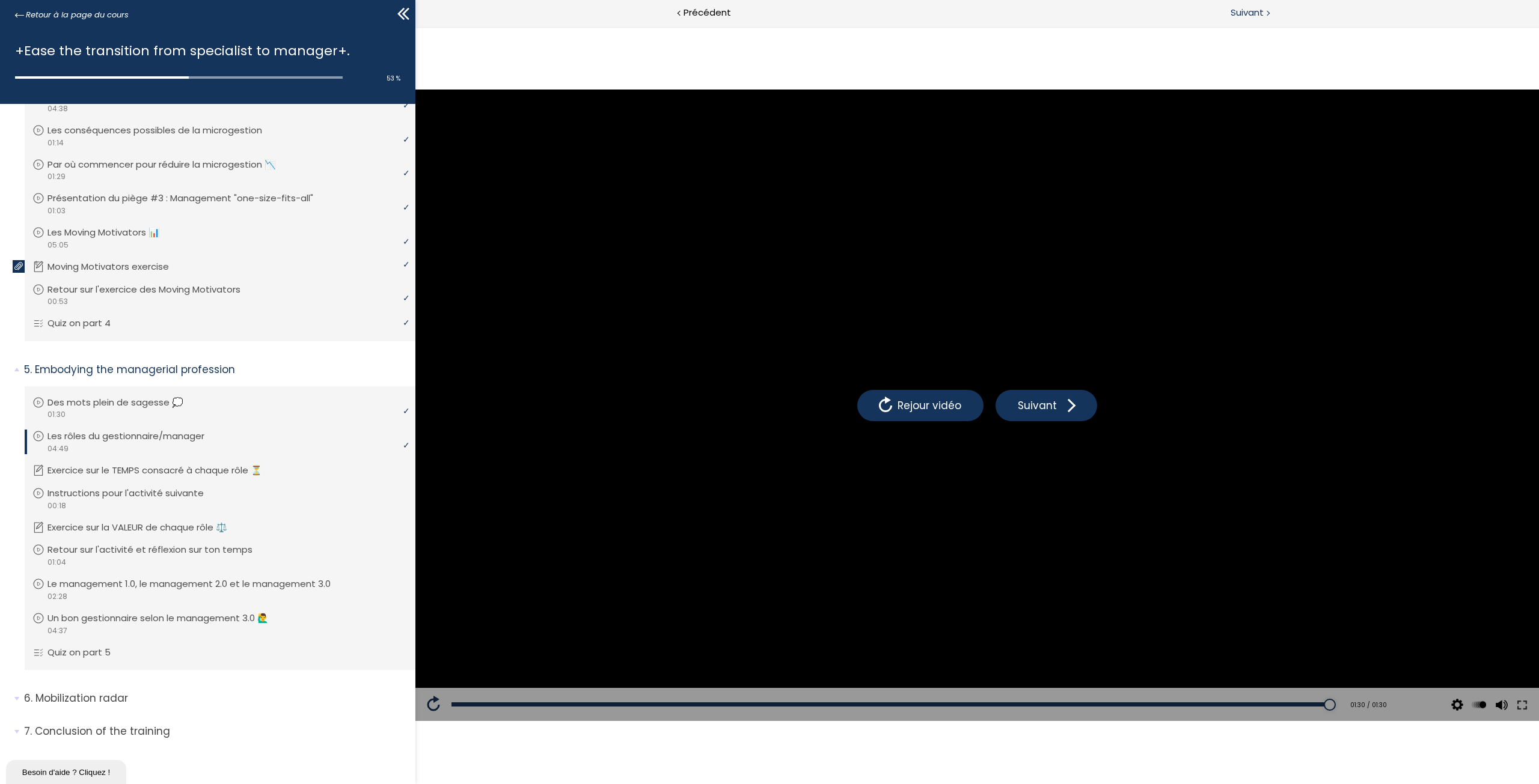
click at [1255, 15] on span "Suivant" at bounding box center [1247, 13] width 33 height 15
click at [1249, 11] on span "Suivant" at bounding box center [1247, 13] width 33 height 15
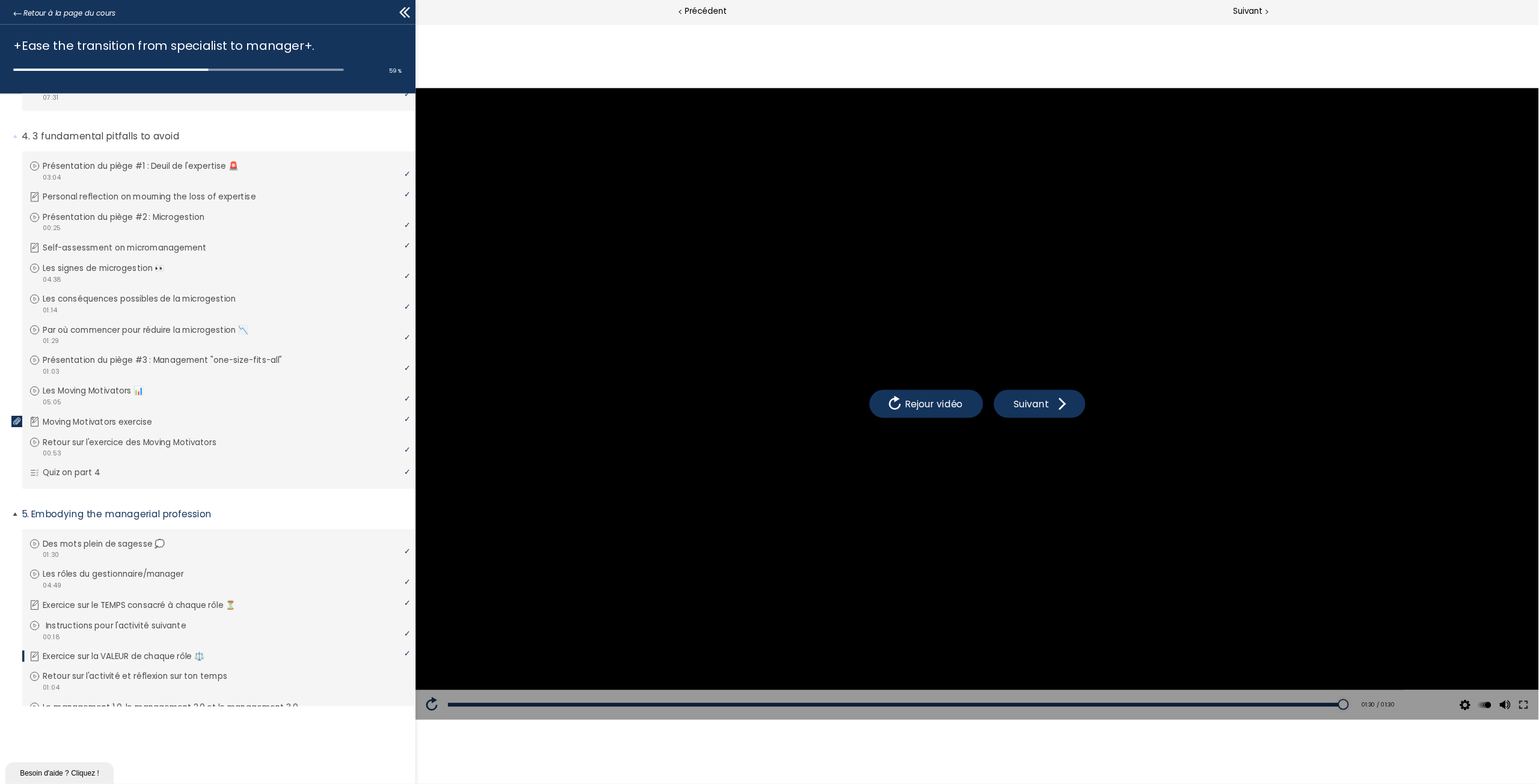
scroll to position [462, 0]
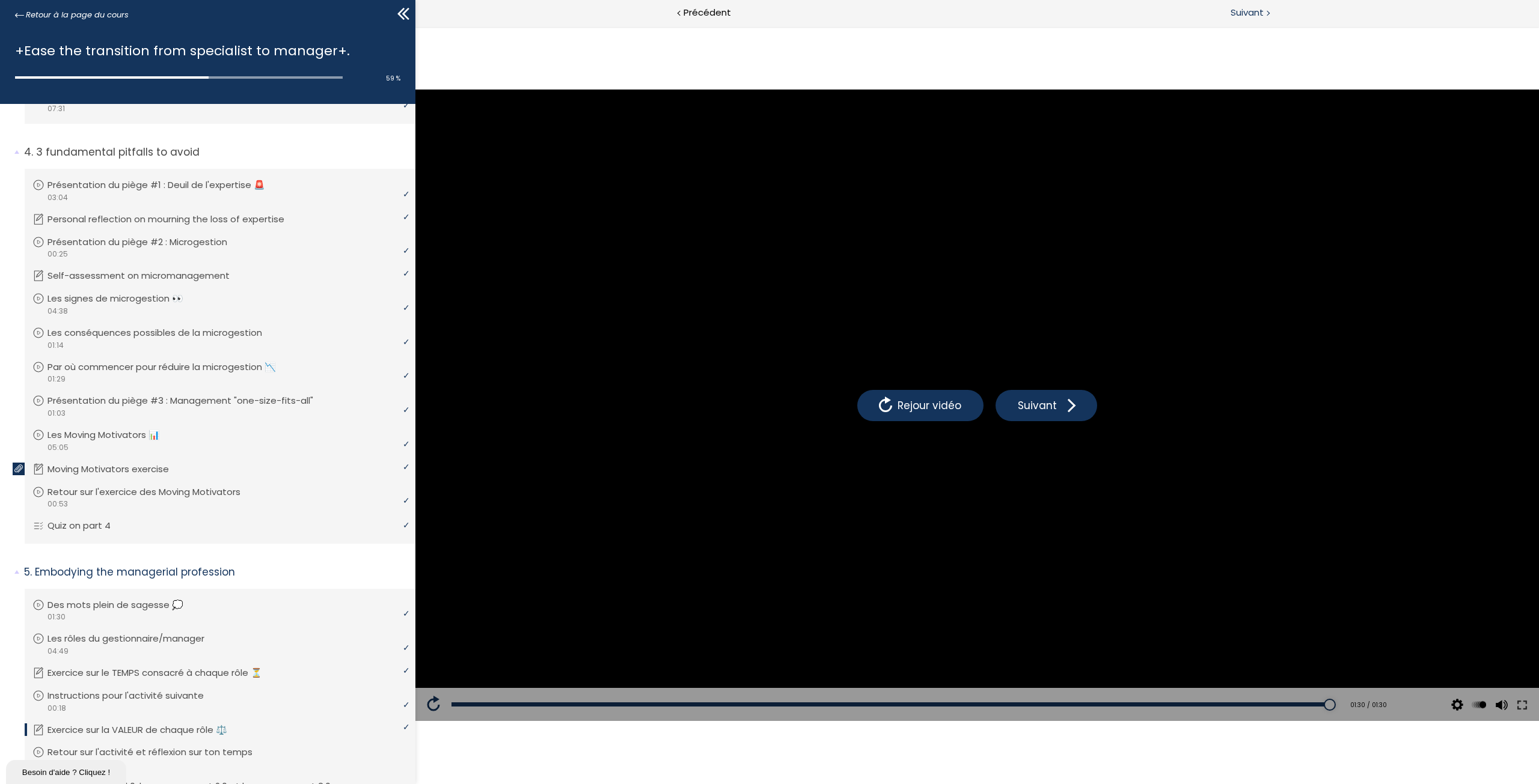
click at [1245, 18] on span "Suivant" at bounding box center [1247, 13] width 33 height 15
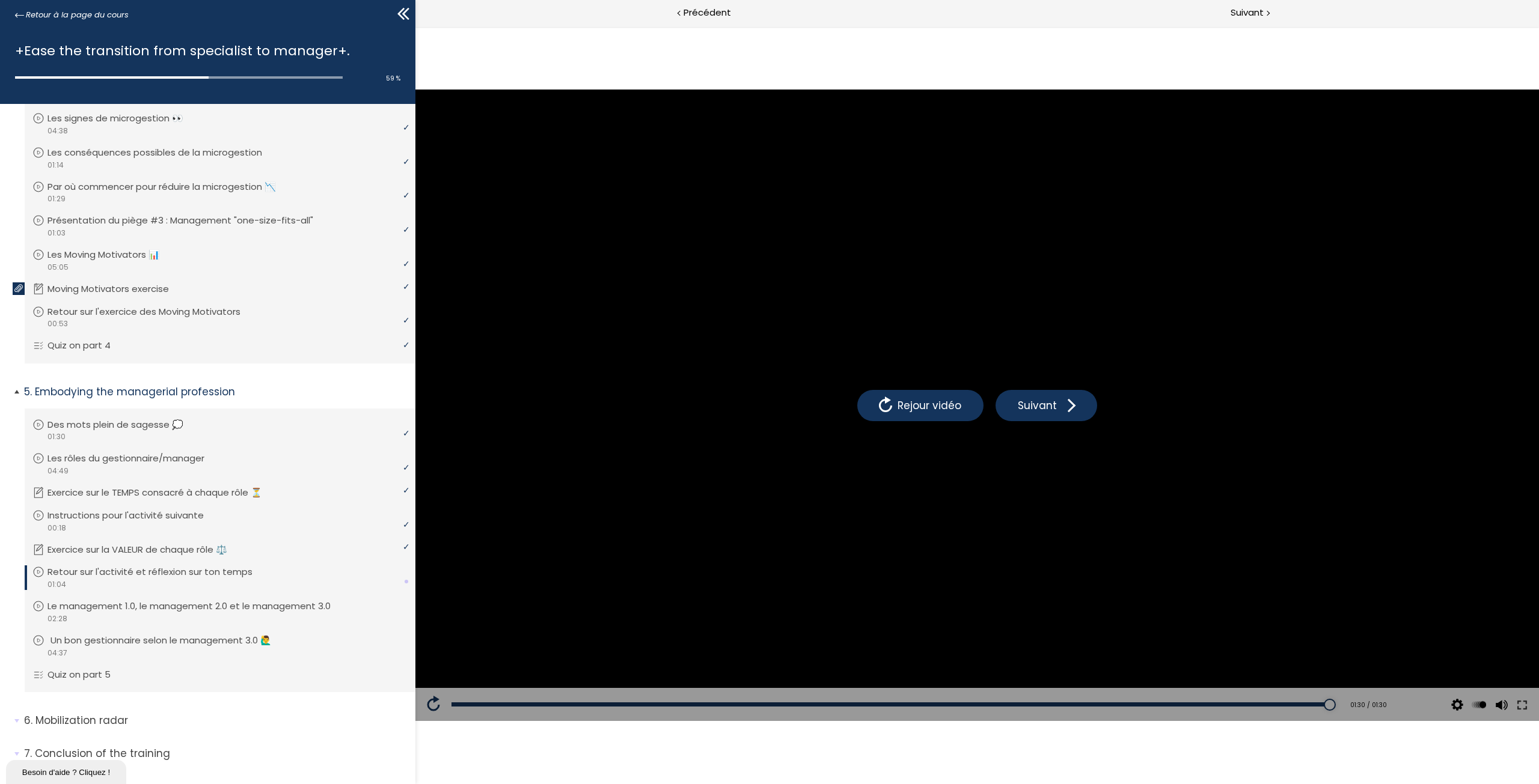
scroll to position [667, 0]
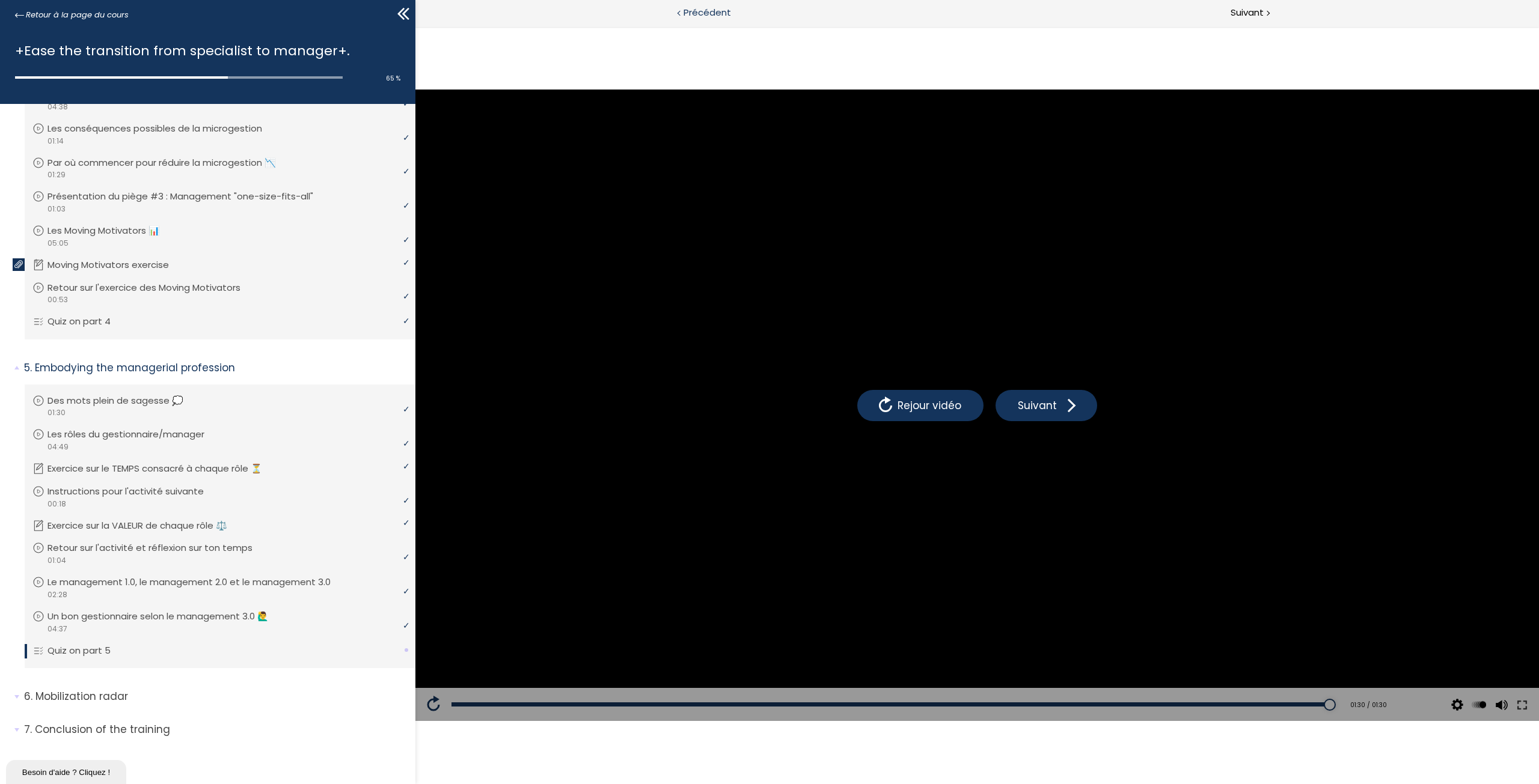
click at [690, 12] on span "Précédent" at bounding box center [707, 13] width 47 height 15
click at [1254, 6] on span "Suivant" at bounding box center [1247, 13] width 33 height 15
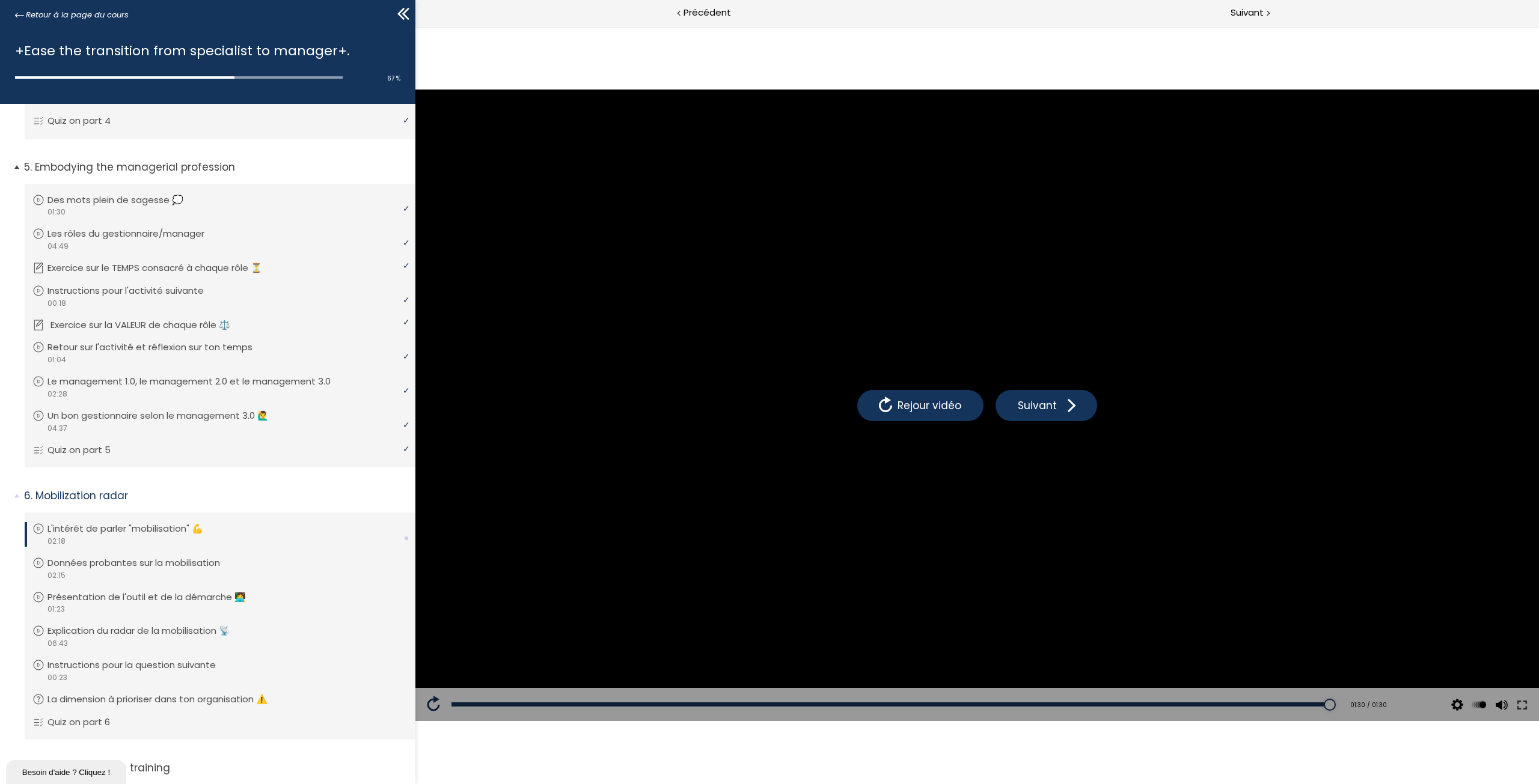
scroll to position [906, 0]
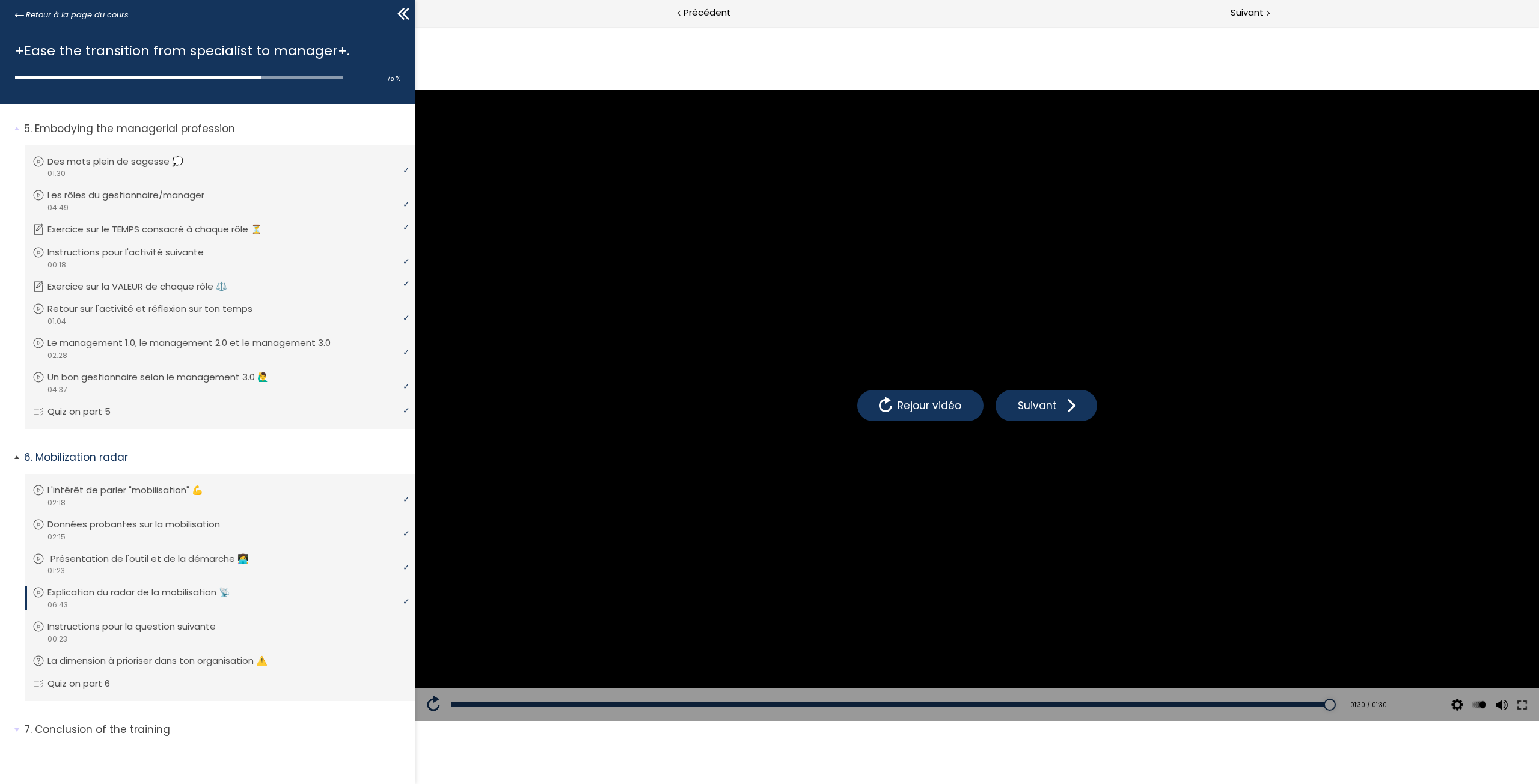
click at [286, 563] on link "Présentation de l'outil et de la démarche 👩‍💻" at bounding box center [218, 559] width 372 height 13
click at [210, 668] on li "Vous devez avoir terminé l'unité (Quiz sur la partie 6) pour pouvoir continuer.…" at bounding box center [220, 685] width 391 height 34
click at [117, 622] on p "Instructions pour la question suivante" at bounding box center [144, 626] width 186 height 13
click at [149, 690] on div "quiz" at bounding box center [218, 690] width 372 height 2
click at [1244, 11] on span "Suivant" at bounding box center [1247, 13] width 33 height 15
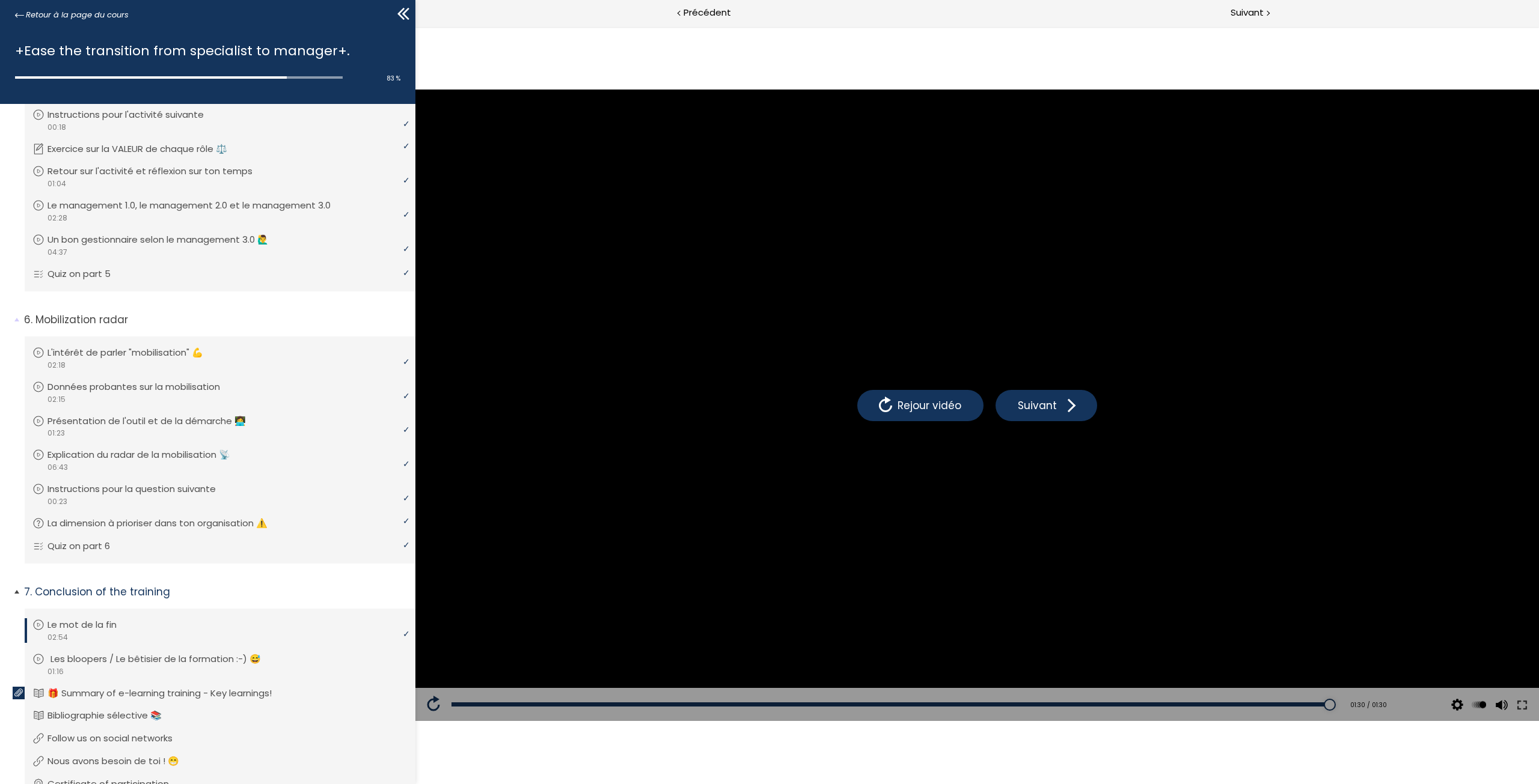
scroll to position [1112, 0]
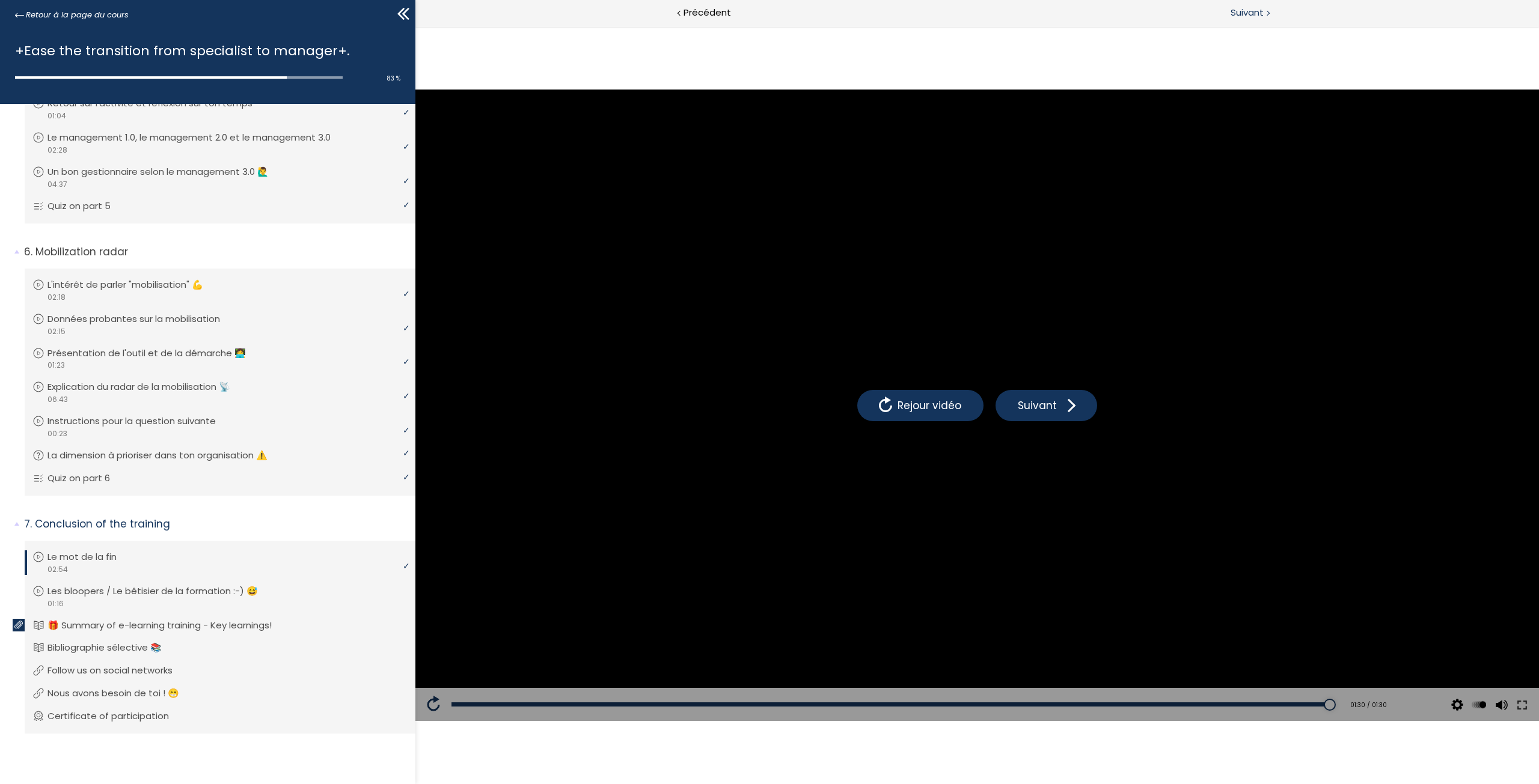
click at [1254, 14] on span "Suivant" at bounding box center [1247, 13] width 33 height 15
click at [1266, 13] on div at bounding box center [1267, 13] width 4 height 15
click at [190, 649] on link "Bibliographie sélective 📚" at bounding box center [218, 647] width 372 height 13
click at [154, 671] on p "Follow us on social networks" at bounding box center [121, 670] width 143 height 13
click at [184, 620] on p "🎁 Summary of e-learning training - Key learnings!" at bounding box center [171, 625] width 242 height 13
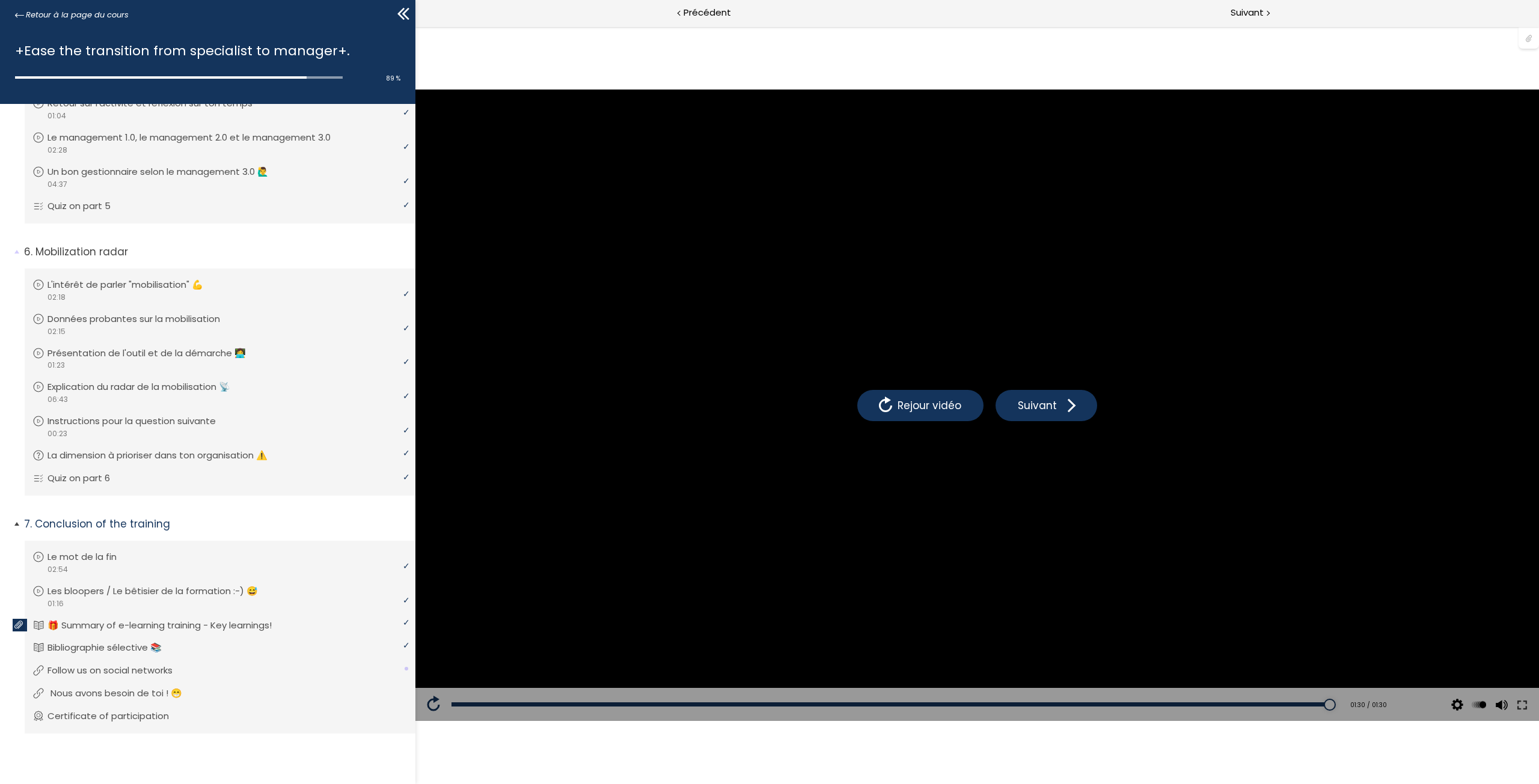
click at [150, 694] on p "Nous avons besoin de toi ! 😁" at bounding box center [125, 693] width 150 height 13
click at [140, 713] on p "Certificate of participation" at bounding box center [120, 716] width 140 height 13
click at [177, 622] on p "🎁 Summary of e-learning training - Key learnings!" at bounding box center [171, 625] width 242 height 13
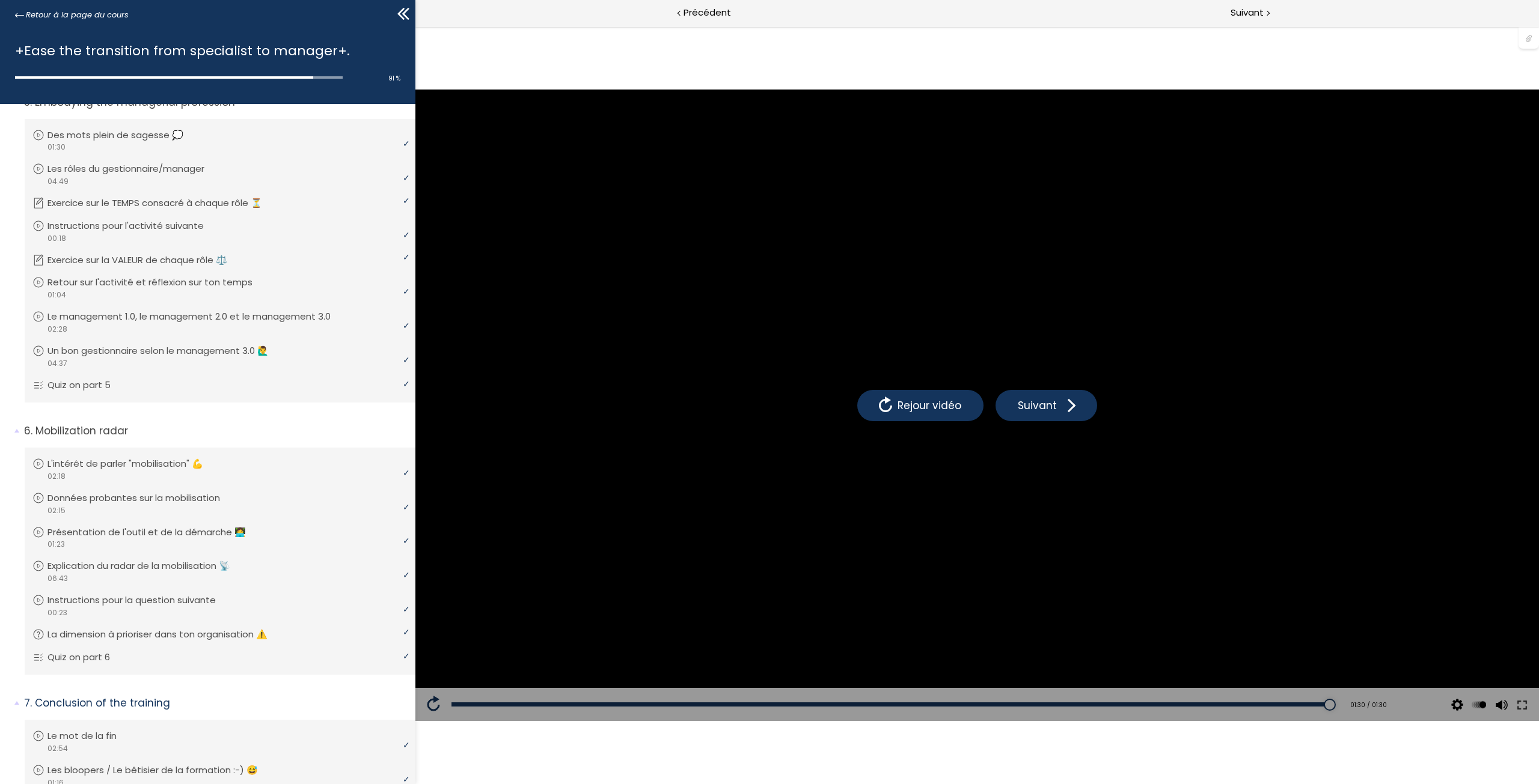
scroll to position [871, 0]
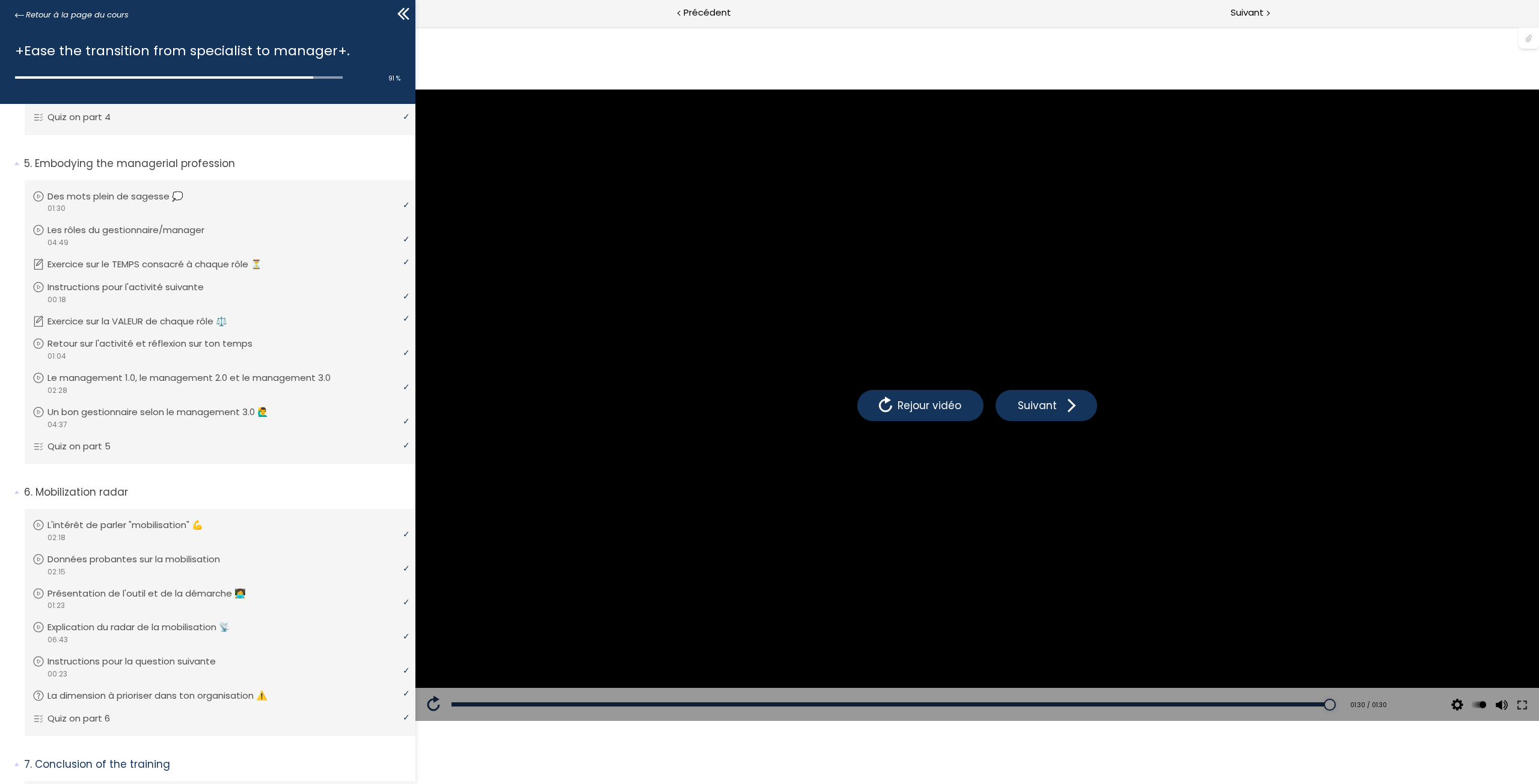
click at [404, 13] on icon at bounding box center [405, 13] width 7 height 12
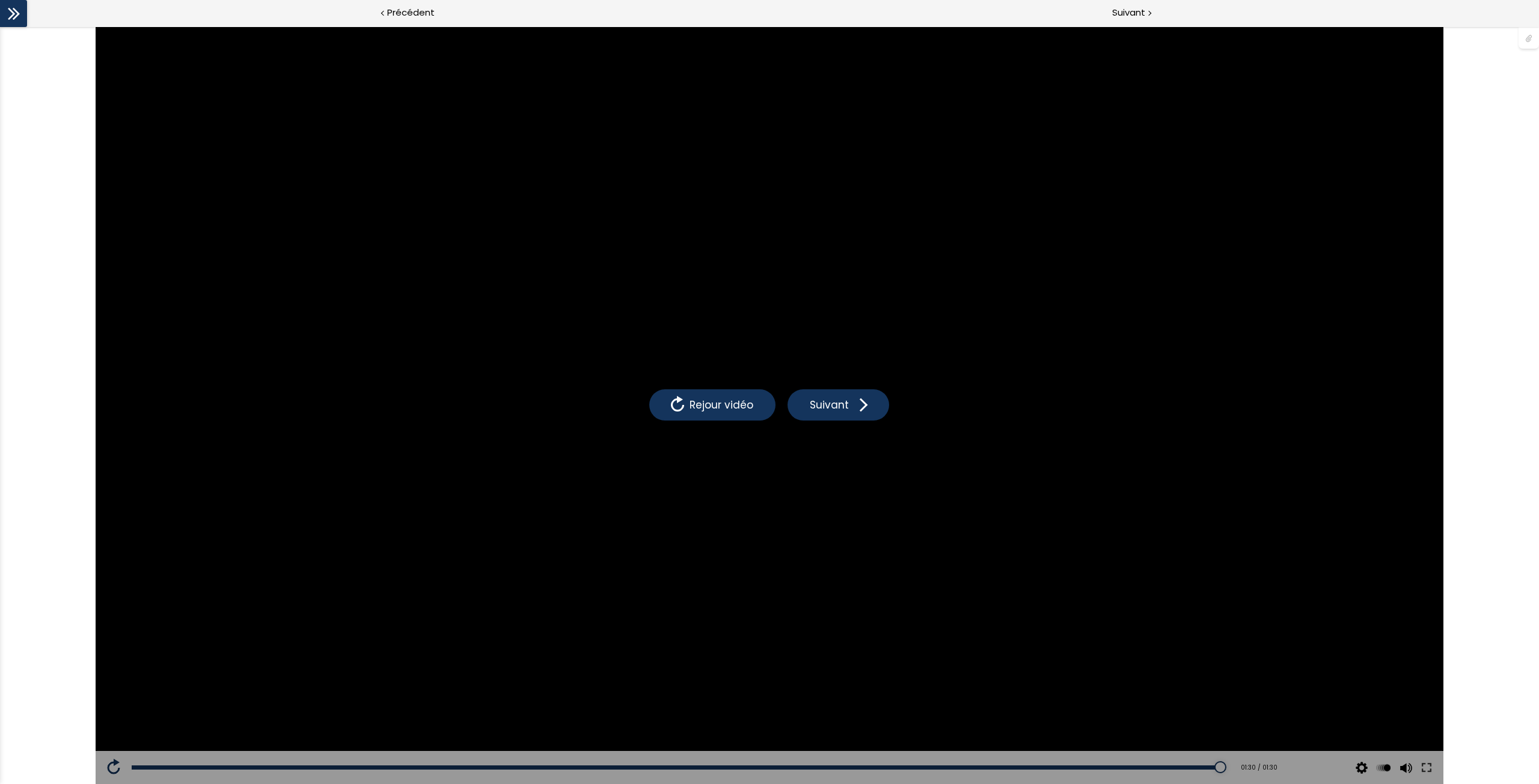
click at [13, 16] on icon at bounding box center [14, 14] width 18 height 18
